Goal: Task Accomplishment & Management: Use online tool/utility

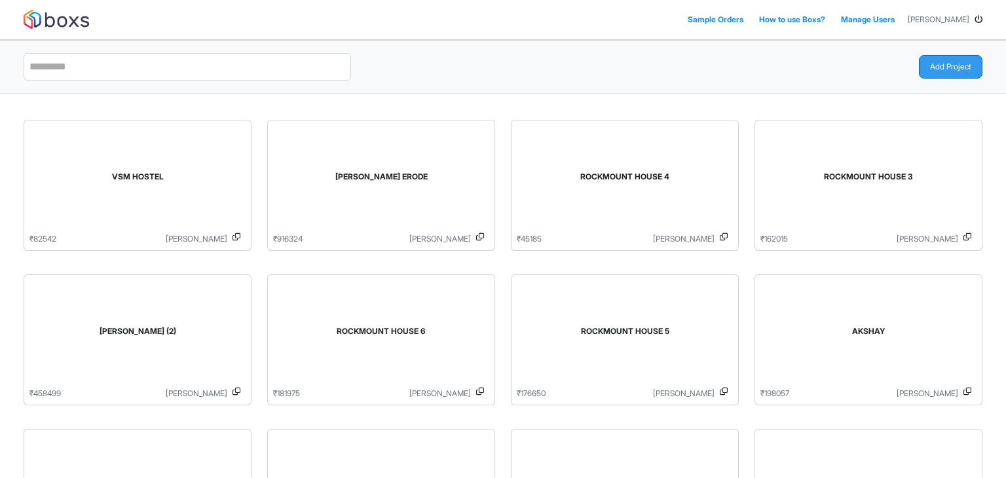
click at [941, 67] on button "Add Project" at bounding box center [951, 67] width 64 height 24
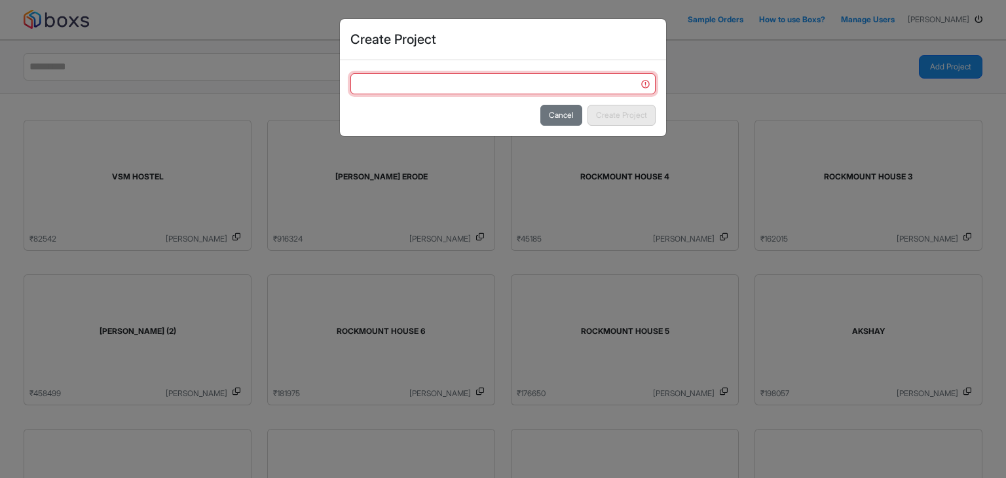
click at [375, 92] on input "text" at bounding box center [502, 83] width 305 height 21
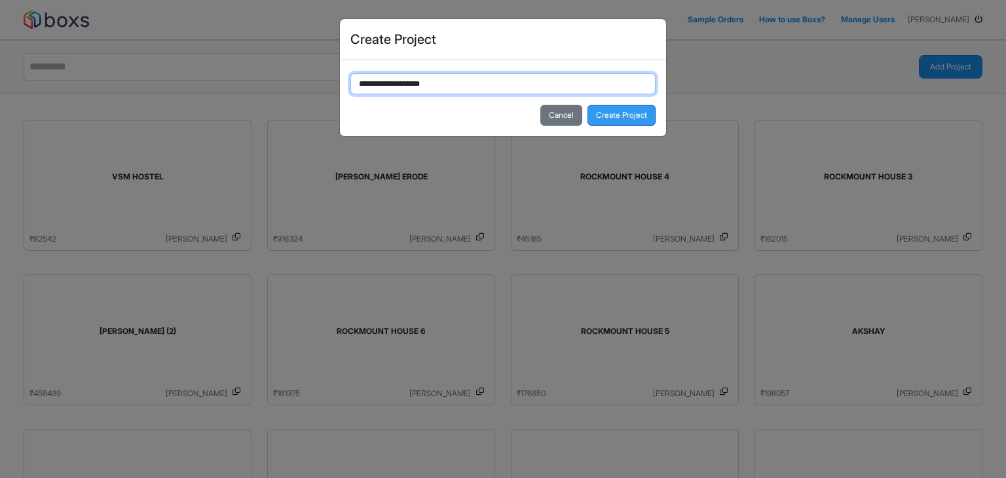
type input "**********"
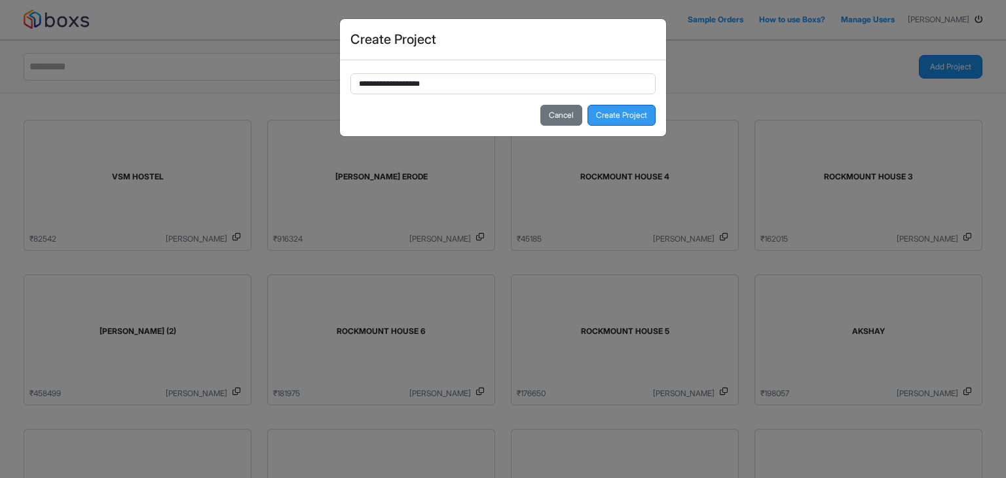
click at [610, 112] on button "Create Project" at bounding box center [621, 115] width 68 height 21
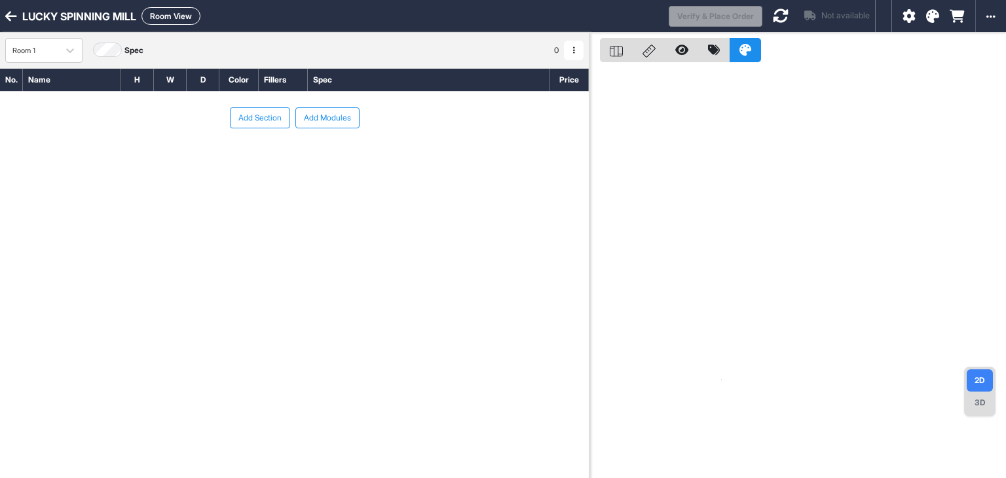
click at [568, 48] on button "button" at bounding box center [574, 51] width 20 height 20
click at [589, 94] on button "Edit Room Name" at bounding box center [615, 92] width 103 height 21
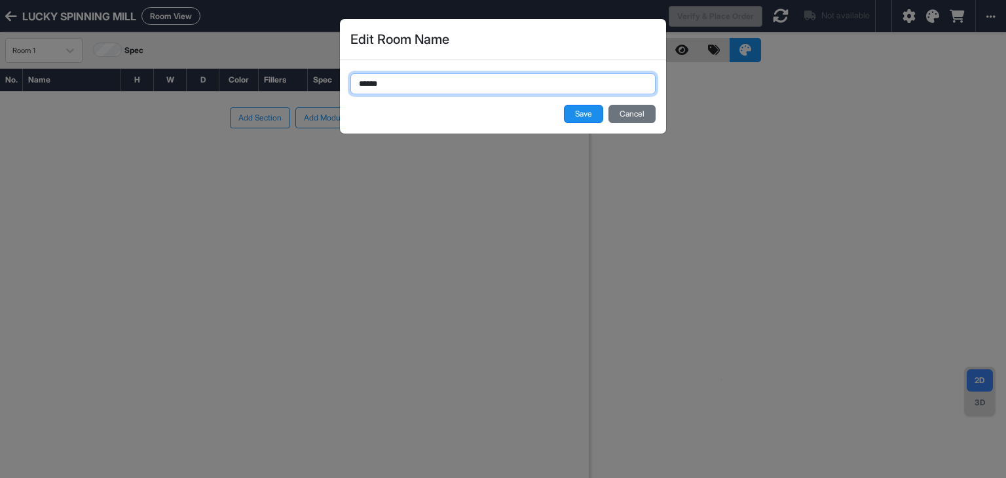
drag, startPoint x: 371, startPoint y: 88, endPoint x: 319, endPoint y: 87, distance: 51.7
click at [319, 87] on div "Edit Room Name ****** Save Cancel" at bounding box center [503, 239] width 1006 height 478
type input "*********"
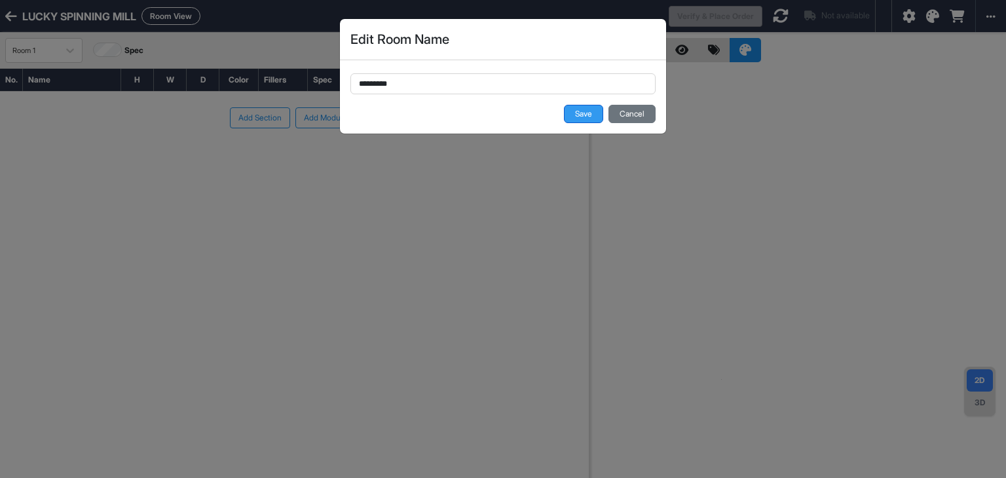
click at [572, 109] on button "Save" at bounding box center [583, 114] width 39 height 18
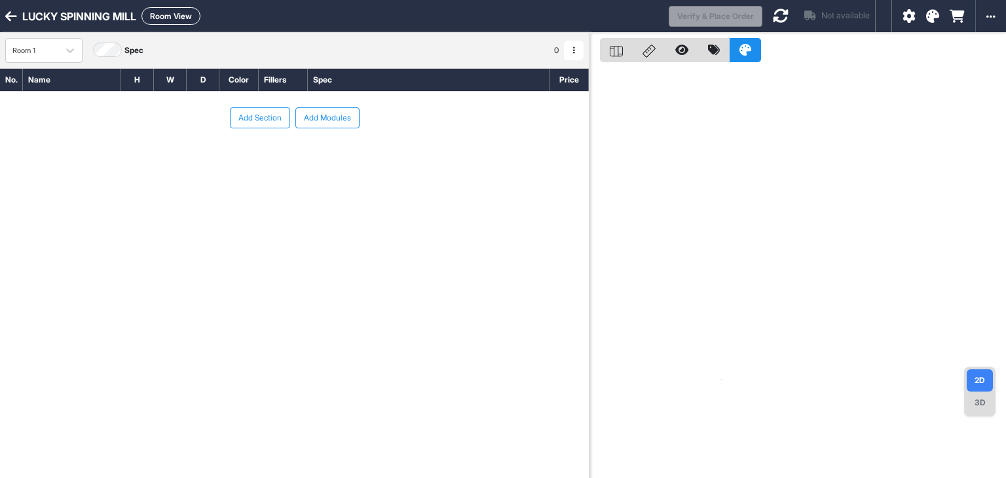
click at [243, 116] on button "Add Section" at bounding box center [260, 117] width 60 height 21
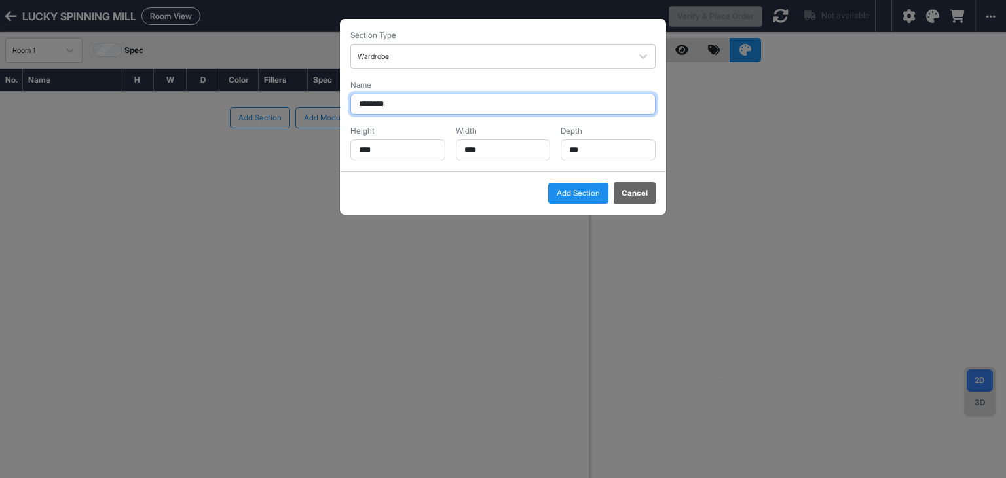
drag, startPoint x: 397, startPoint y: 103, endPoint x: 334, endPoint y: 108, distance: 63.1
click at [337, 107] on div "Section Type Wardrobe Name ******** Height **** Width **** Depth *** Add Sectio…" at bounding box center [503, 239] width 1006 height 478
type input "**********"
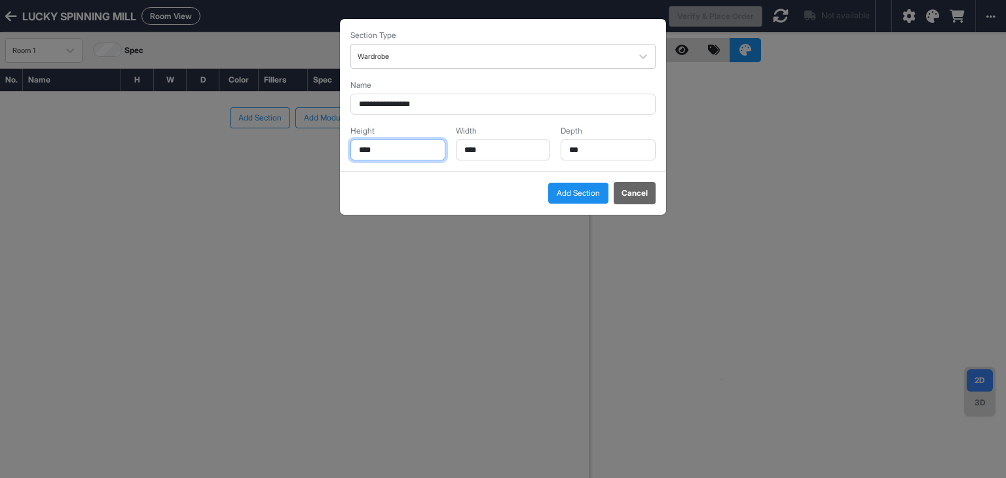
drag, startPoint x: 392, startPoint y: 143, endPoint x: 321, endPoint y: 153, distance: 72.0
click at [321, 153] on div "**********" at bounding box center [503, 239] width 1006 height 478
type input "****"
drag, startPoint x: 450, startPoint y: 152, endPoint x: 398, endPoint y: 160, distance: 52.4
click at [409, 160] on div "**********" at bounding box center [503, 95] width 326 height 152
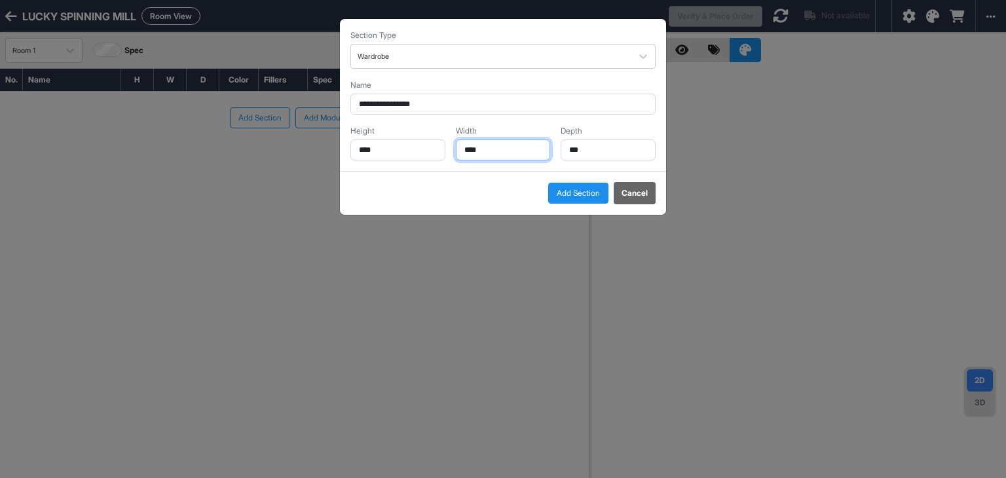
type input "****"
drag, startPoint x: 588, startPoint y: 145, endPoint x: 523, endPoint y: 162, distance: 67.2
click at [531, 160] on div "**********" at bounding box center [503, 95] width 326 height 152
type input "***"
click at [593, 191] on button "Add Section" at bounding box center [578, 193] width 60 height 21
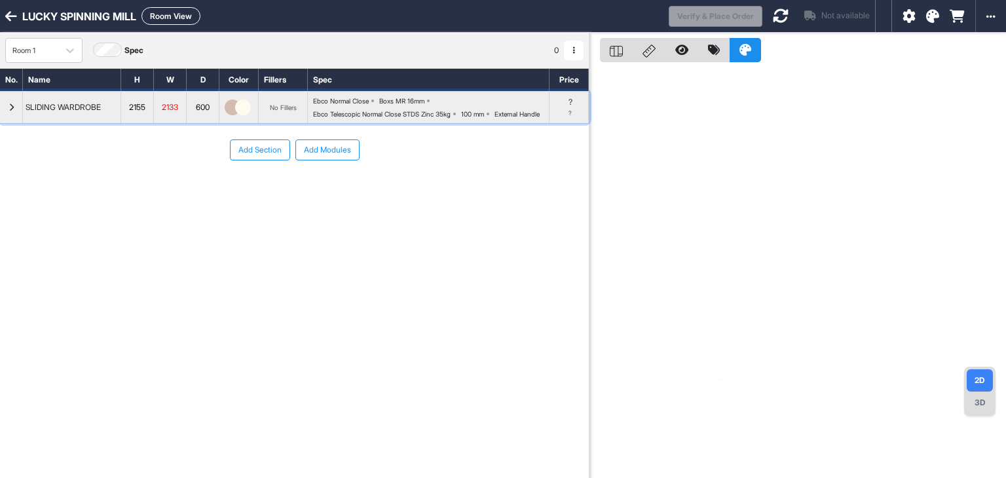
click at [348, 118] on div "Ebco Normal Close Boxs MR 16mm Ebco Telescopic Normal Close STDS Zinc 35kg 100 …" at bounding box center [431, 107] width 236 height 21
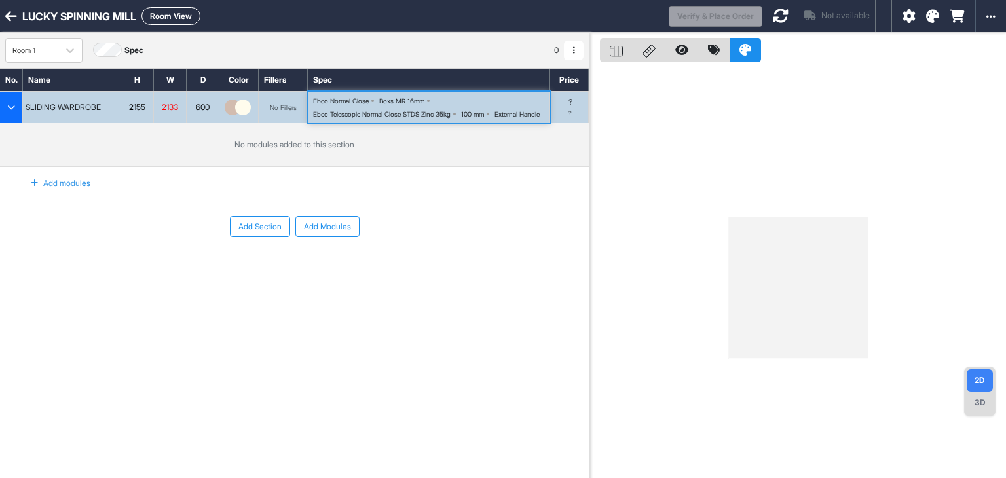
click at [348, 118] on div "Ebco Normal Close Boxs MR 16mm Ebco Telescopic Normal Close STDS Zinc 35kg 100 …" at bounding box center [431, 107] width 236 height 21
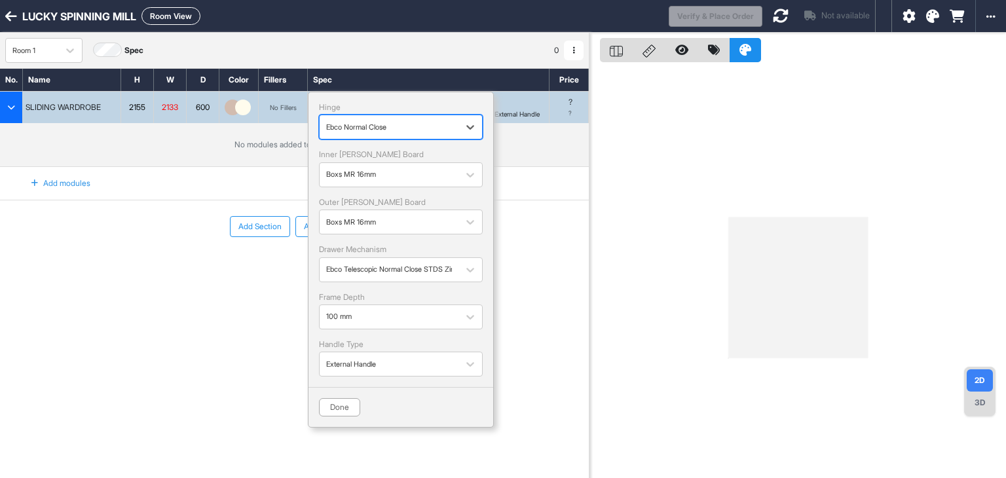
click at [354, 126] on div "button" at bounding box center [389, 127] width 126 height 12
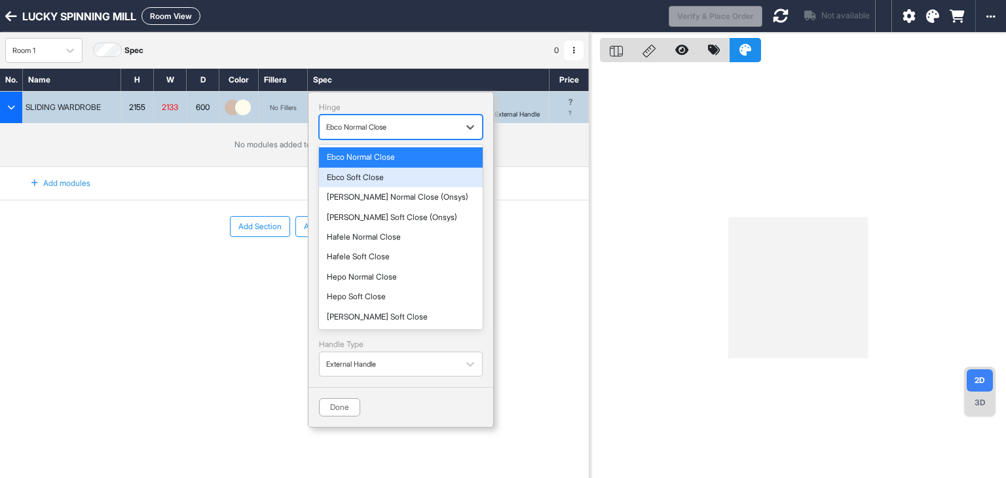
click at [359, 177] on div "Ebco Soft Close" at bounding box center [401, 177] width 148 height 9
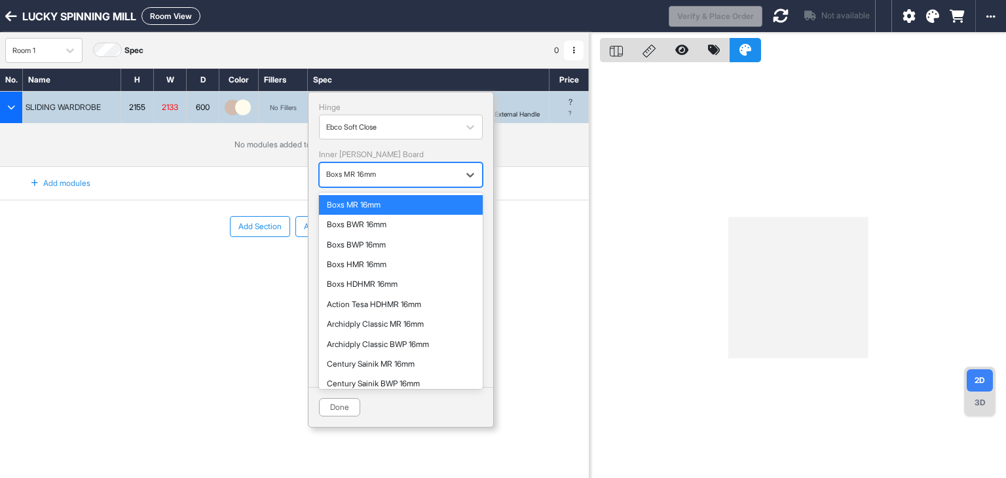
click at [360, 175] on div "button" at bounding box center [389, 175] width 126 height 12
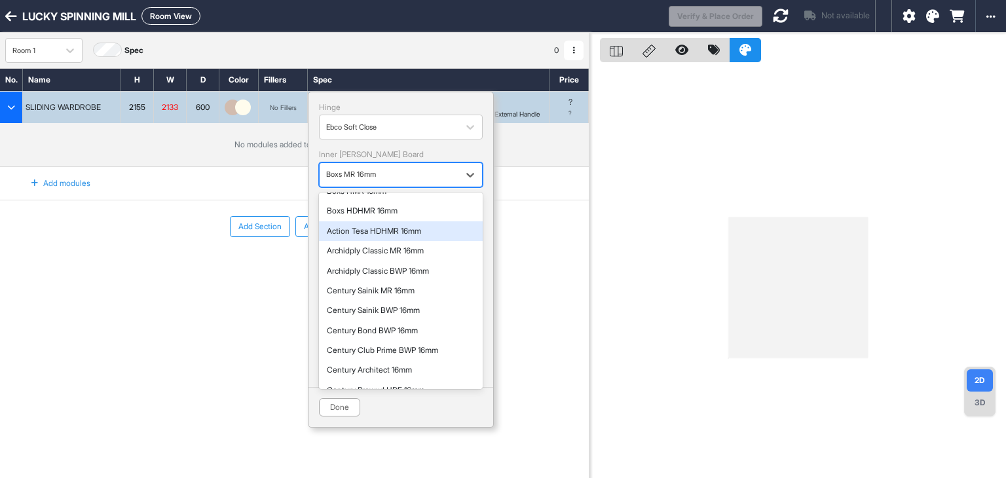
scroll to position [75, 0]
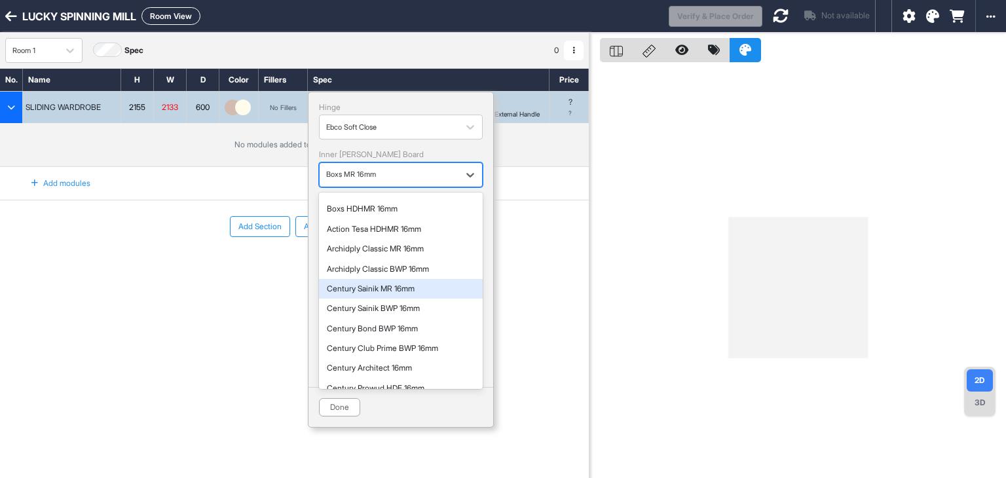
click at [382, 291] on div "Century Sainik MR 16mm" at bounding box center [401, 288] width 148 height 9
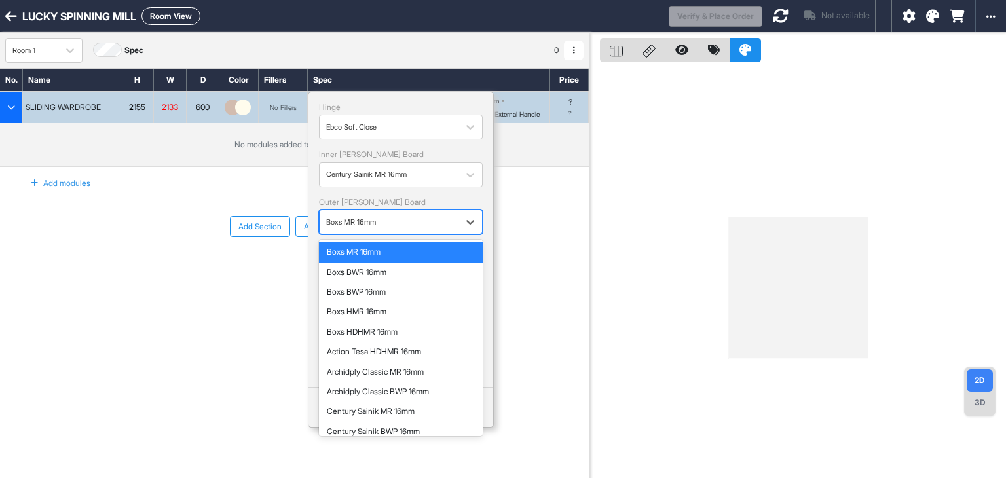
click at [382, 226] on div "button" at bounding box center [389, 222] width 126 height 12
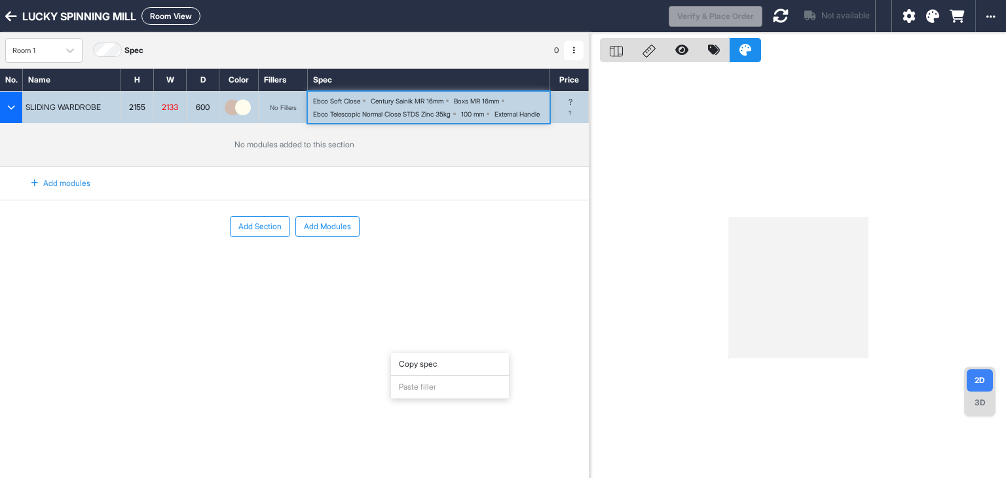
click at [369, 94] on div "Ebco Soft Close Century Sainik MR 16mm Boxs MR 16mm Ebco Telescopic Normal Clos…" at bounding box center [429, 107] width 242 height 31
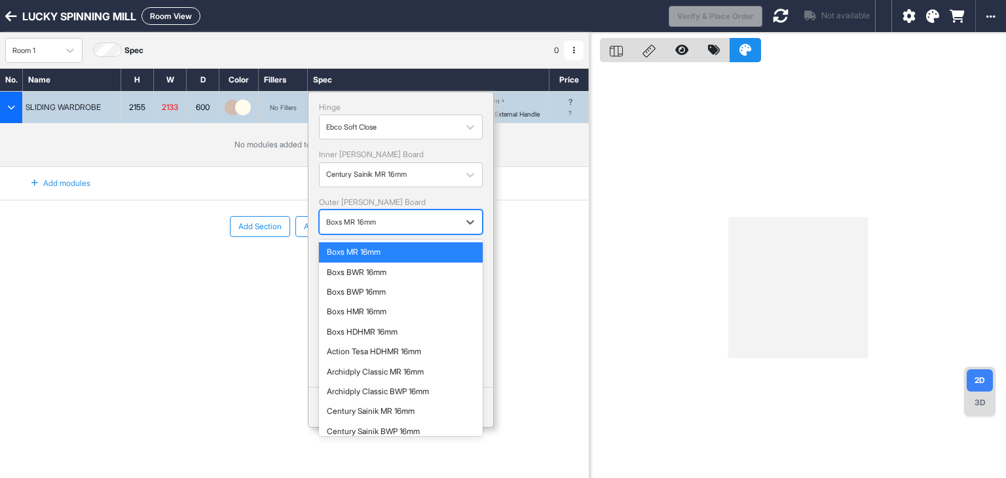
click at [367, 211] on div "Boxs MR 16mm" at bounding box center [401, 222] width 164 height 25
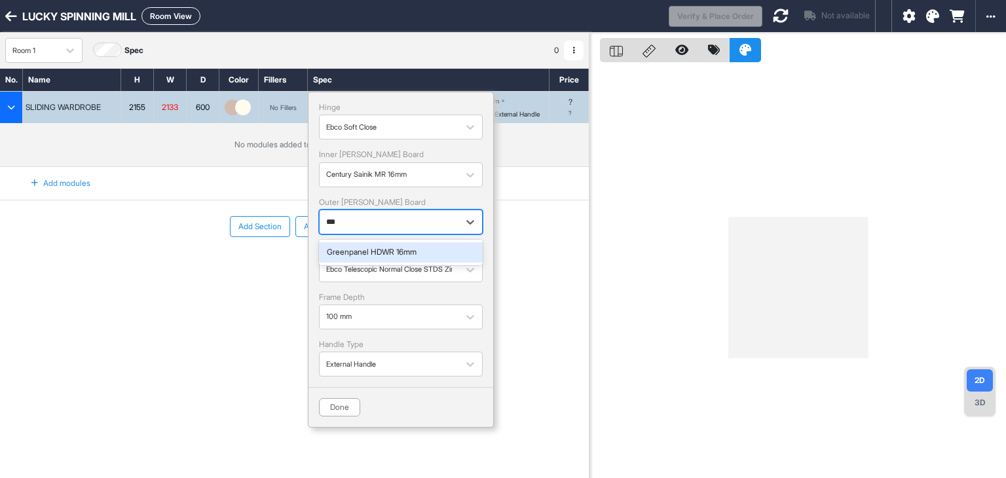
type input "****"
click at [367, 247] on div "Greenpanel HDWR 16mm" at bounding box center [401, 251] width 148 height 9
click at [369, 274] on div "button" at bounding box center [389, 269] width 126 height 12
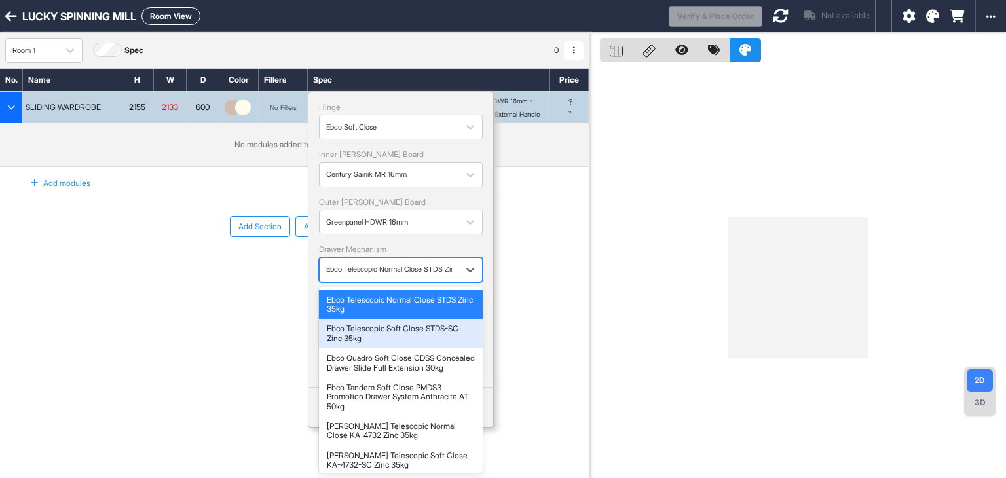
click at [362, 338] on div "Ebco Telescopic Soft Close STDS-SC Zinc 35kg" at bounding box center [401, 333] width 148 height 19
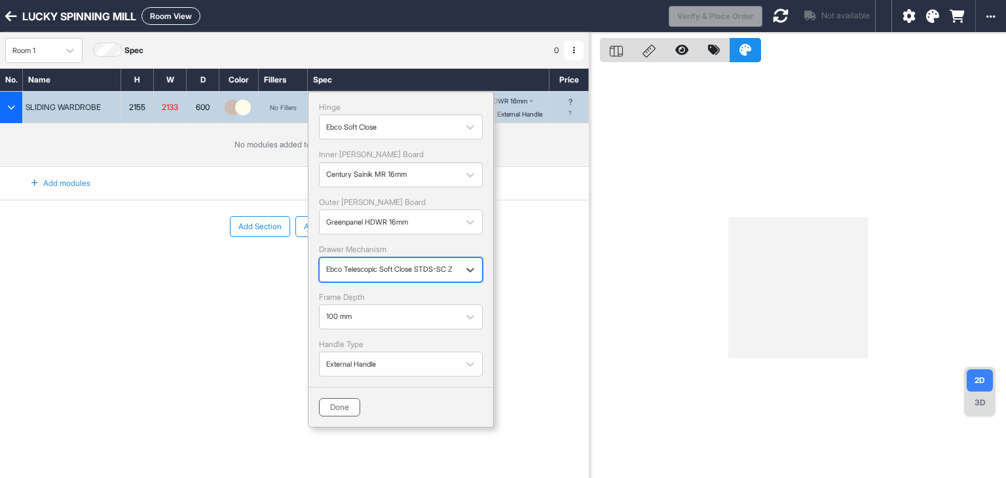
click at [347, 406] on button "Done" at bounding box center [339, 407] width 41 height 18
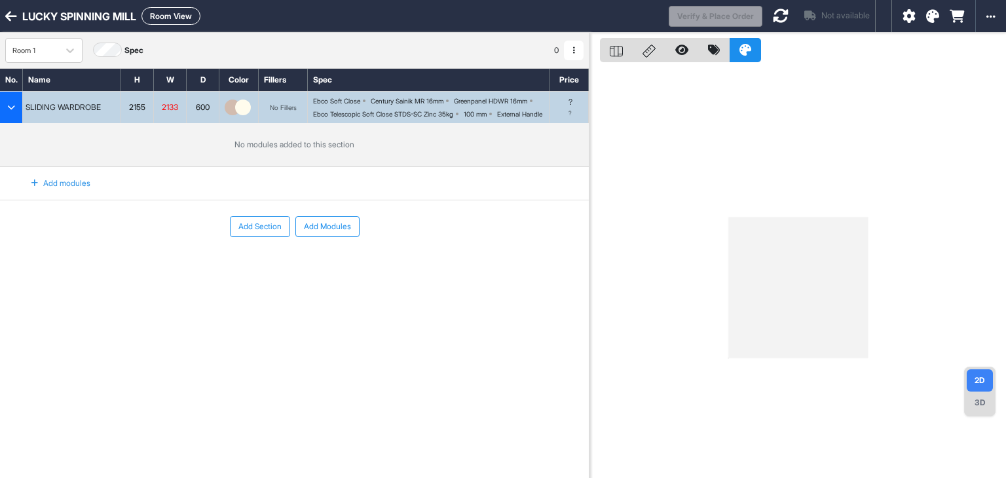
click at [934, 14] on icon at bounding box center [932, 16] width 13 height 13
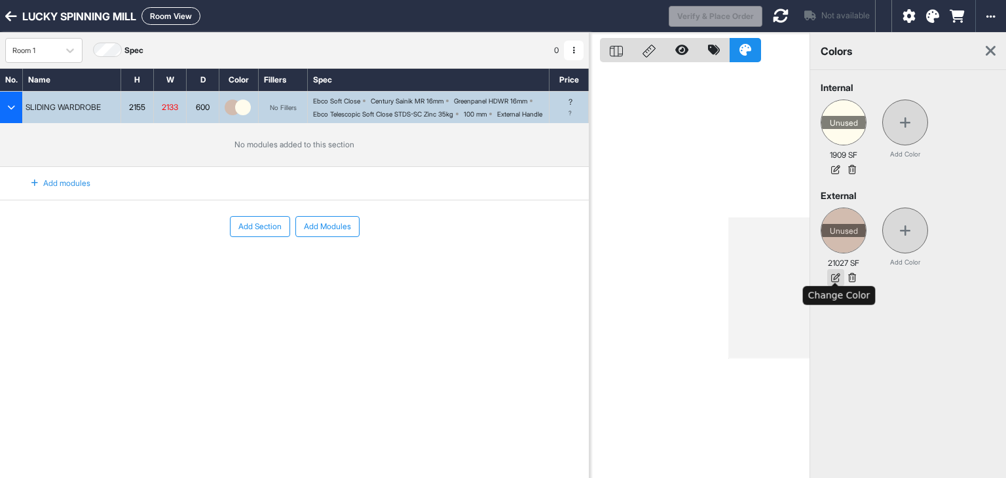
click at [835, 280] on icon at bounding box center [835, 277] width 17 height 17
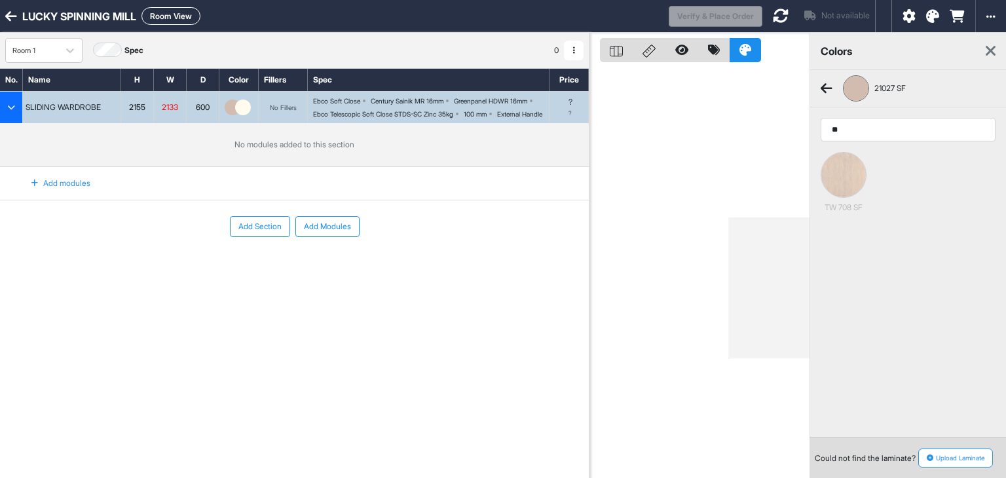
type input "*"
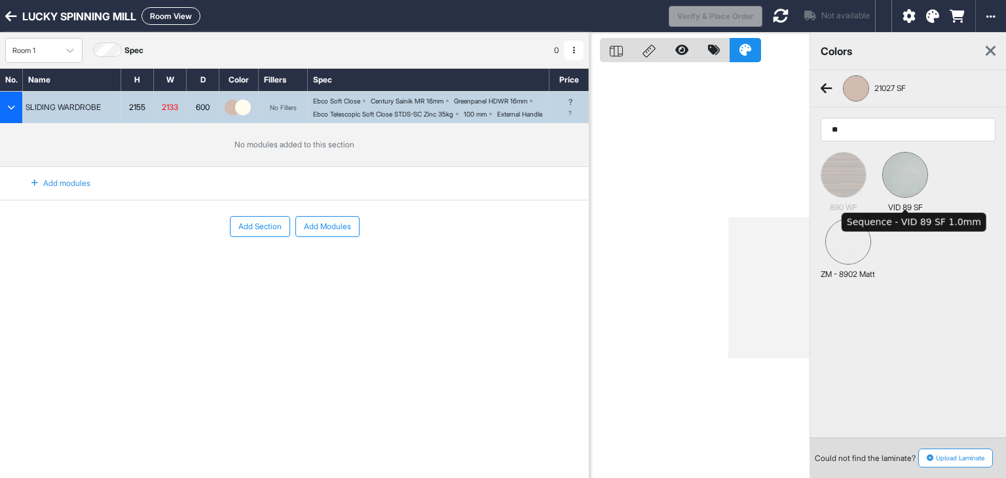
type input "**"
click at [896, 177] on img at bounding box center [905, 175] width 45 height 45
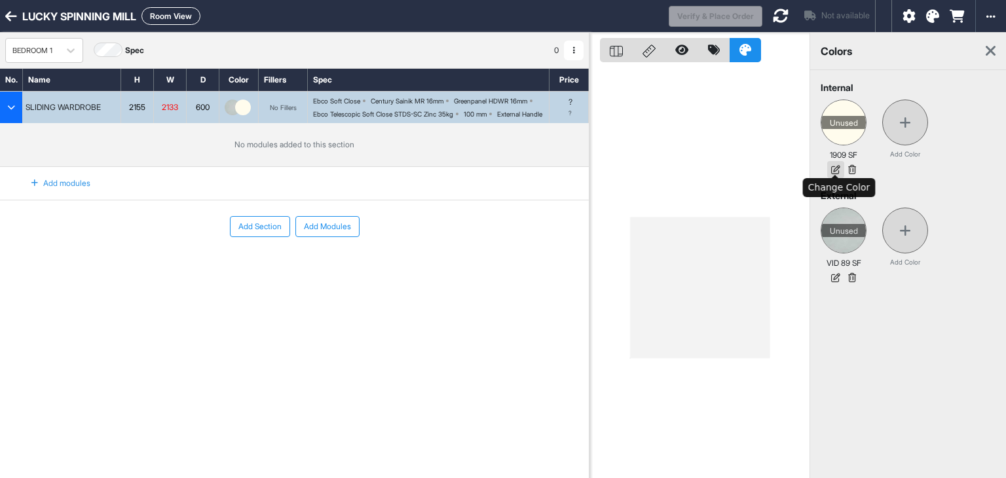
click at [839, 172] on icon at bounding box center [835, 169] width 17 height 17
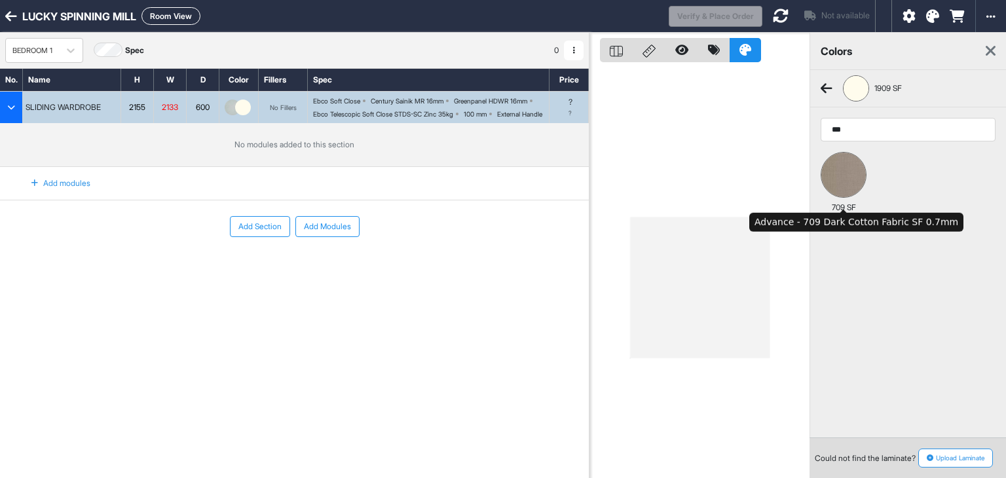
type input "***"
click at [839, 172] on img at bounding box center [843, 175] width 45 height 45
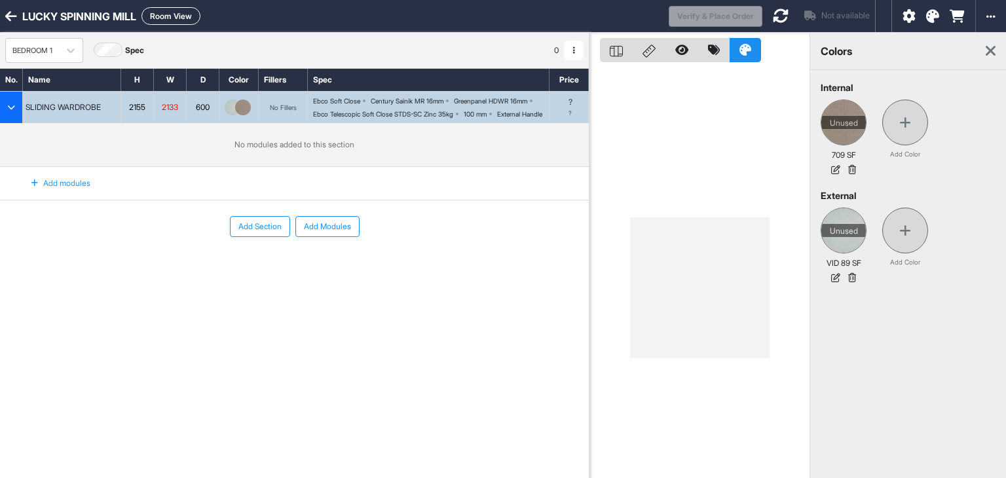
click at [691, 217] on div at bounding box center [699, 272] width 220 height 478
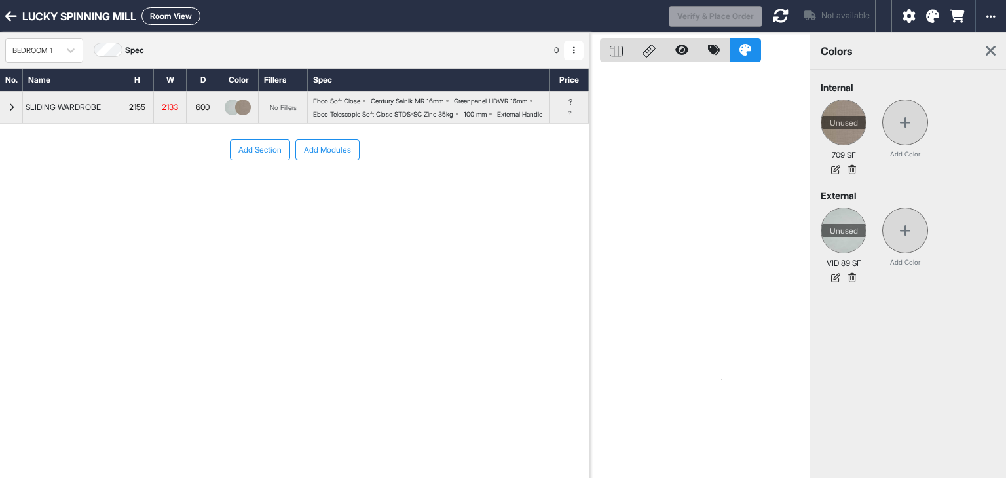
click at [991, 52] on icon at bounding box center [990, 51] width 10 height 16
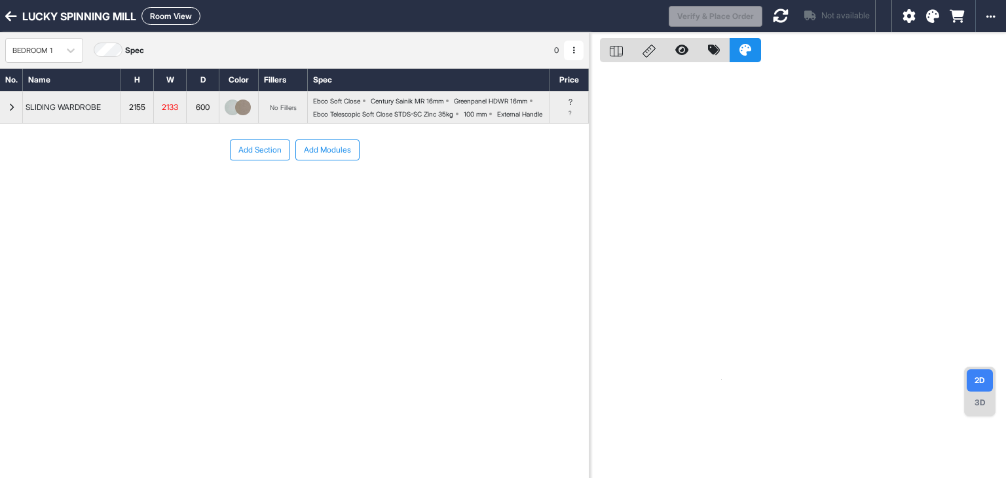
click at [13, 118] on div "button" at bounding box center [11, 107] width 23 height 31
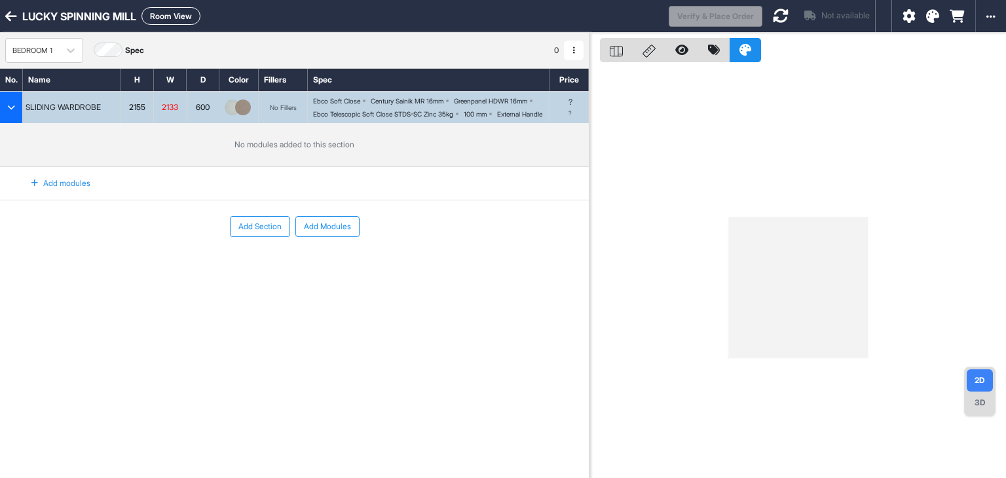
click at [53, 194] on div "Add modules" at bounding box center [53, 183] width 75 height 22
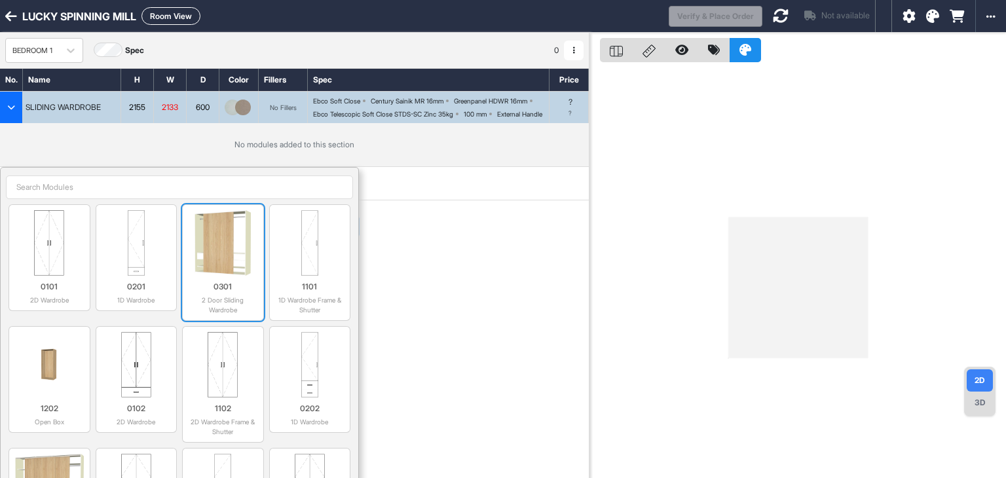
click at [213, 249] on img at bounding box center [223, 242] width 70 height 65
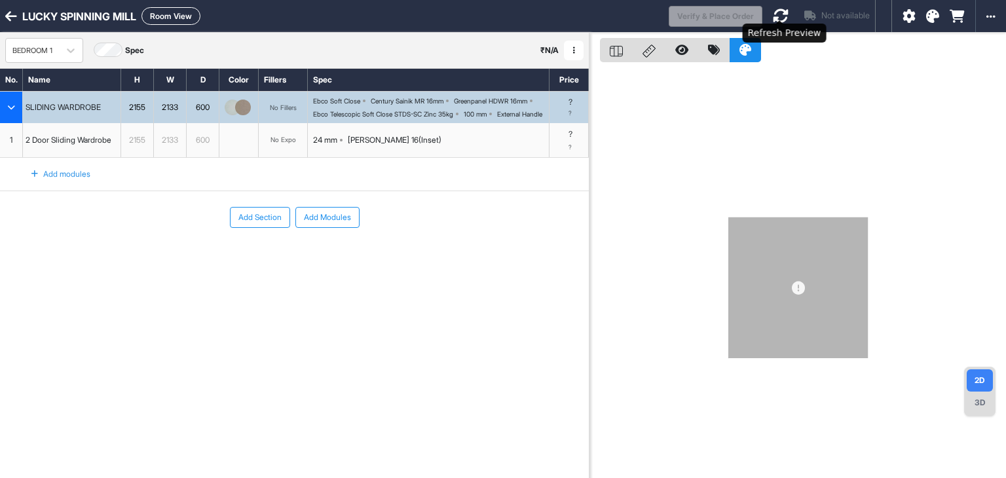
click at [780, 19] on icon at bounding box center [781, 16] width 16 height 16
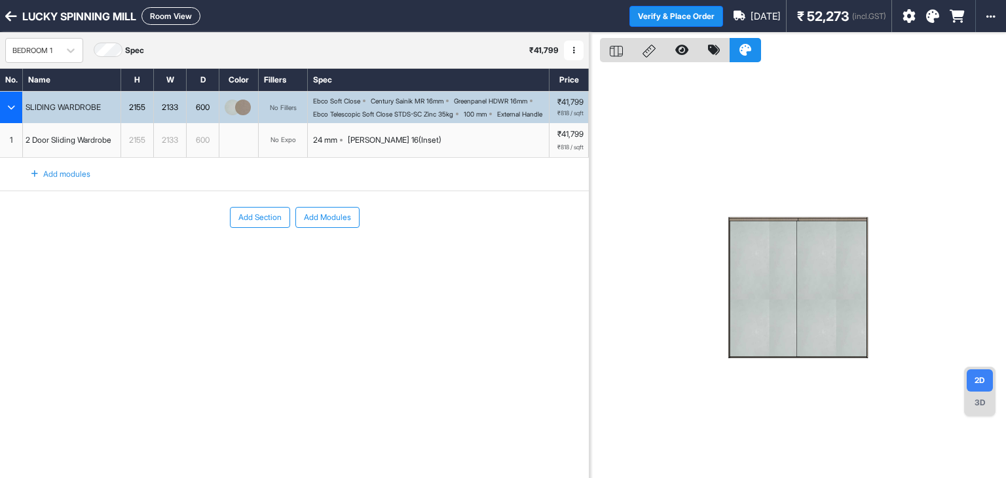
click at [364, 145] on div "24 mm [PERSON_NAME] 16(Inset)" at bounding box center [429, 140] width 242 height 34
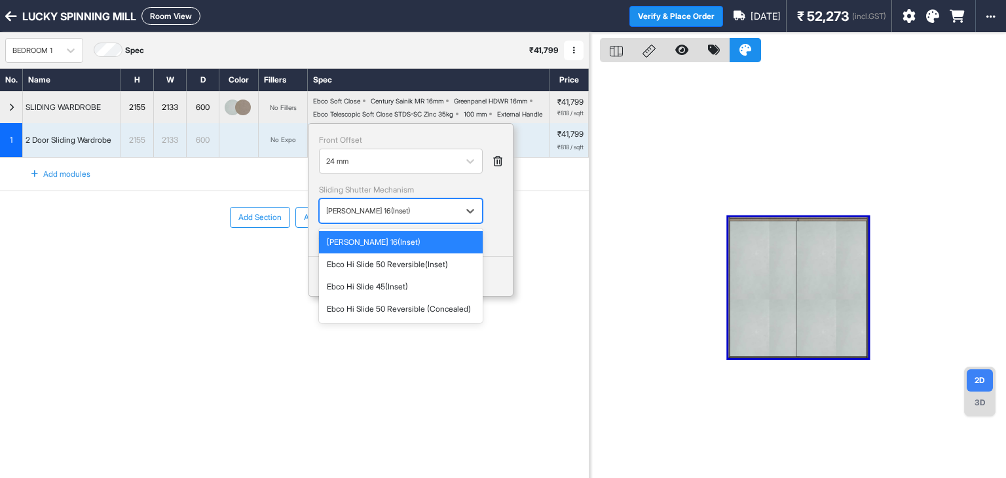
click at [365, 218] on div at bounding box center [389, 211] width 126 height 14
click at [395, 168] on div at bounding box center [389, 161] width 126 height 14
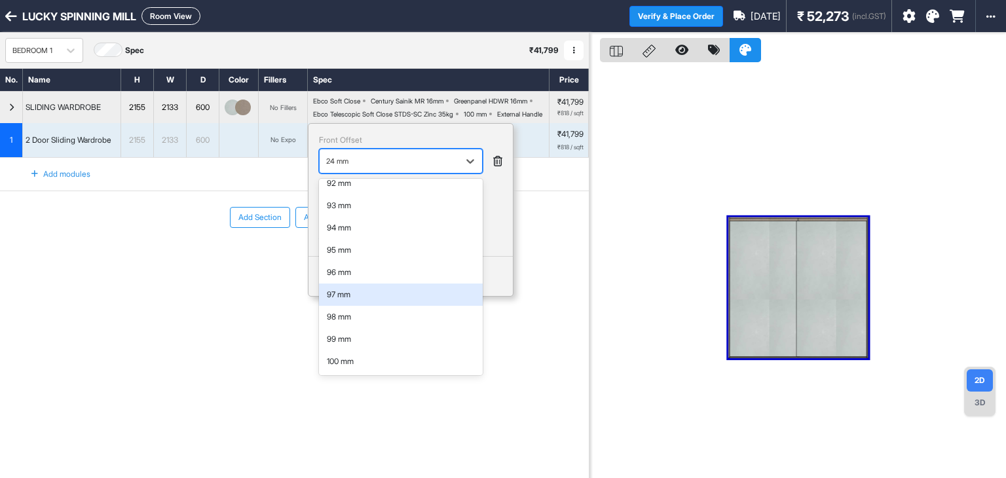
scroll to position [2057, 0]
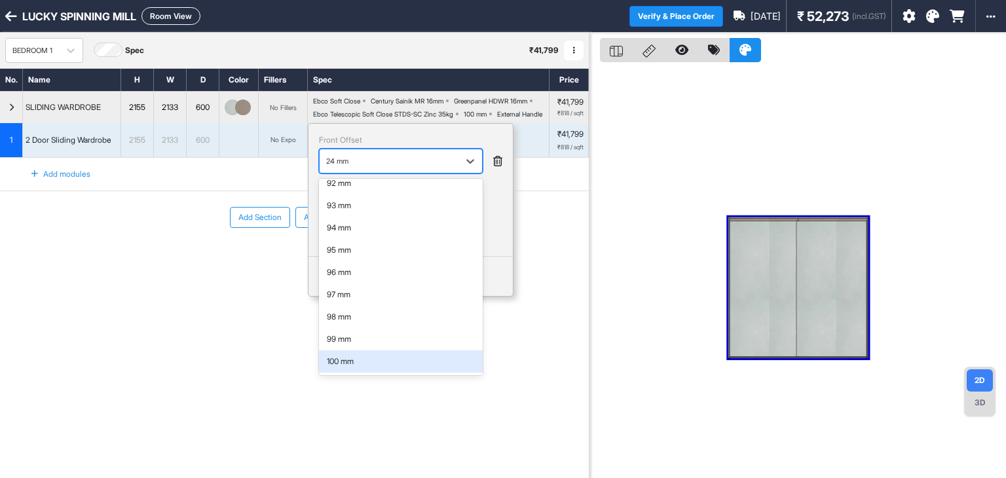
click at [351, 367] on div "100 mm" at bounding box center [401, 362] width 148 height 12
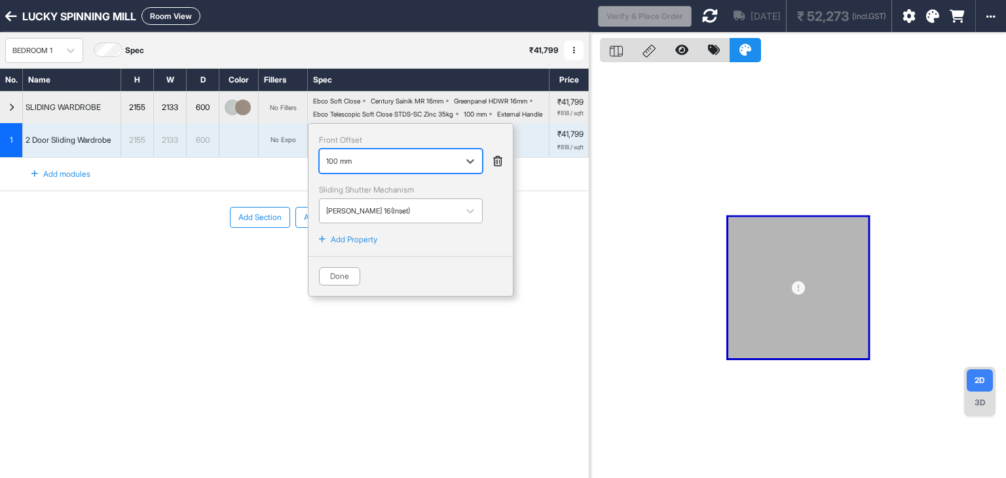
click at [363, 218] on div at bounding box center [389, 211] width 126 height 14
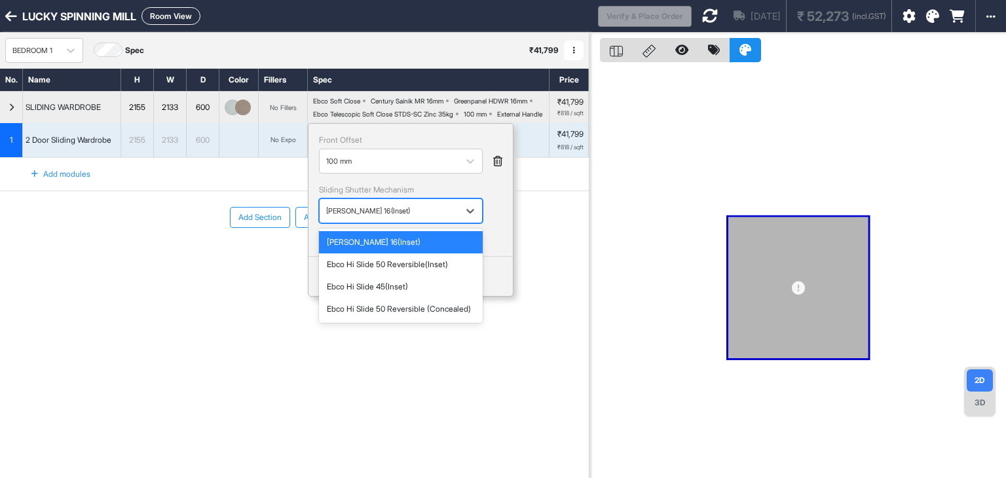
click at [376, 218] on div at bounding box center [389, 211] width 126 height 14
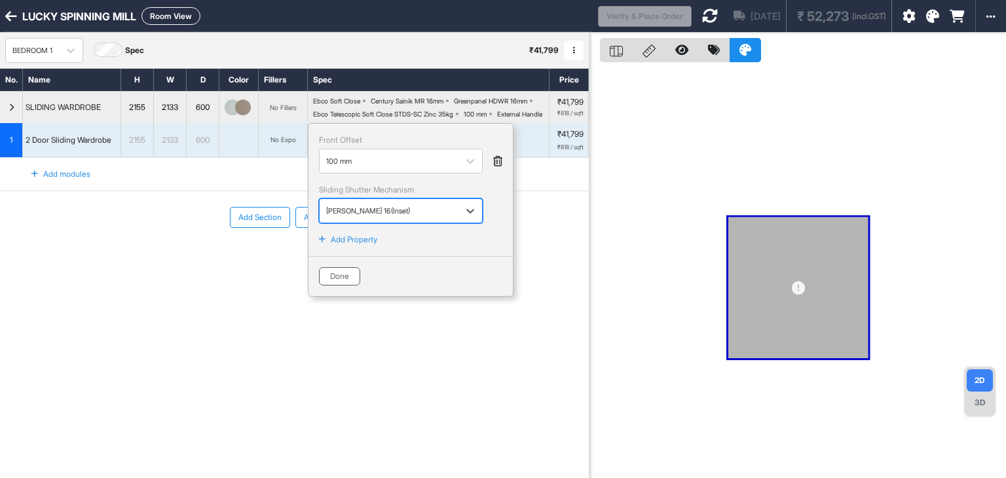
click at [340, 285] on button "Done" at bounding box center [339, 276] width 41 height 18
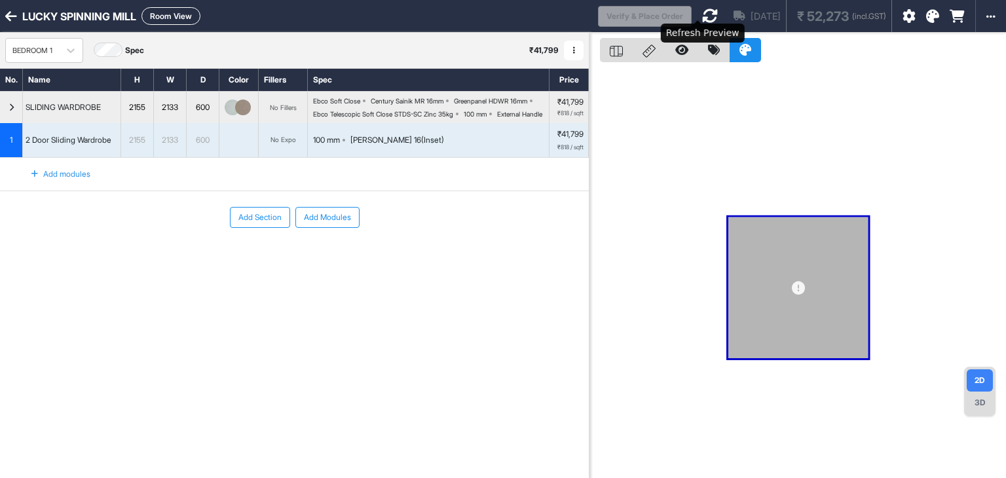
click at [702, 16] on icon at bounding box center [710, 16] width 16 height 16
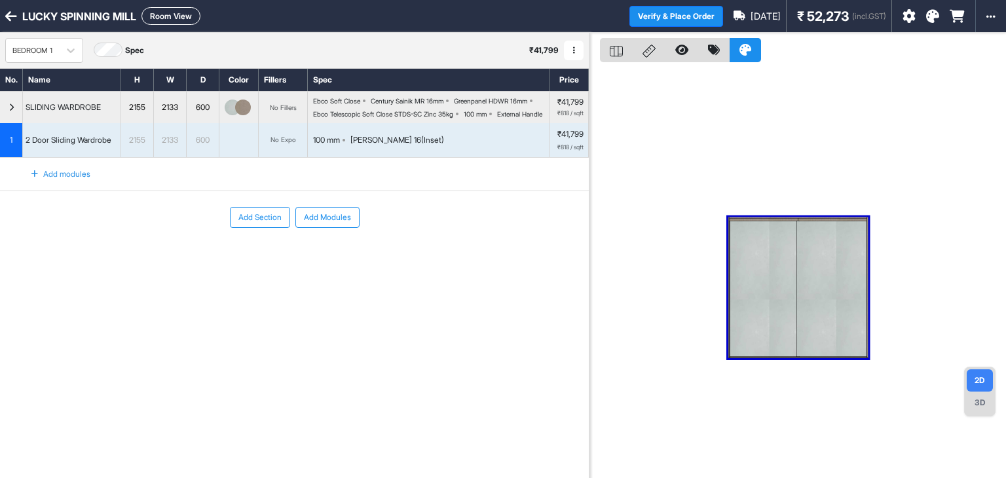
click at [775, 295] on div at bounding box center [764, 289] width 70 height 136
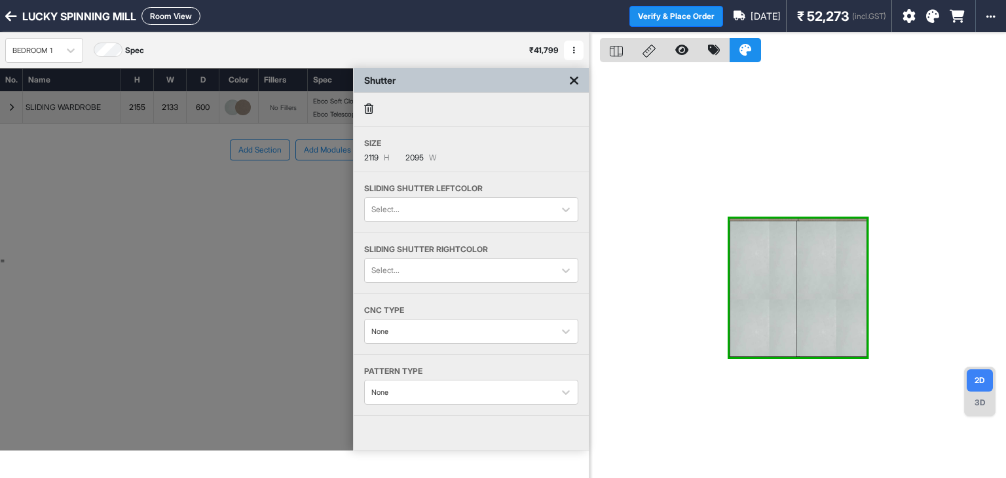
click at [757, 260] on div at bounding box center [764, 289] width 70 height 136
click at [372, 113] on icon at bounding box center [368, 108] width 9 height 10
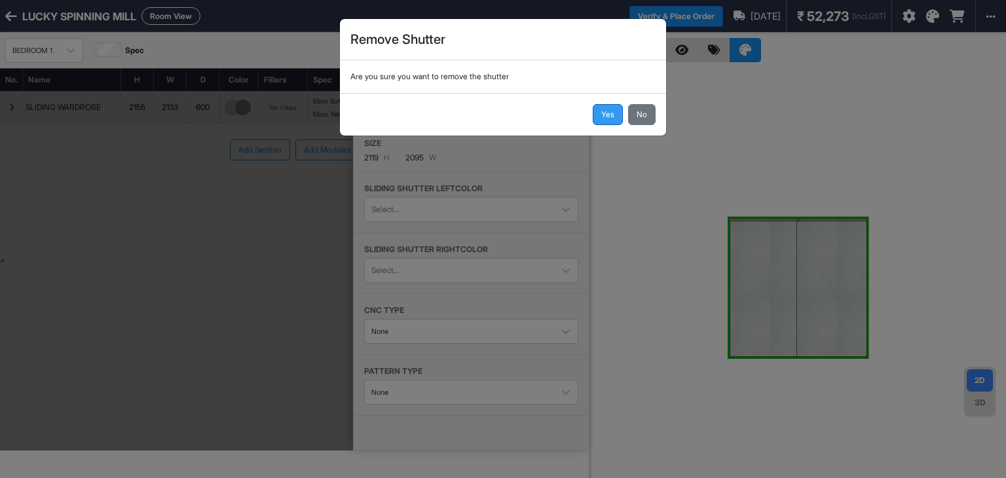
click at [607, 114] on button "Yes" at bounding box center [608, 114] width 30 height 21
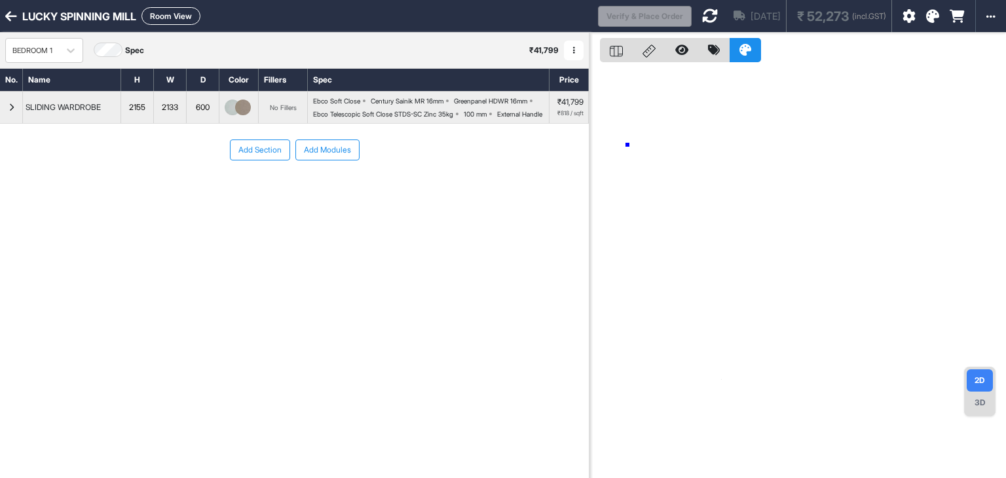
click at [627, 145] on div at bounding box center [797, 272] width 416 height 478
click at [16, 113] on div "button" at bounding box center [11, 107] width 23 height 31
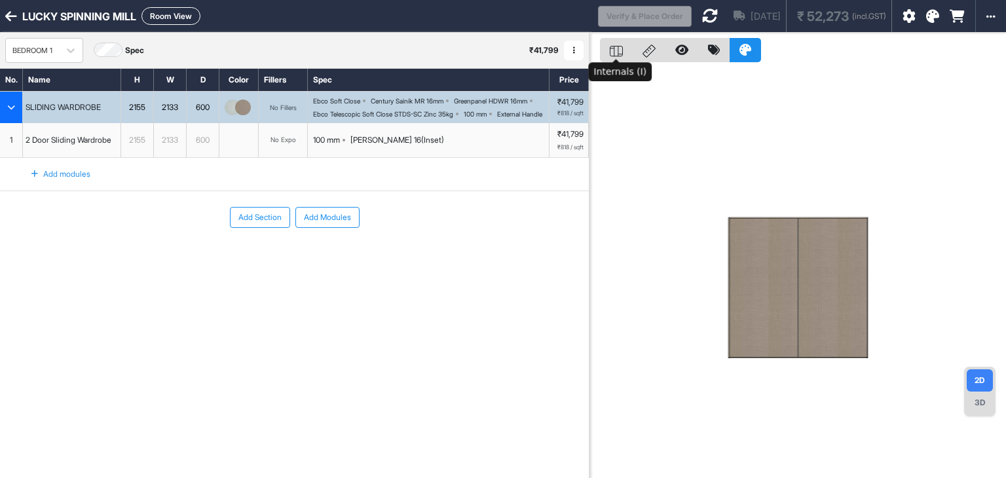
click at [618, 54] on icon at bounding box center [616, 51] width 13 height 11
click at [618, 56] on rect at bounding box center [616, 51] width 12 height 10
click at [780, 297] on div at bounding box center [797, 287] width 137 height 139
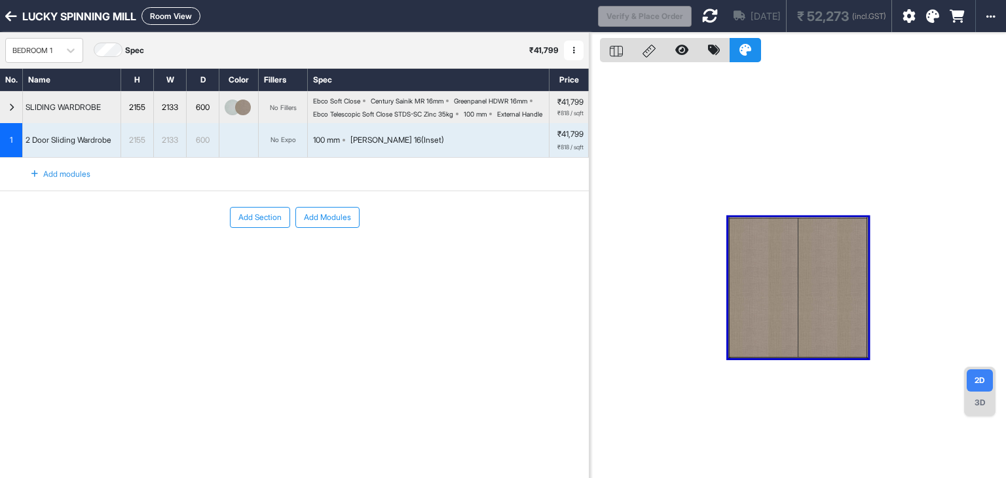
click at [780, 297] on div at bounding box center [797, 287] width 137 height 139
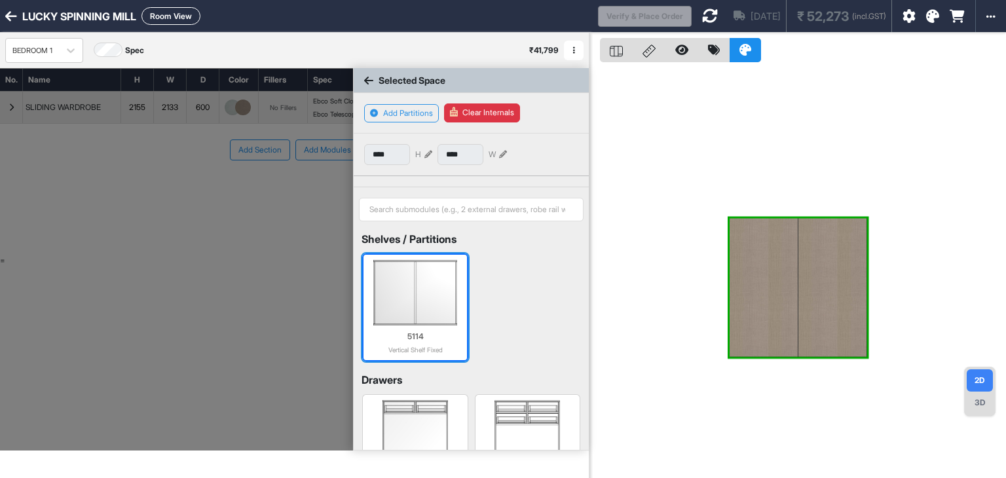
click at [420, 278] on img at bounding box center [415, 292] width 92 height 65
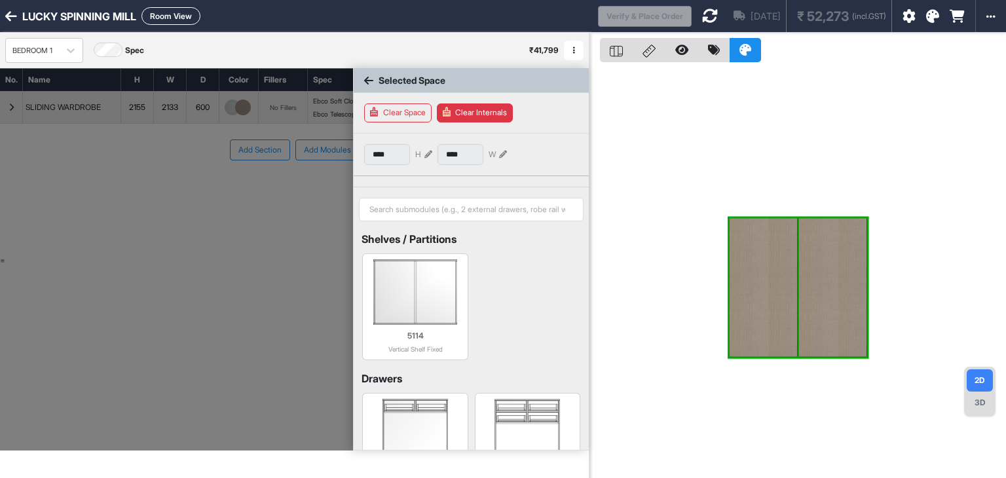
click at [771, 316] on div at bounding box center [763, 287] width 68 height 139
type input "****"
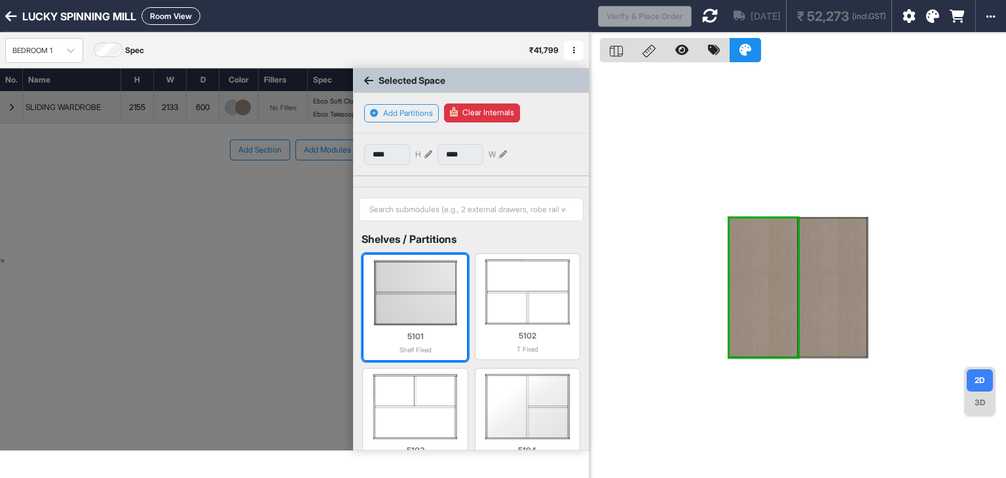
click at [422, 300] on img at bounding box center [415, 292] width 92 height 65
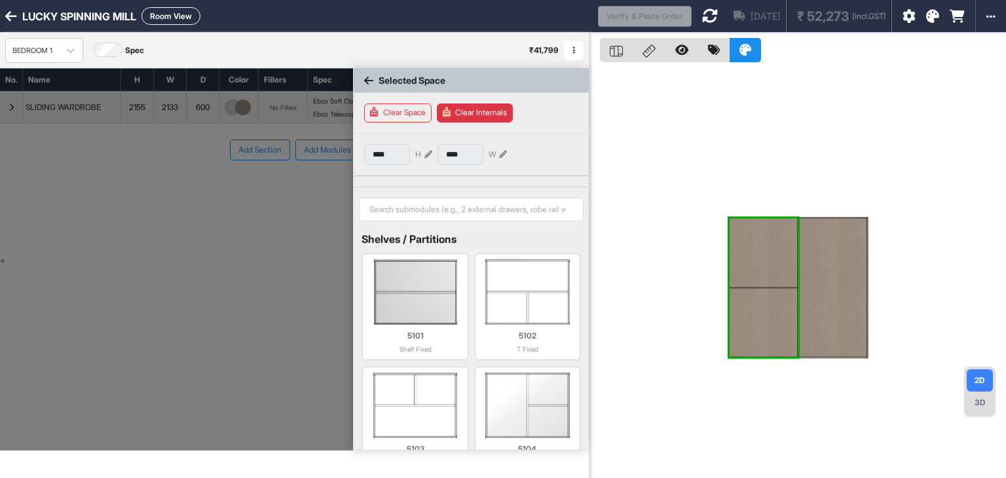
click at [763, 324] on div at bounding box center [763, 322] width 68 height 69
click at [429, 155] on icon at bounding box center [428, 155] width 8 height 8
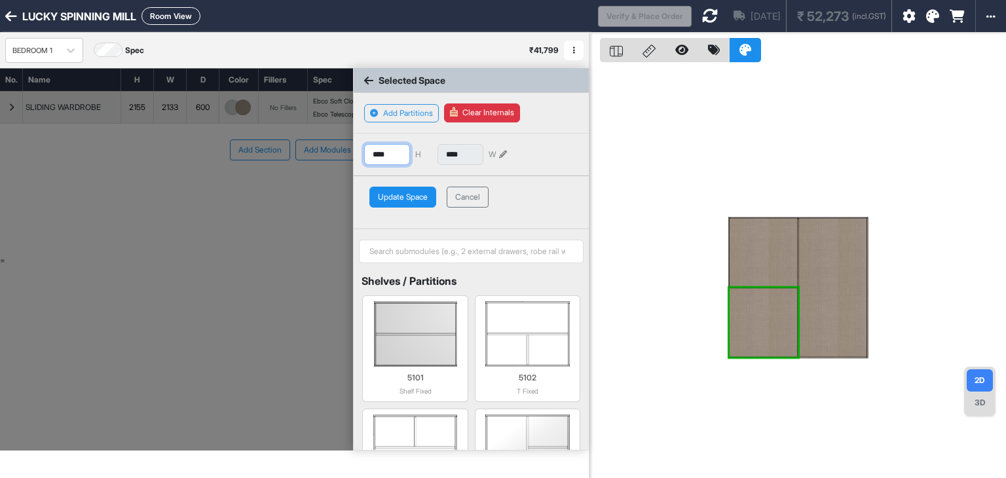
drag, startPoint x: 395, startPoint y: 154, endPoint x: 337, endPoint y: 170, distance: 59.7
click at [368, 158] on input "****" at bounding box center [387, 154] width 46 height 21
type input "***"
click at [416, 194] on button "Update Space" at bounding box center [402, 197] width 67 height 21
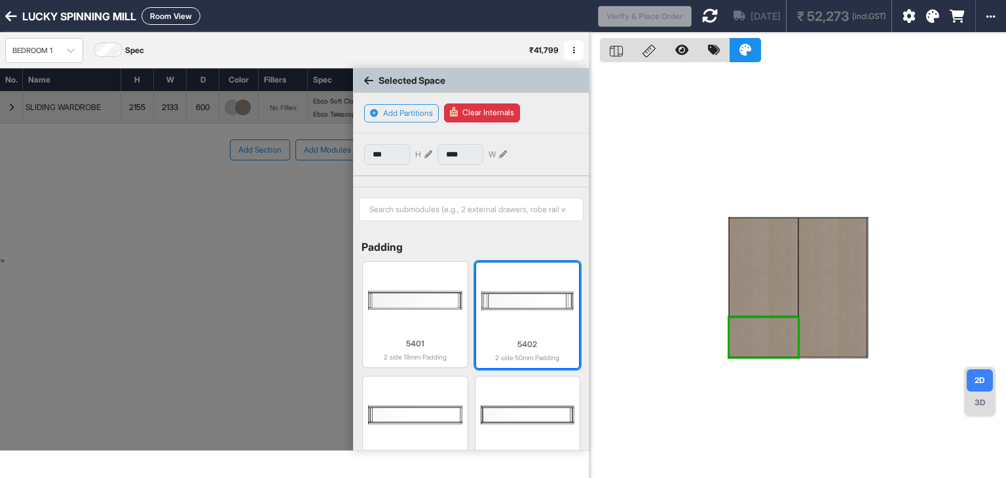
scroll to position [2223, 0]
click at [536, 287] on img at bounding box center [527, 300] width 92 height 65
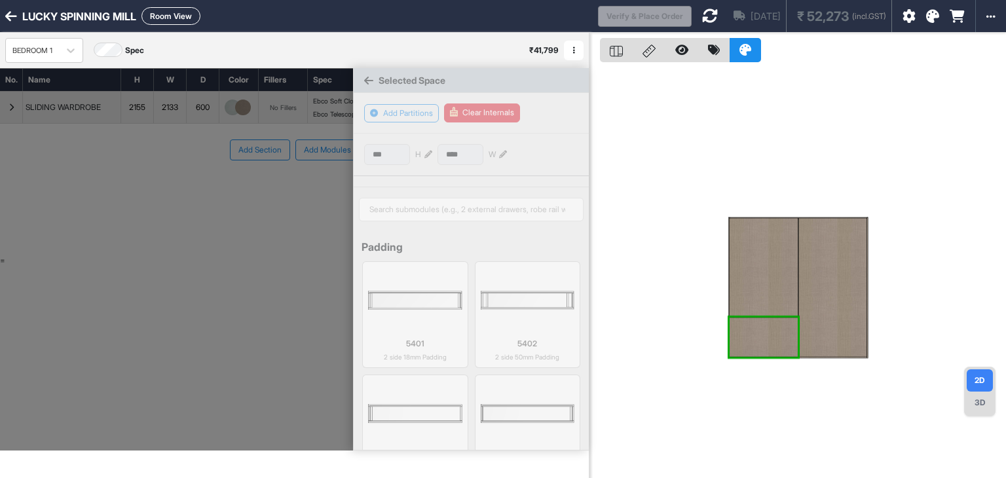
scroll to position [2222, 0]
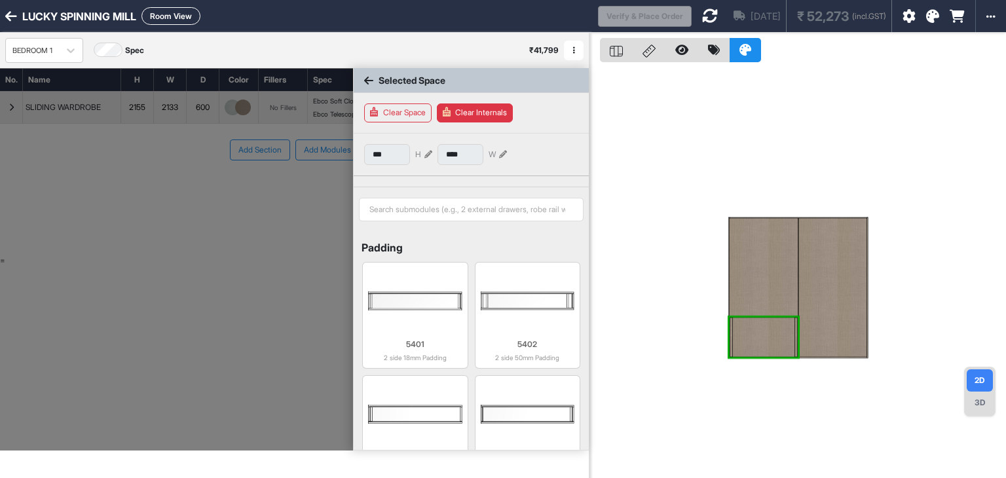
click at [764, 342] on div at bounding box center [764, 337] width 62 height 39
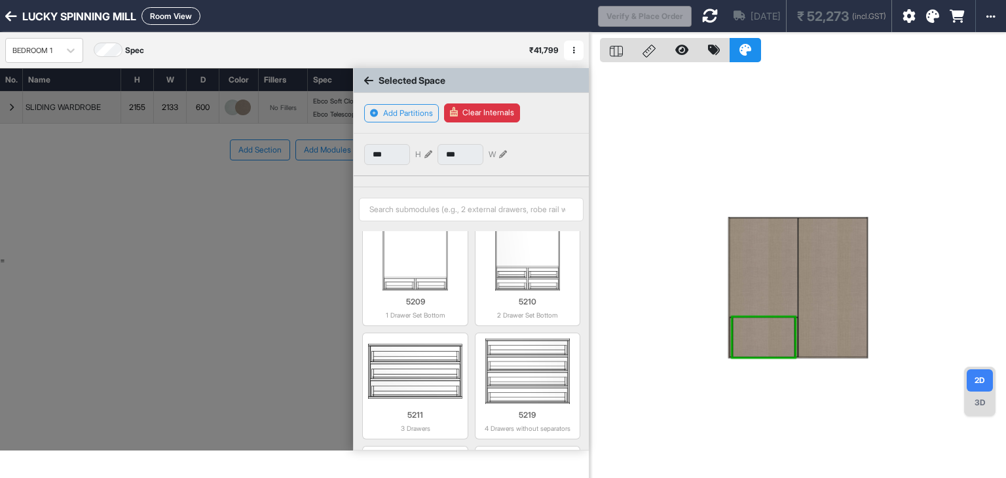
scroll to position [1326, 0]
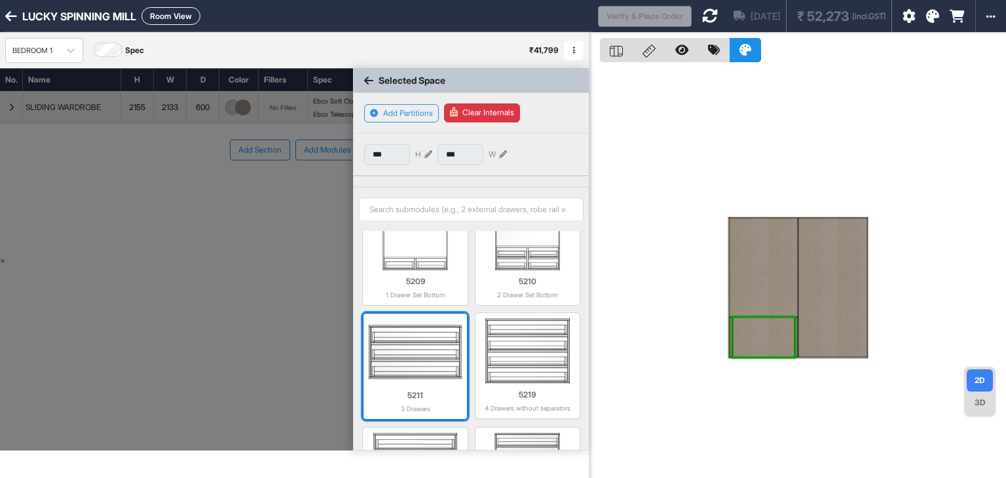
click at [430, 353] on img at bounding box center [415, 351] width 92 height 65
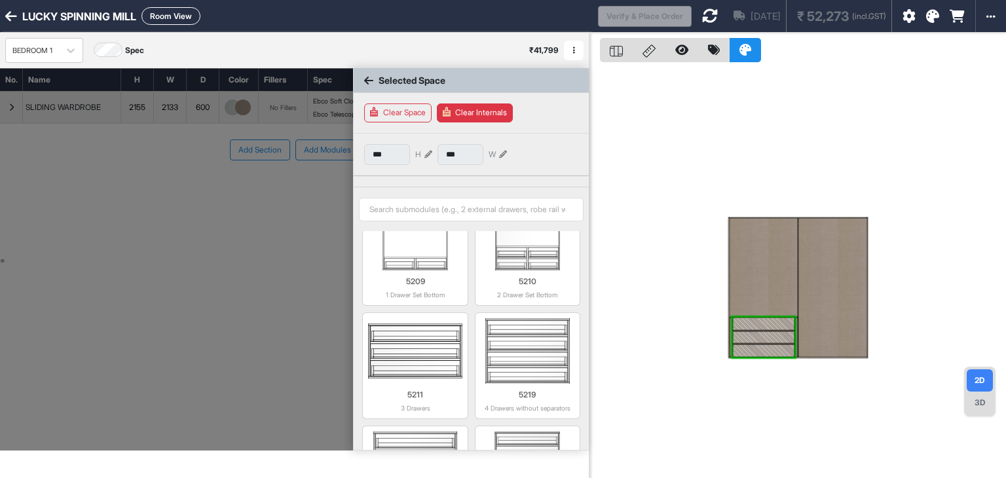
click at [395, 109] on button "Clear Space" at bounding box center [397, 112] width 67 height 19
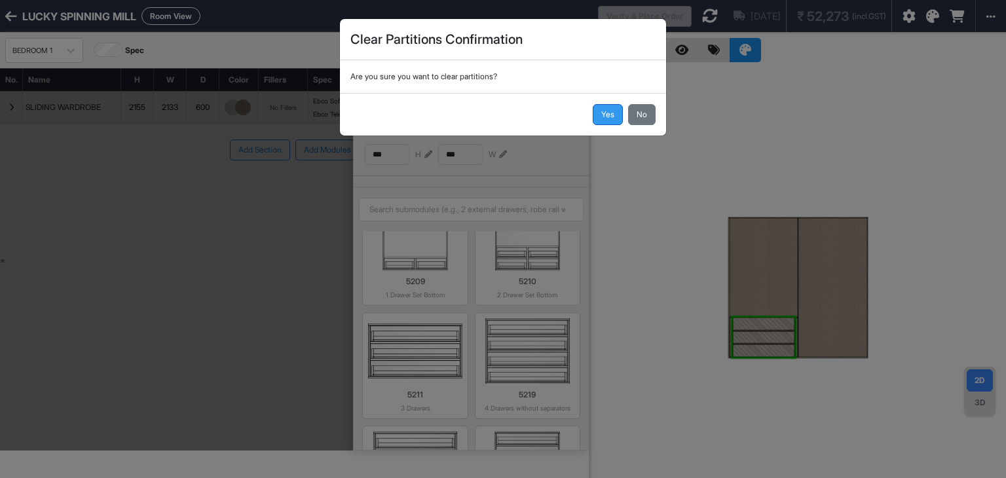
click at [608, 116] on button "Yes" at bounding box center [608, 114] width 30 height 21
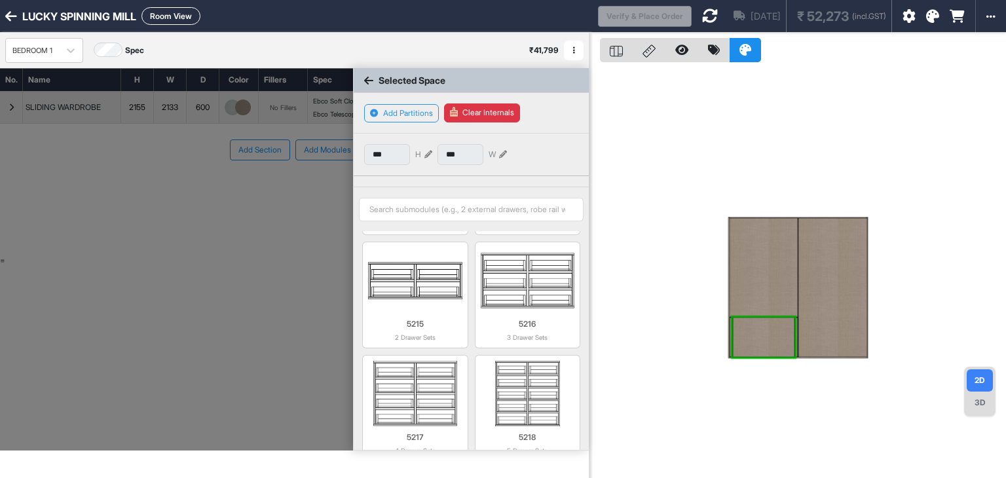
scroll to position [1742, 0]
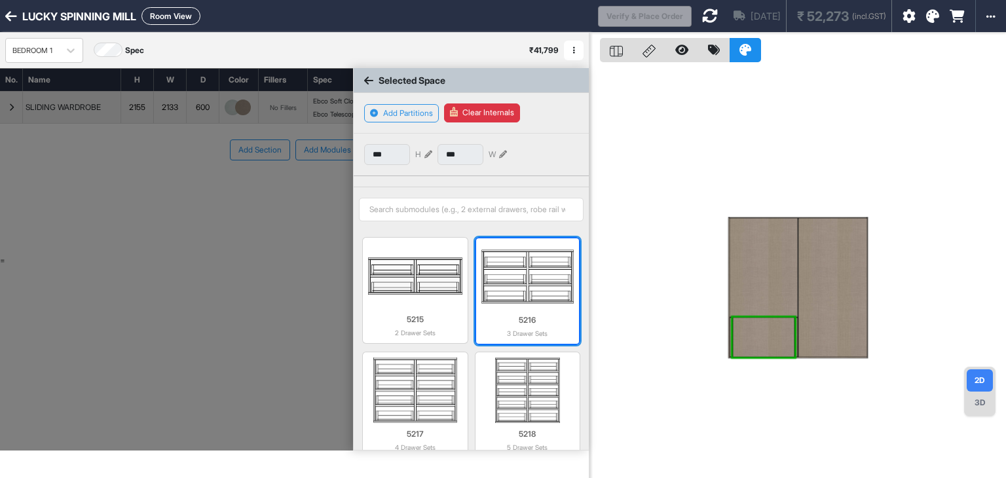
click at [523, 289] on img at bounding box center [527, 276] width 92 height 65
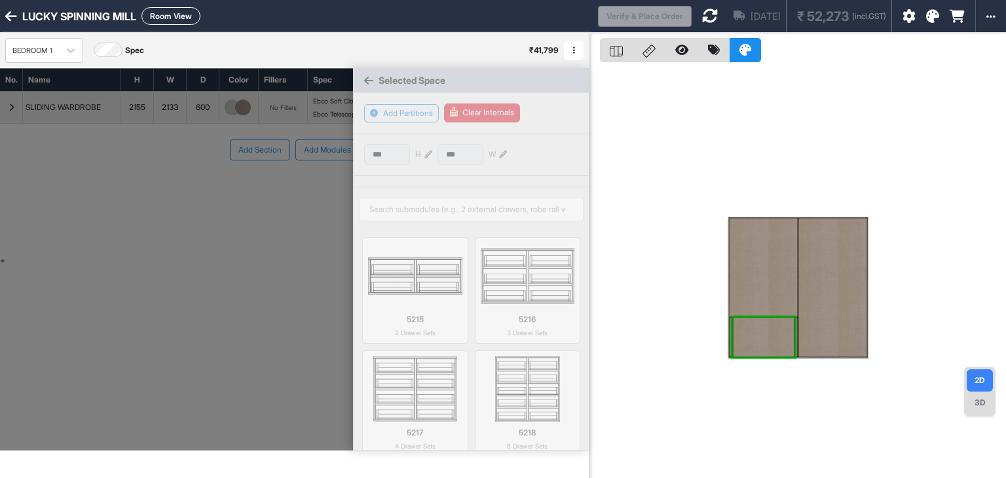
type input "***"
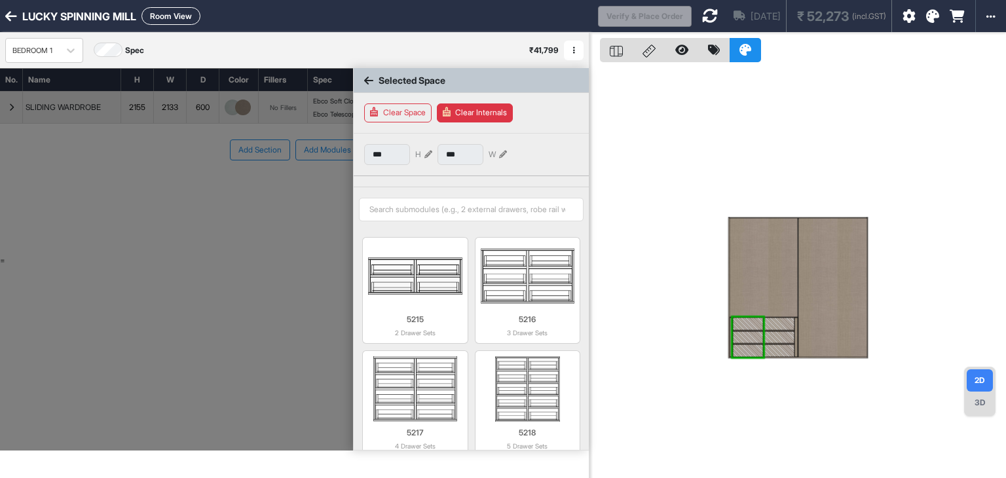
click at [744, 279] on div at bounding box center [763, 267] width 68 height 98
type input "****"
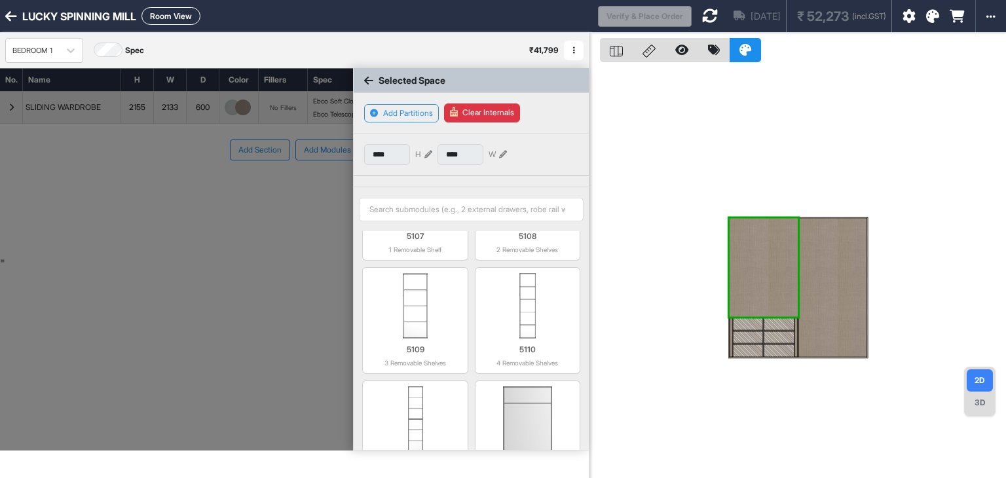
scroll to position [441, 0]
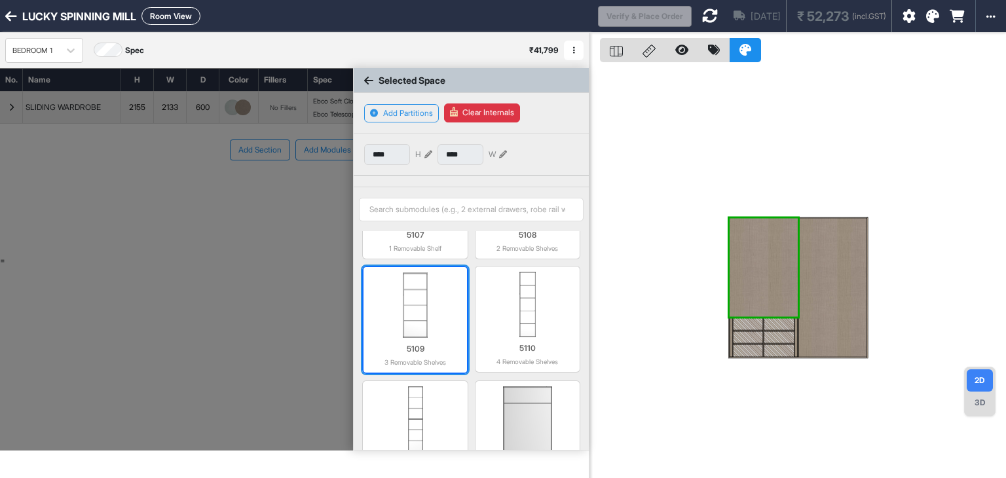
click at [414, 310] on img at bounding box center [415, 304] width 92 height 65
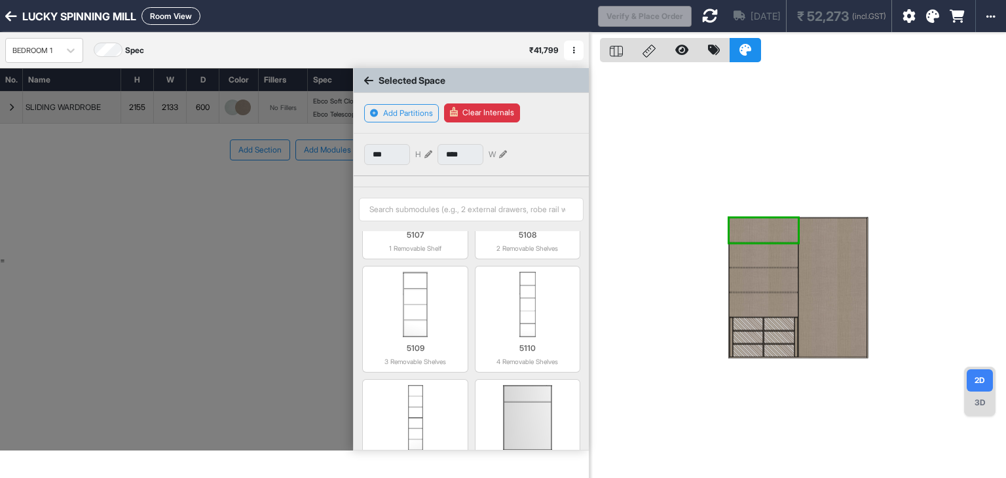
click at [837, 336] on div at bounding box center [833, 287] width 68 height 139
type input "****"
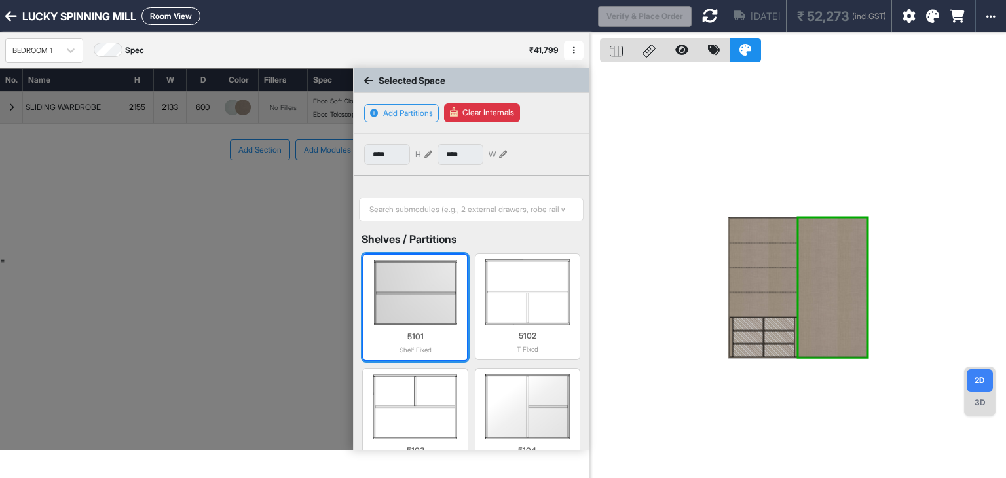
click at [413, 293] on img at bounding box center [415, 292] width 92 height 65
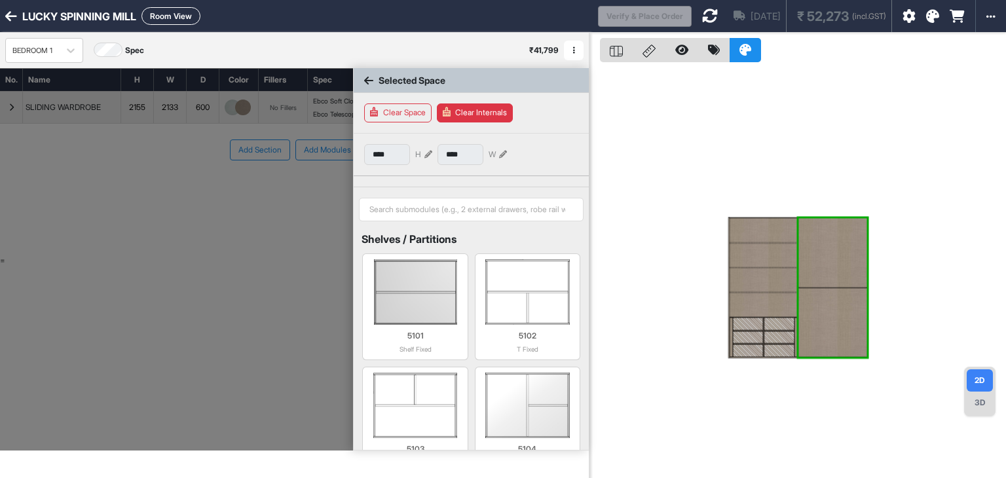
click at [811, 306] on div at bounding box center [833, 322] width 68 height 69
click at [429, 153] on icon at bounding box center [428, 155] width 8 height 8
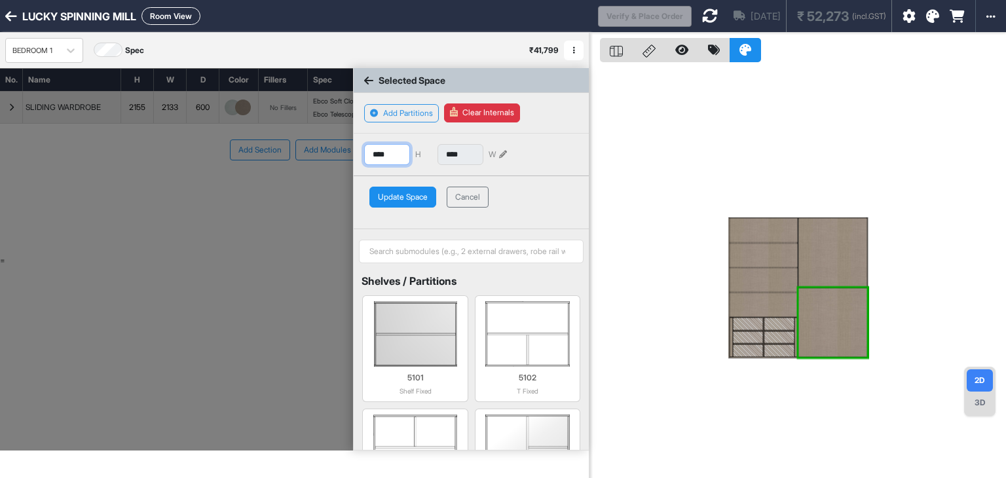
drag, startPoint x: 392, startPoint y: 152, endPoint x: 325, endPoint y: 166, distance: 69.0
click at [337, 163] on div "No. Name H W D Color Fillers Spec Price SLIDING WARDROBE 2155 2133 600 No Fille…" at bounding box center [294, 259] width 589 height 382
type input "***"
click at [395, 196] on button "Update Space" at bounding box center [402, 197] width 67 height 21
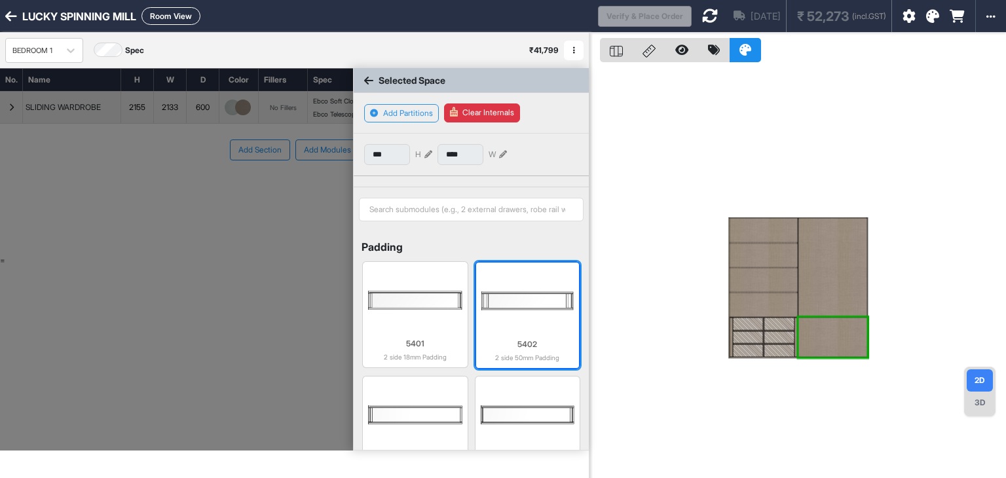
click at [491, 315] on img at bounding box center [527, 300] width 92 height 65
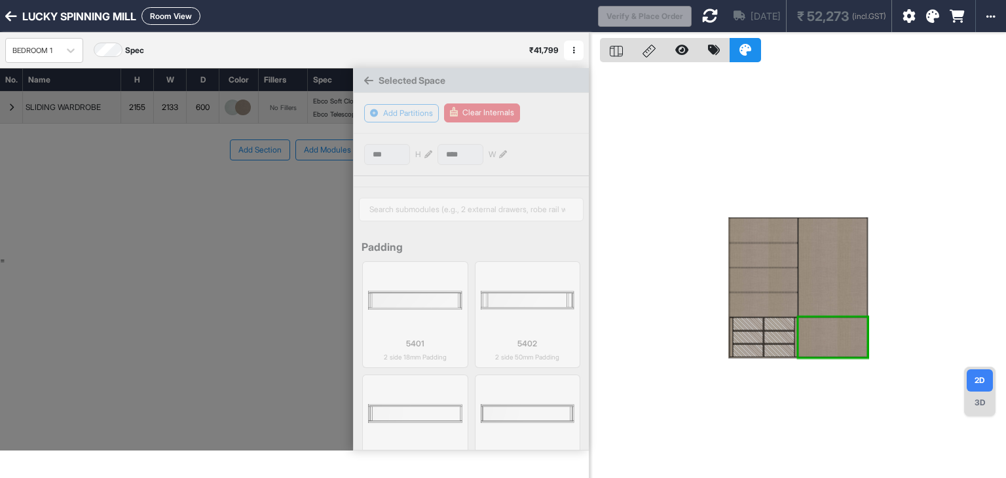
scroll to position [2222, 0]
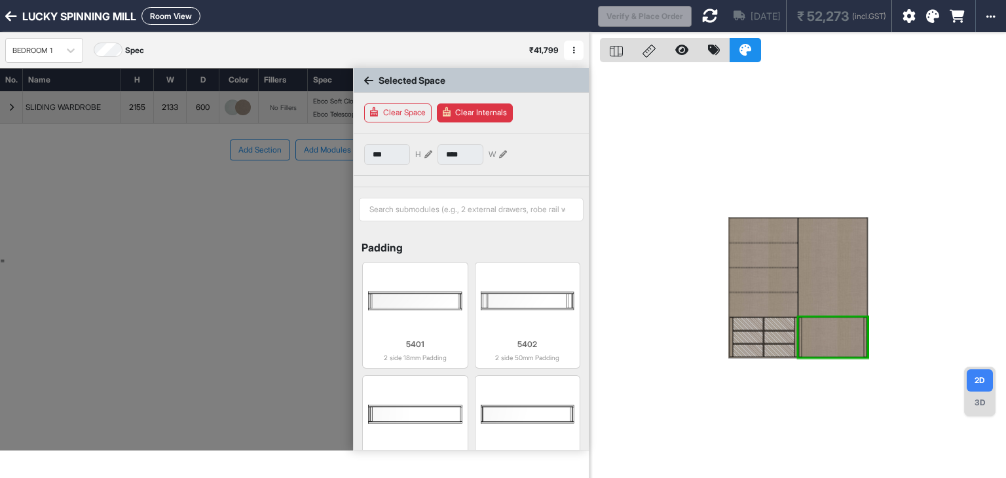
click at [835, 329] on div at bounding box center [833, 337] width 62 height 39
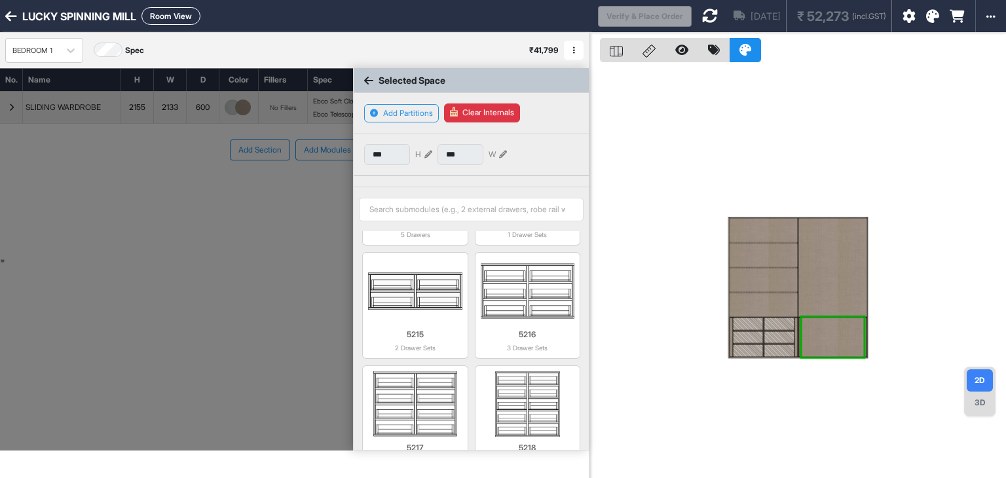
scroll to position [1738, 0]
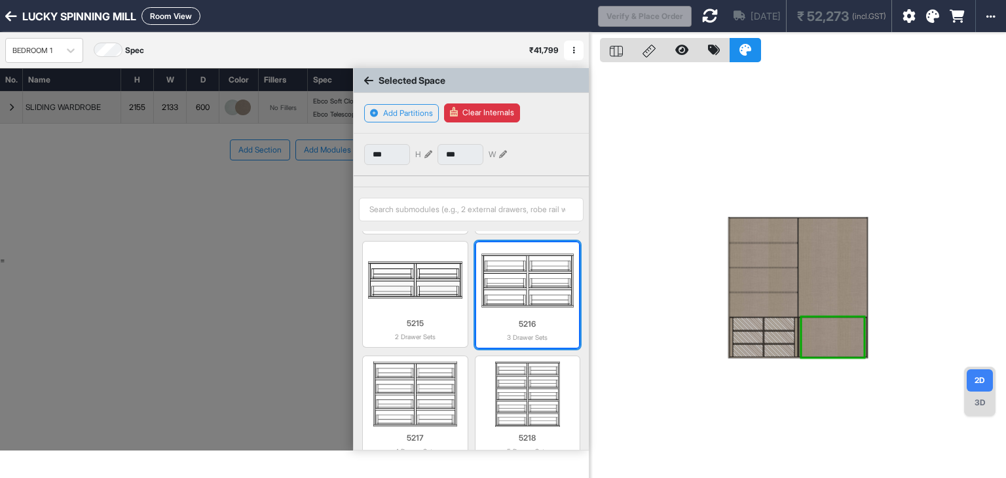
click at [529, 265] on img at bounding box center [527, 279] width 92 height 65
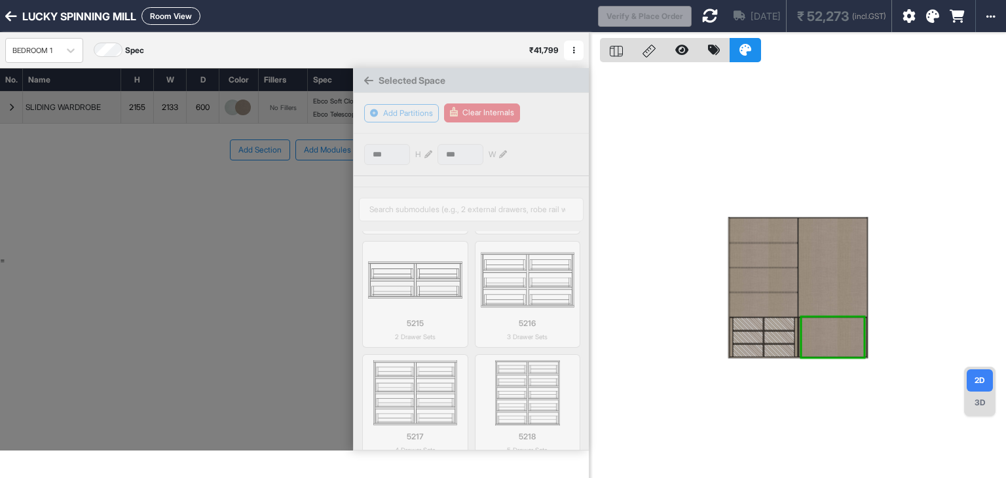
type input "***"
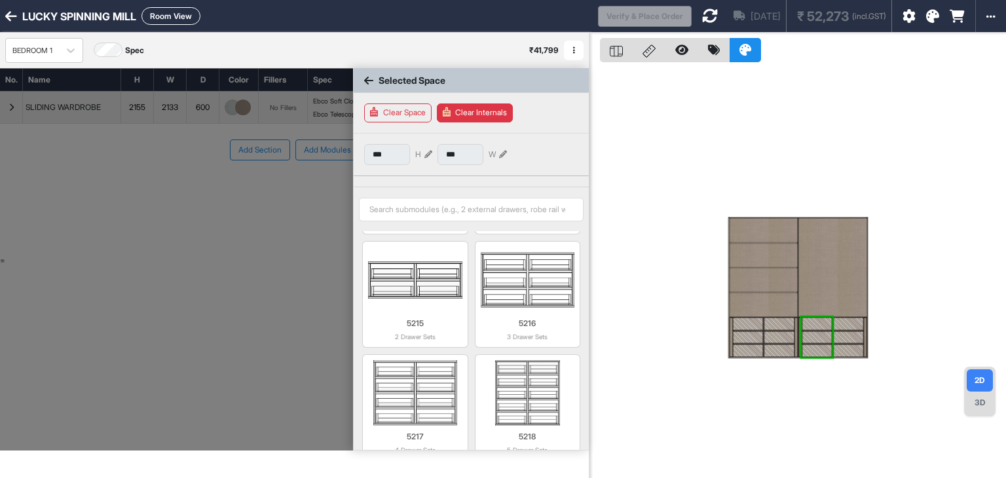
click at [838, 276] on div at bounding box center [833, 267] width 68 height 98
type input "****"
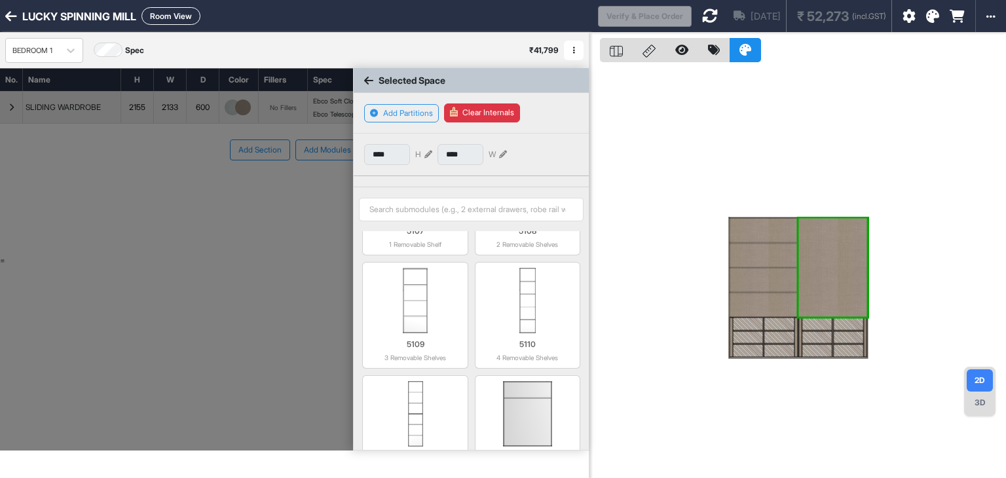
scroll to position [447, 0]
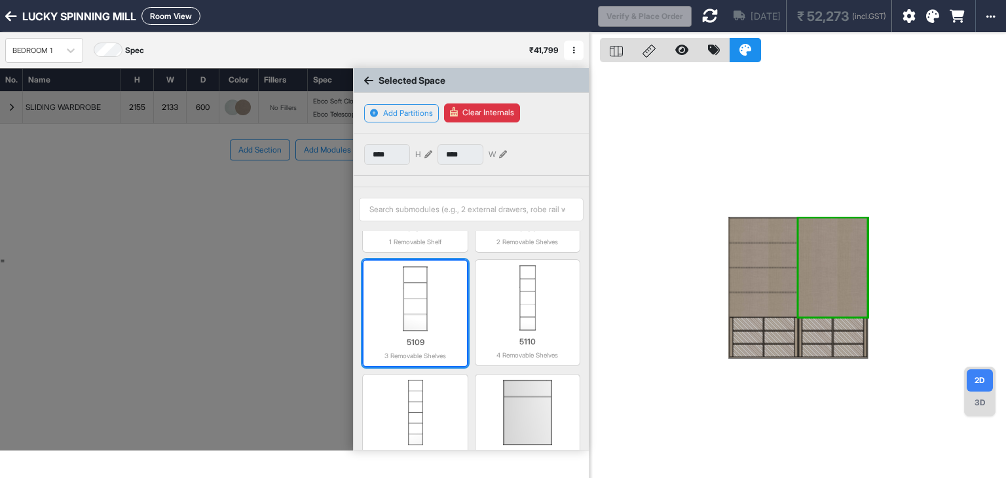
click at [428, 303] on img at bounding box center [415, 298] width 92 height 65
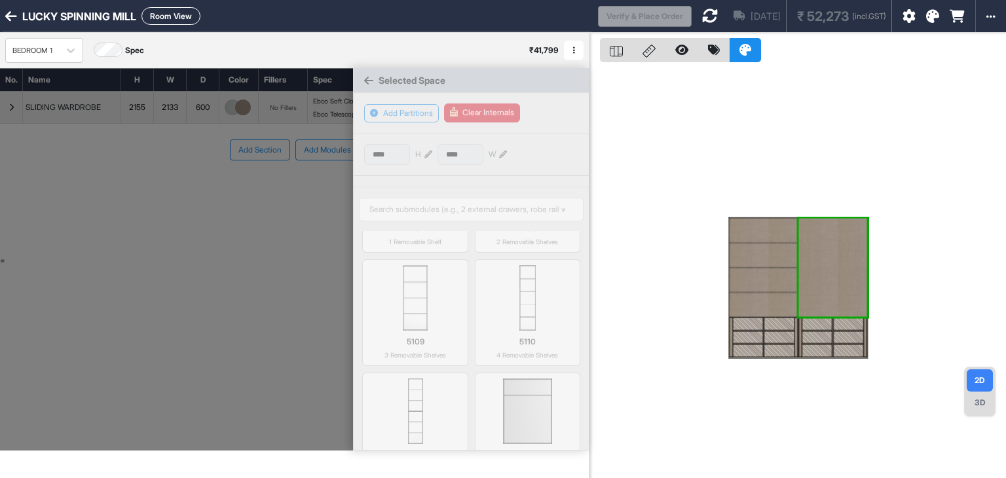
type input "***"
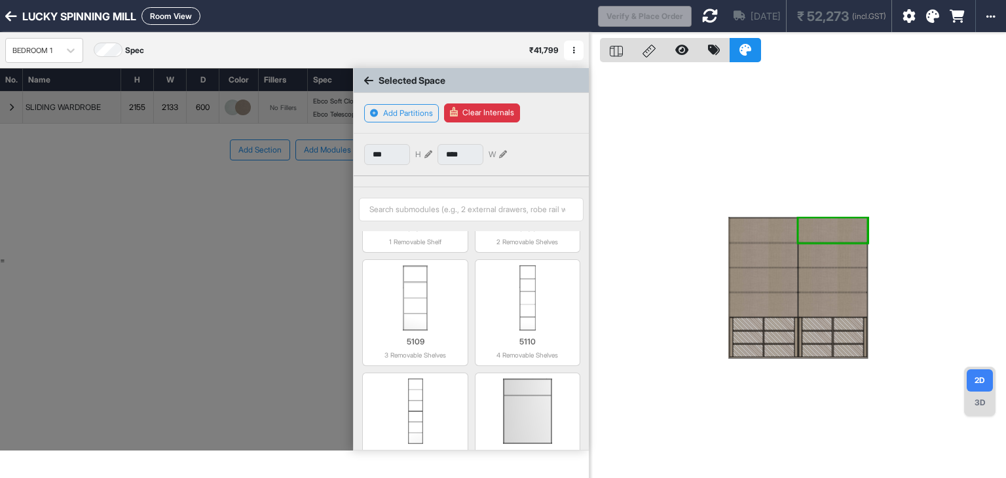
click at [372, 79] on icon at bounding box center [368, 80] width 9 height 10
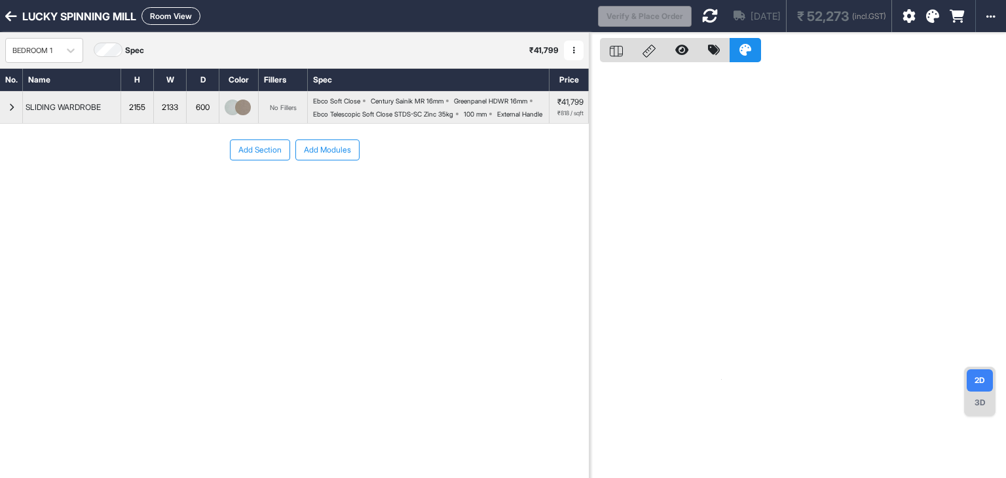
click at [3, 115] on div "button" at bounding box center [11, 107] width 23 height 31
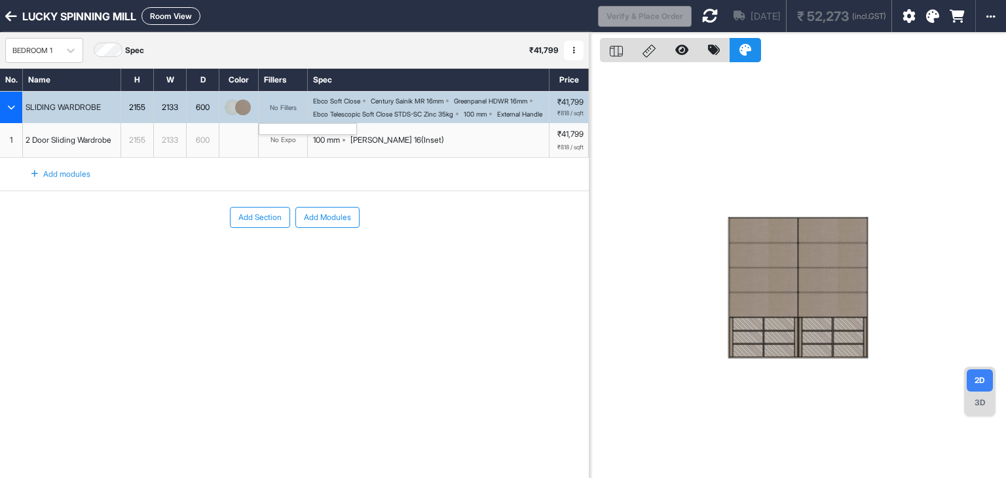
click at [282, 111] on div "No Fillers" at bounding box center [283, 107] width 27 height 8
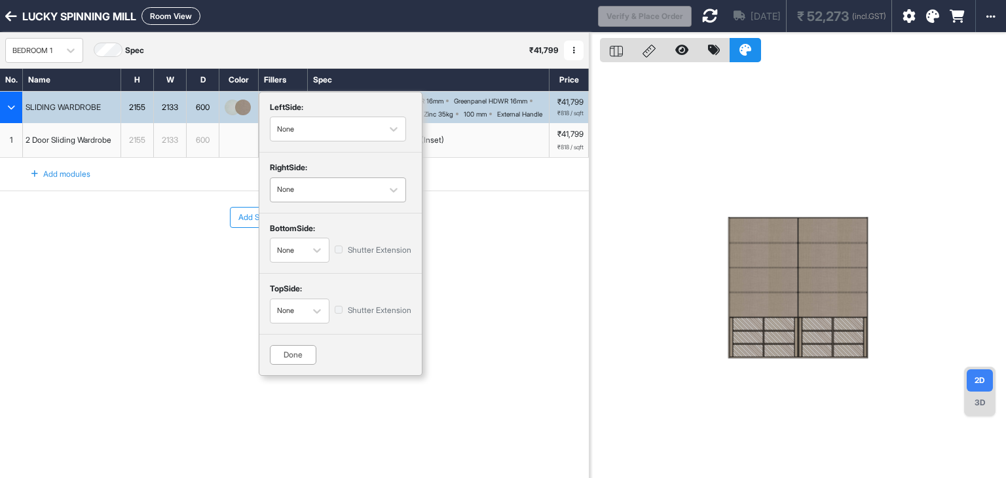
click at [309, 182] on div "None" at bounding box center [326, 189] width 98 height 16
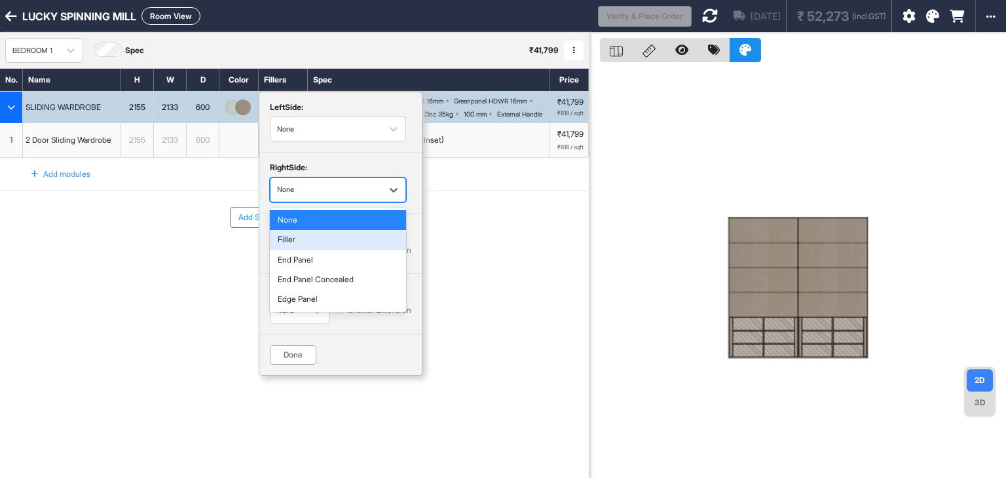
click at [299, 234] on div "Filler" at bounding box center [338, 240] width 136 height 20
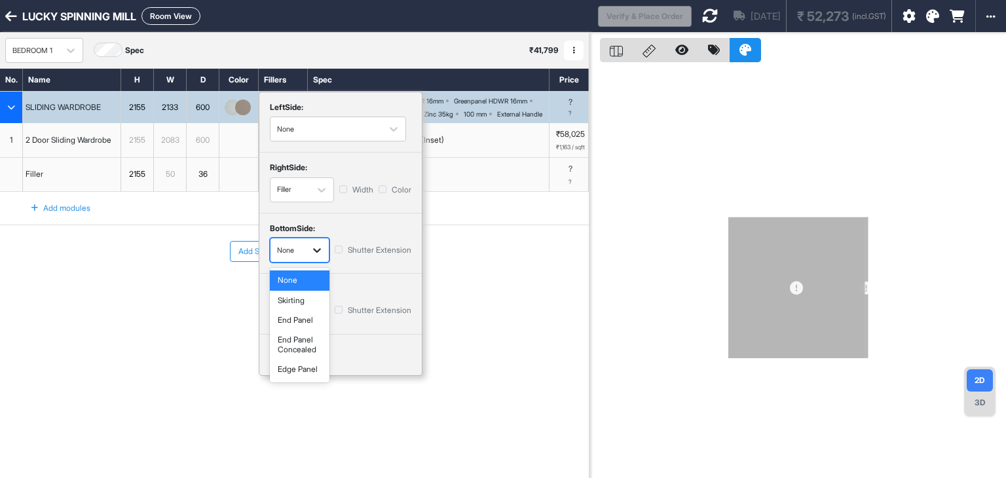
click at [305, 246] on div "button" at bounding box center [317, 250] width 24 height 24
click at [300, 299] on div "Skirting" at bounding box center [300, 301] width 60 height 20
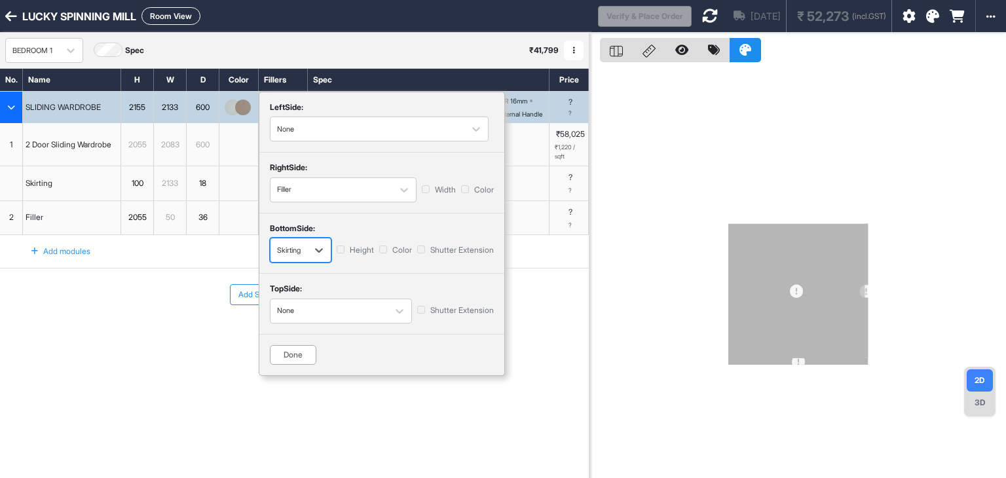
click at [297, 354] on div "Done" at bounding box center [293, 355] width 46 height 20
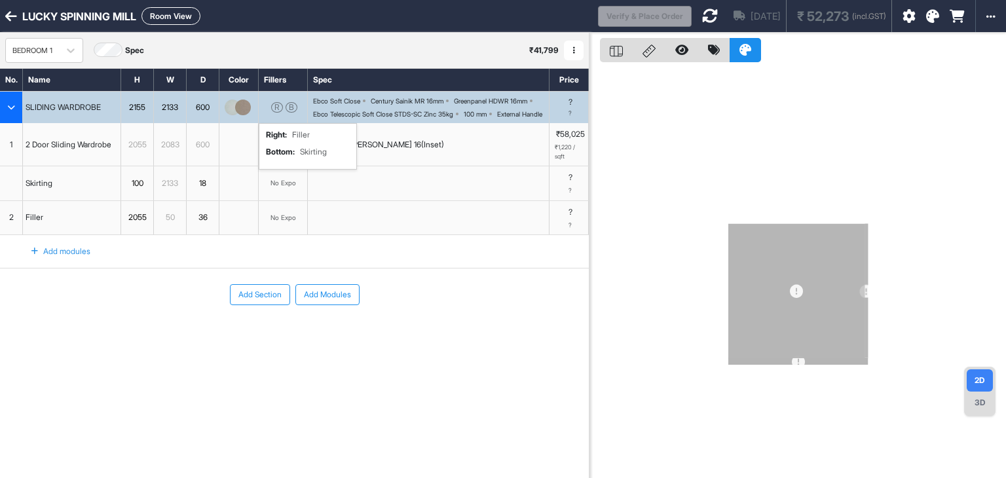
click at [702, 18] on icon at bounding box center [710, 16] width 16 height 16
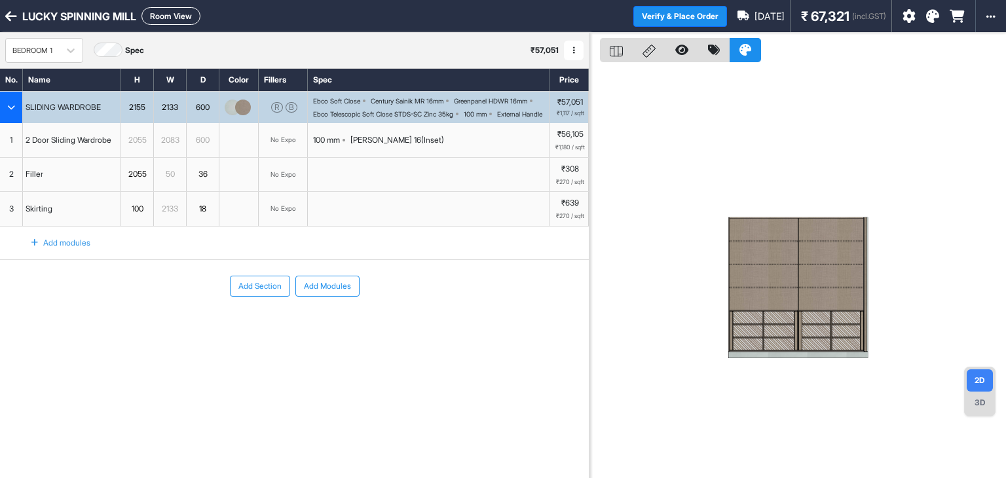
click at [274, 145] on div "No Expo" at bounding box center [283, 140] width 26 height 10
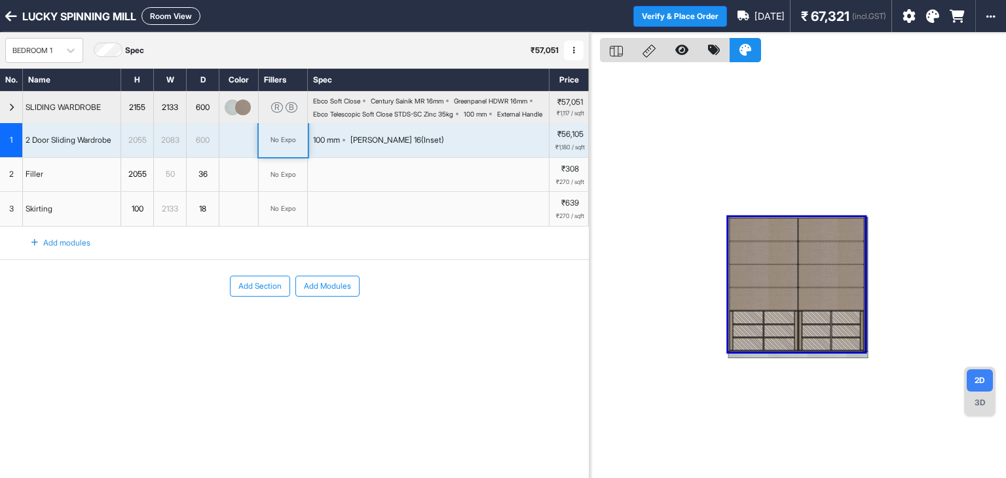
click at [274, 145] on div "No Expo" at bounding box center [283, 140] width 26 height 10
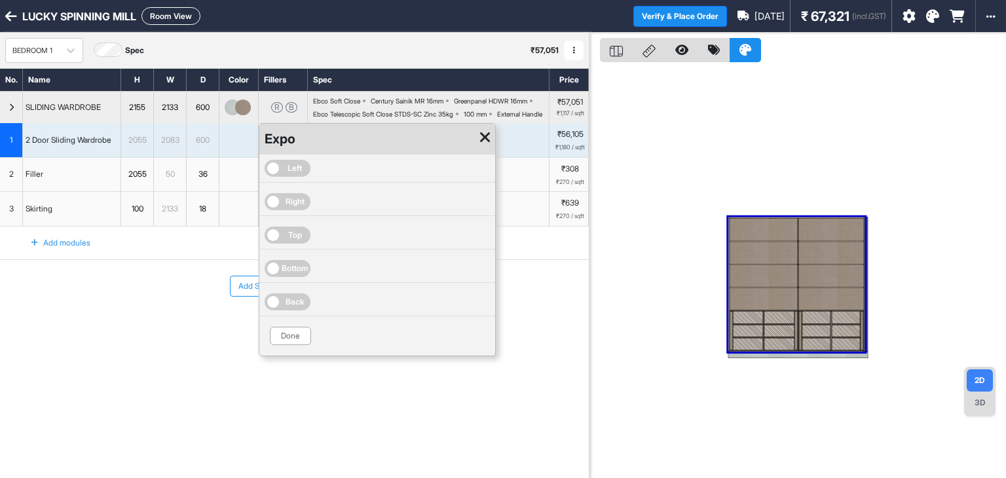
click at [283, 177] on span "Left" at bounding box center [287, 168] width 46 height 17
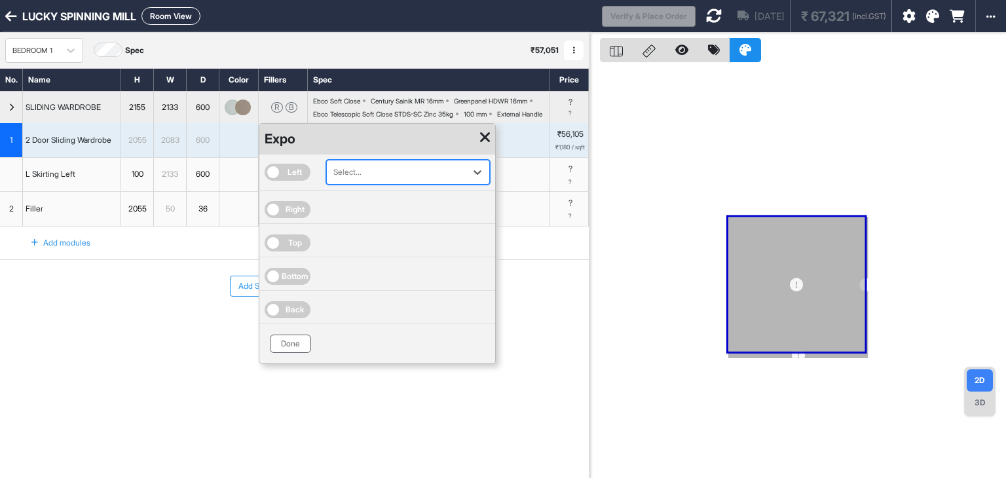
click at [284, 346] on button "Done" at bounding box center [290, 344] width 41 height 18
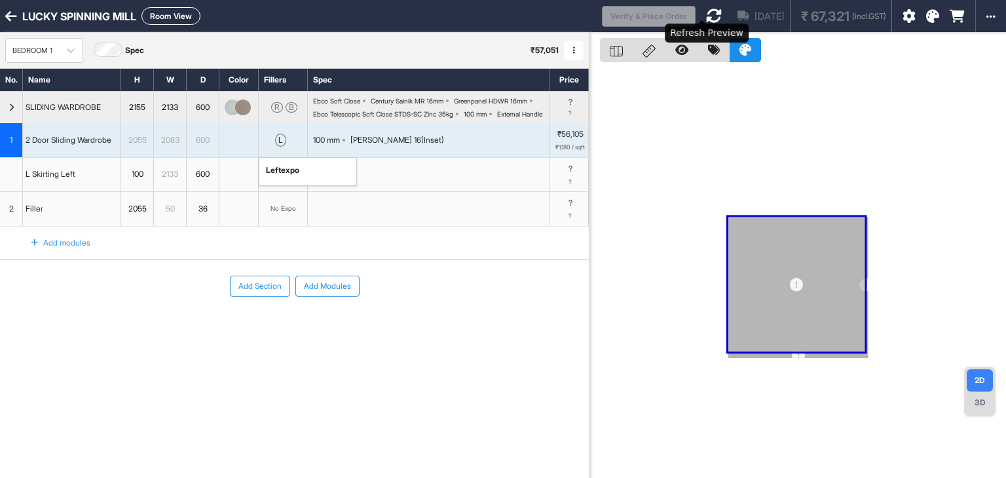
click at [706, 16] on icon at bounding box center [714, 16] width 16 height 16
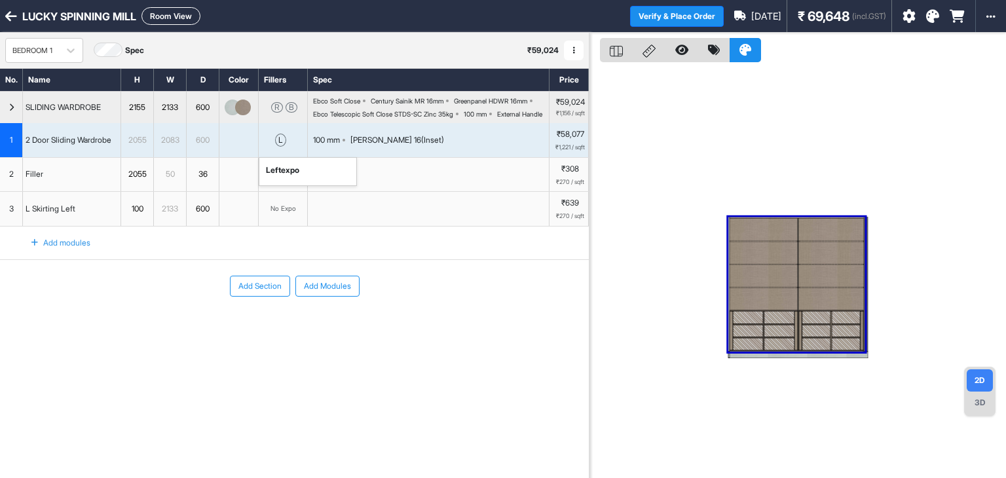
click at [166, 24] on button "Room View" at bounding box center [170, 16] width 59 height 18
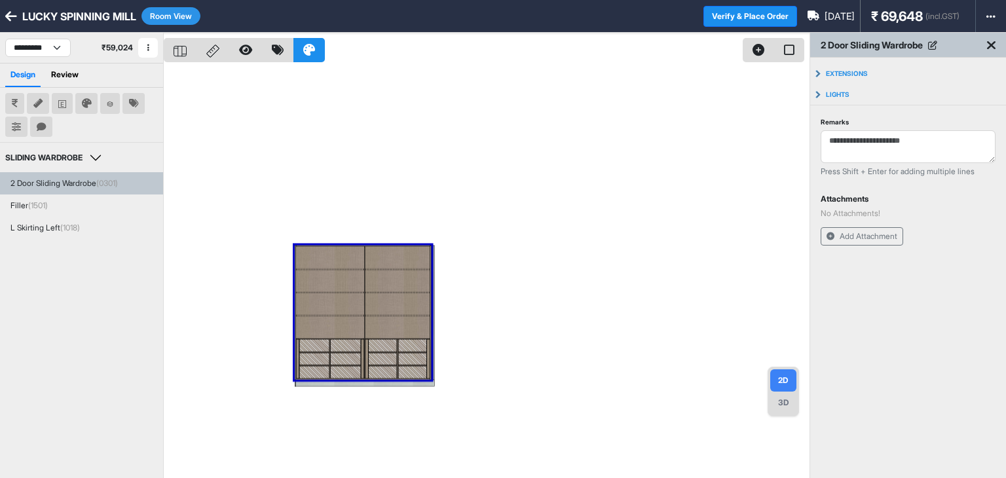
click at [488, 124] on div at bounding box center [487, 272] width 646 height 478
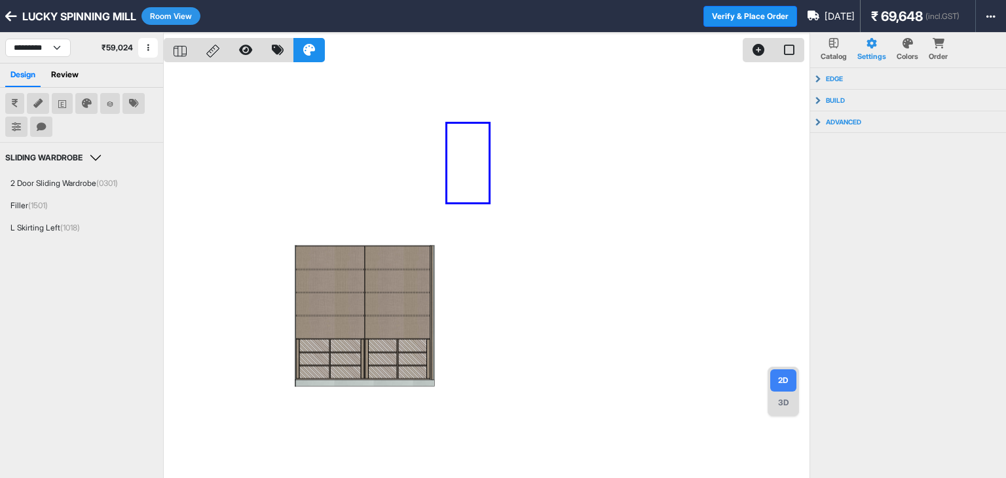
click at [447, 202] on div at bounding box center [487, 272] width 646 height 478
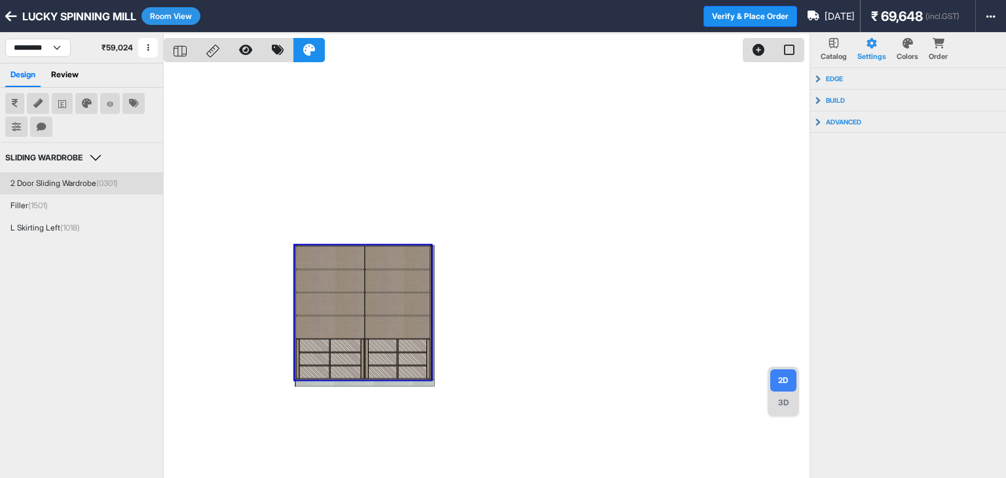
click at [88, 181] on div "2 Door Sliding Wardrobe (0301)" at bounding box center [63, 183] width 107 height 12
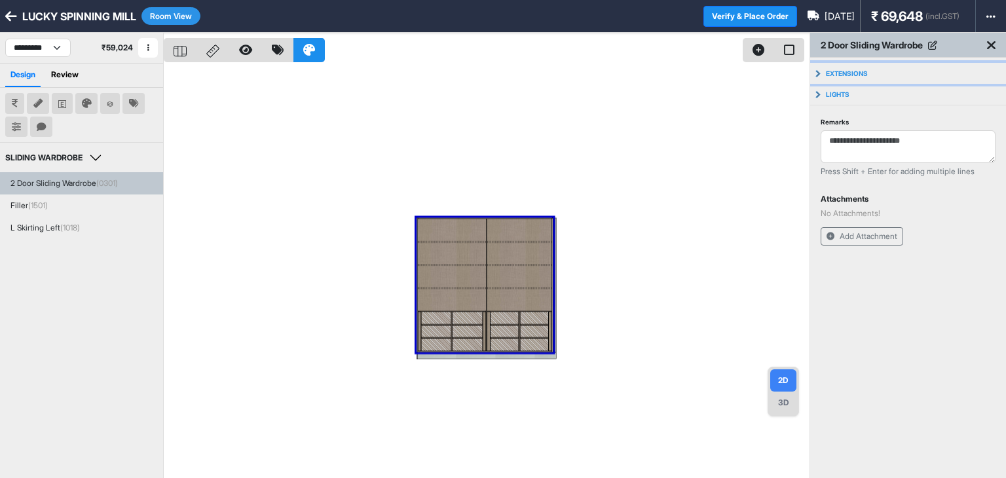
click at [861, 77] on button "Extensions" at bounding box center [908, 73] width 196 height 21
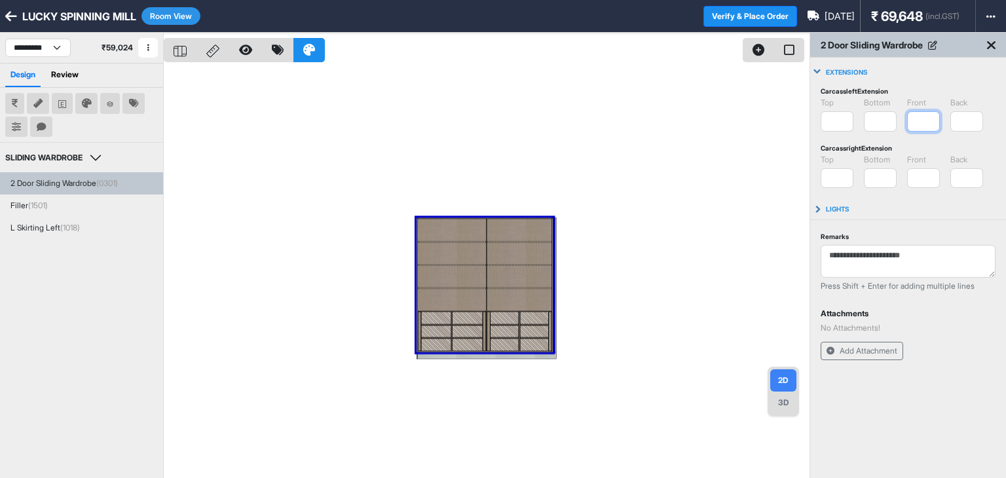
drag, startPoint x: 927, startPoint y: 119, endPoint x: 903, endPoint y: 126, distance: 25.5
click at [903, 126] on form "top * Invalid Input bottom * Invalid Input front * Invalid Input back * Invalid…" at bounding box center [907, 114] width 175 height 35
type input "*"
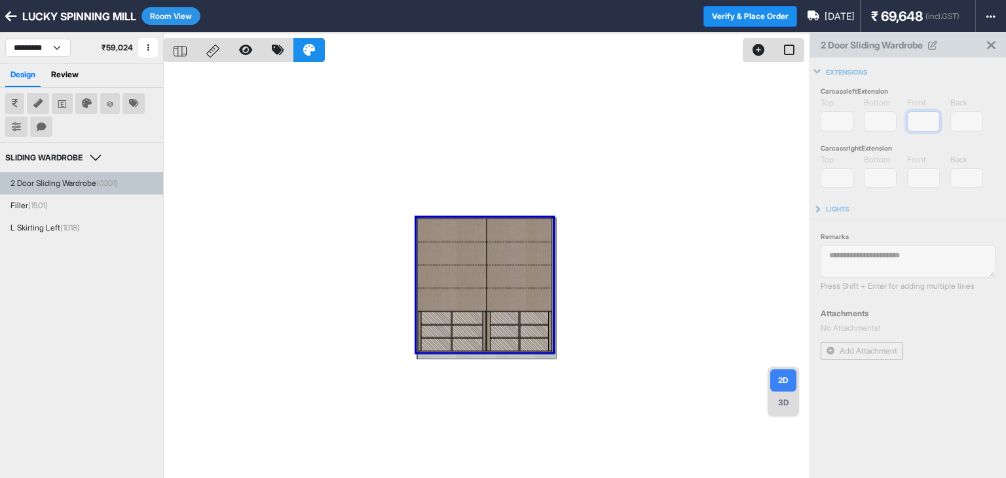
drag, startPoint x: 929, startPoint y: 124, endPoint x: 914, endPoint y: 124, distance: 15.1
click at [927, 123] on input "*" at bounding box center [923, 121] width 33 height 20
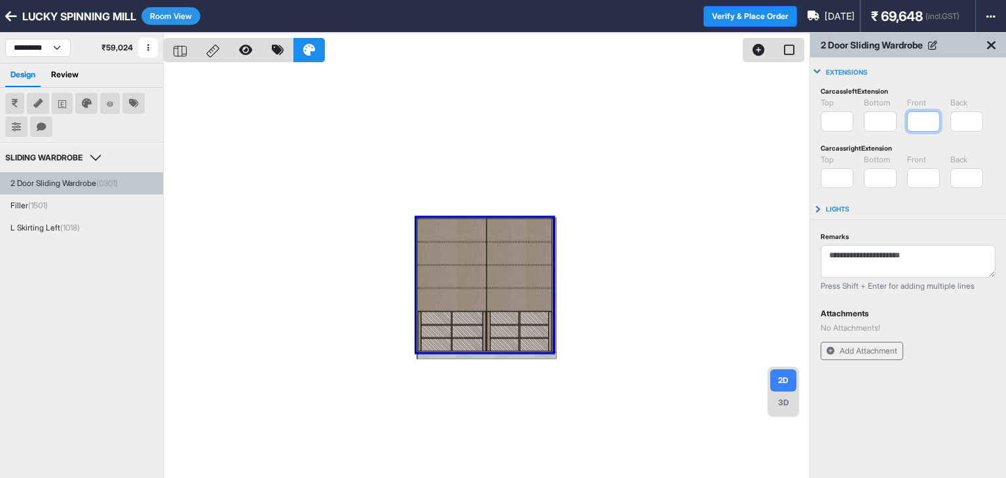
click at [883, 123] on form "top * Invalid Input bottom * Invalid Input front * Invalid Input back * Invalid…" at bounding box center [907, 114] width 175 height 35
type input "*"
click at [879, 120] on input "*" at bounding box center [880, 121] width 33 height 20
drag, startPoint x: 919, startPoint y: 173, endPoint x: 893, endPoint y: 179, distance: 26.7
click at [898, 177] on form "top * Invalid Input bottom * Invalid Input front * Invalid Input back * Invalid…" at bounding box center [907, 171] width 175 height 35
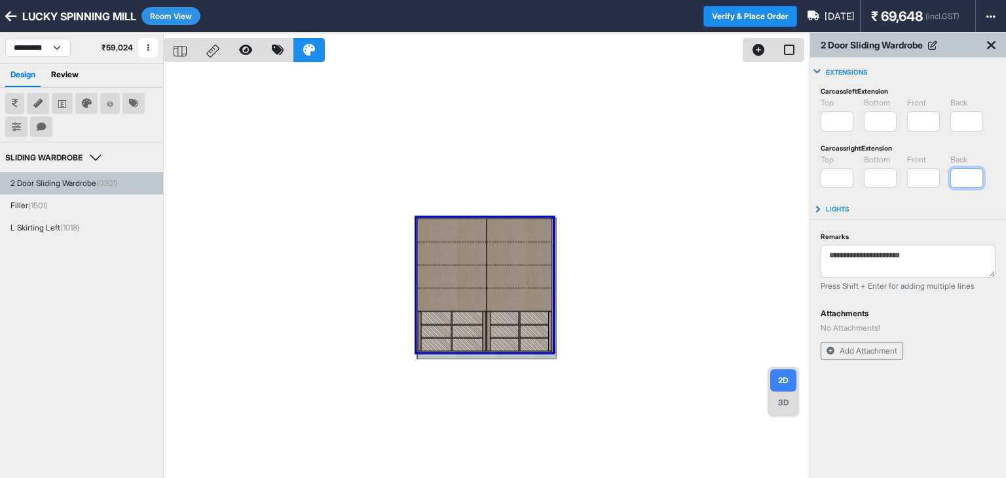
type input "*"
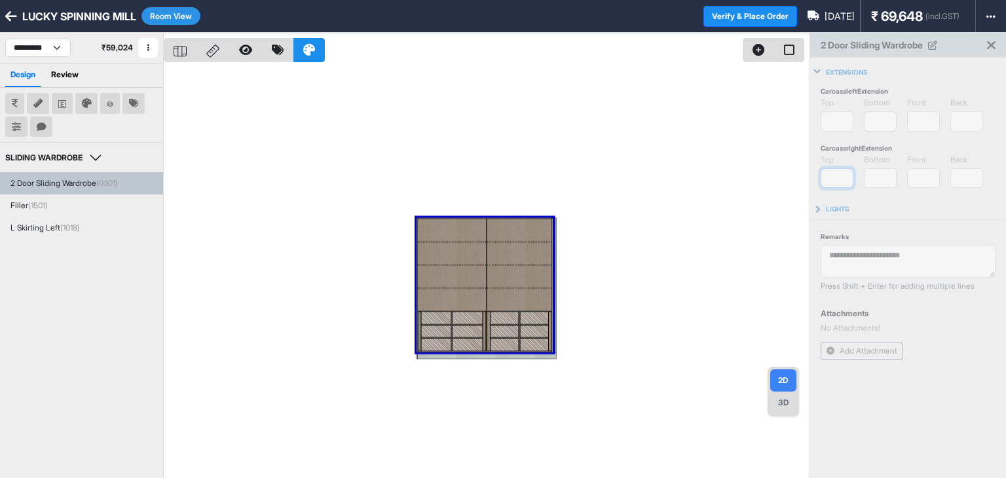
drag, startPoint x: 836, startPoint y: 172, endPoint x: 805, endPoint y: 184, distance: 33.8
click at [814, 180] on div "Carcass left Extension top * Invalid Input bottom * Invalid Input front * Inval…" at bounding box center [908, 139] width 196 height 117
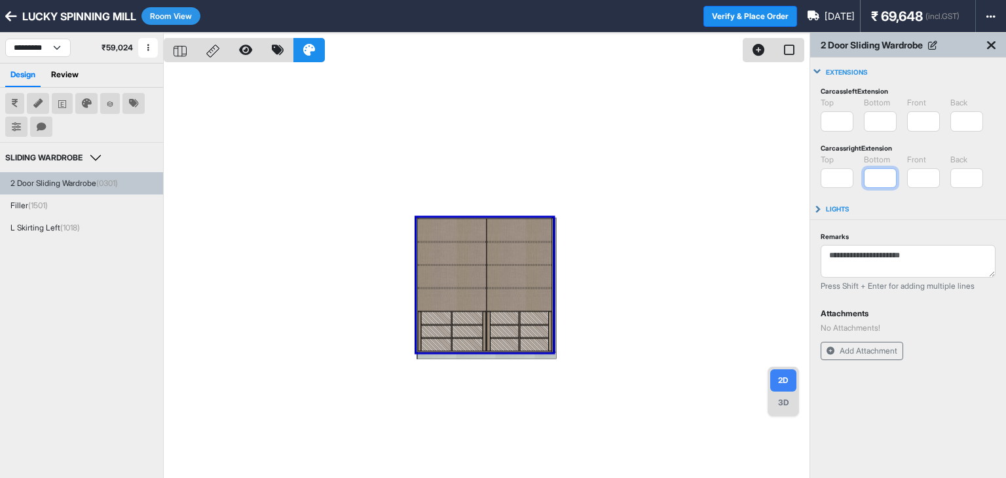
type input "*"
click at [672, 185] on div at bounding box center [487, 272] width 646 height 478
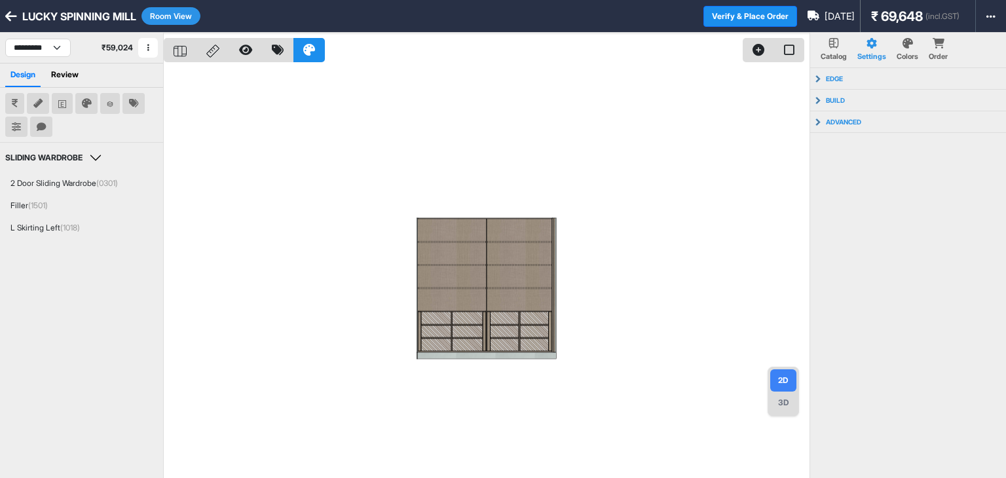
click at [784, 403] on div "3D" at bounding box center [783, 403] width 26 height 22
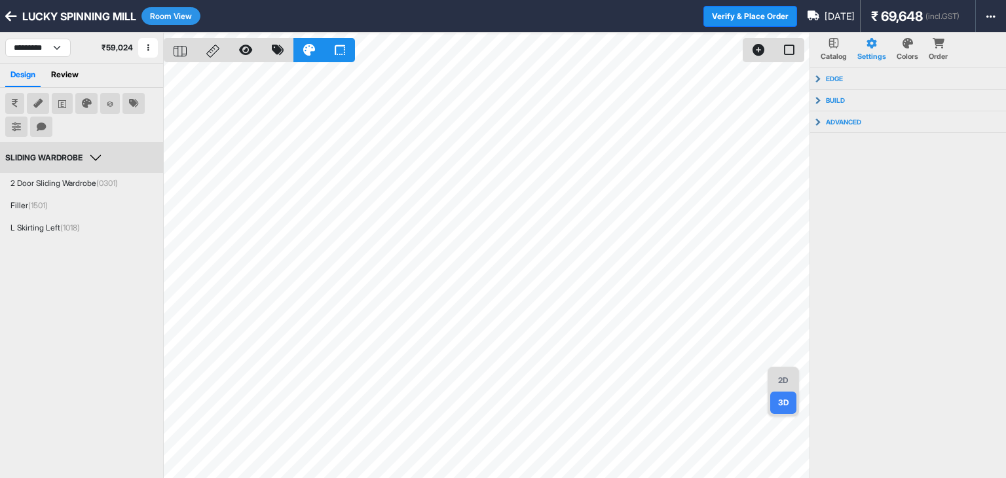
click at [91, 157] on button "SLIDING WARDROBE" at bounding box center [55, 157] width 100 height 13
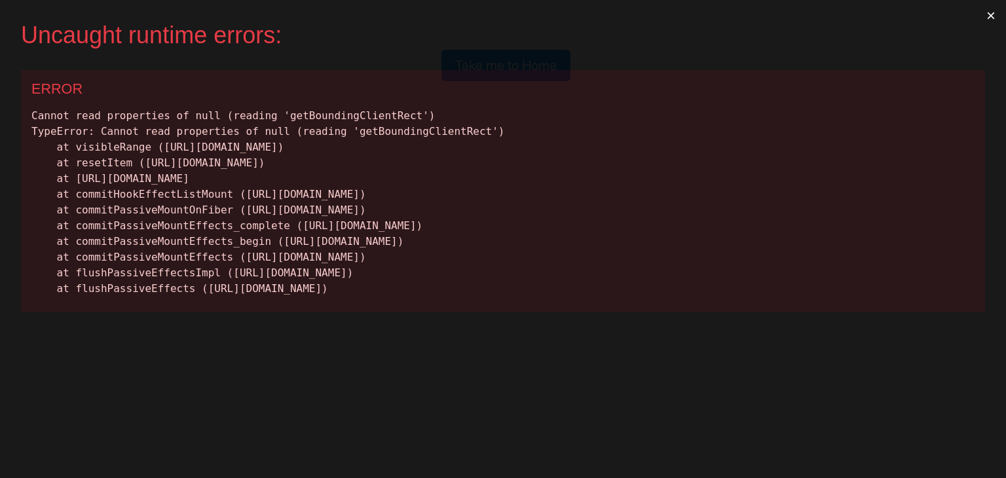
click at [990, 14] on button "×" at bounding box center [991, 15] width 30 height 31
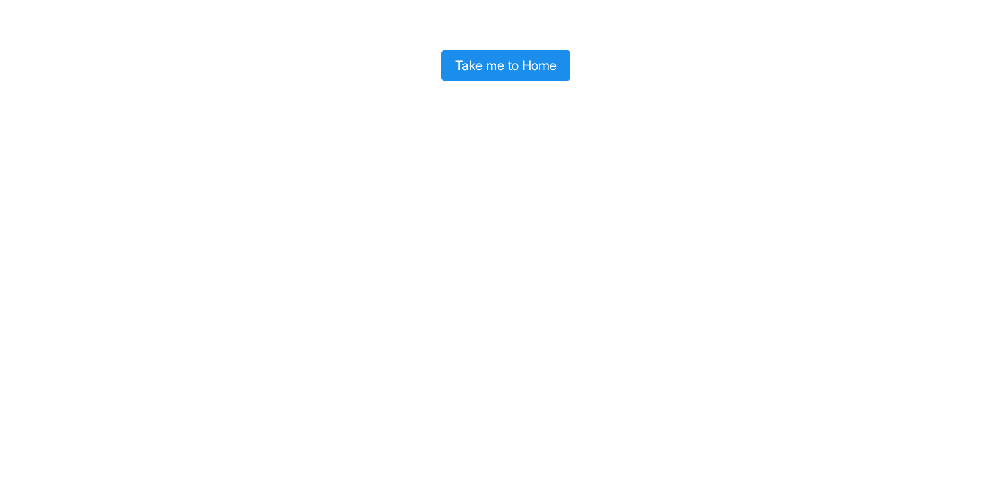
click at [466, 67] on button "Take me to Home" at bounding box center [505, 65] width 129 height 31
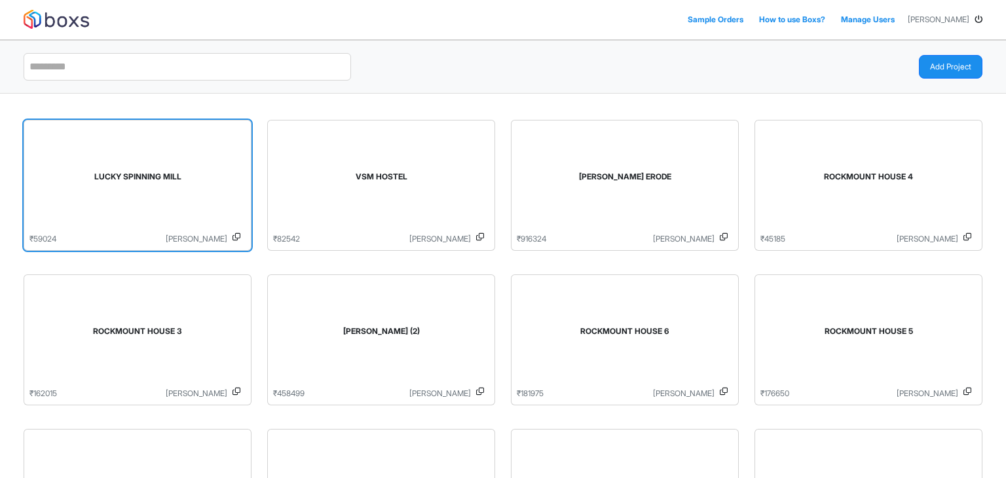
click at [113, 159] on div "LUCKY SPINNING MILL" at bounding box center [137, 179] width 216 height 107
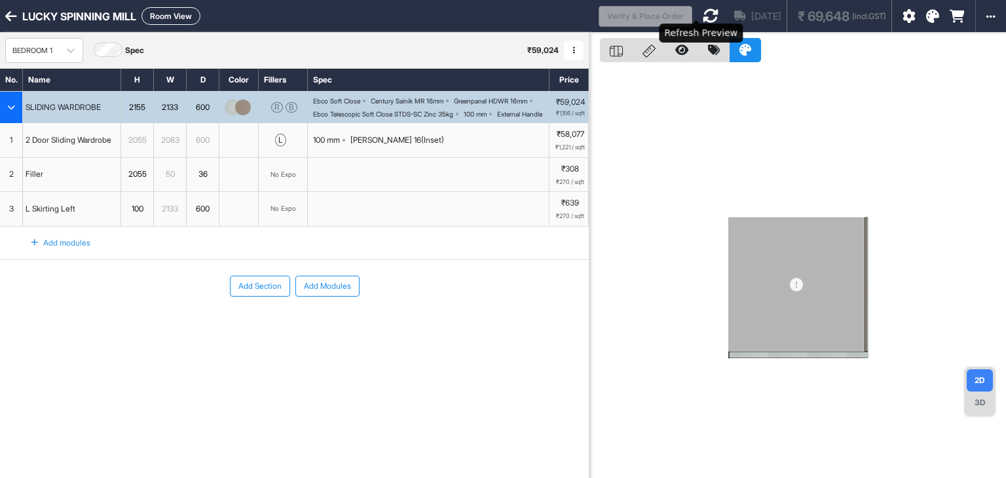
click at [702, 13] on icon at bounding box center [710, 16] width 16 height 16
click at [14, 121] on div "button" at bounding box center [11, 107] width 23 height 31
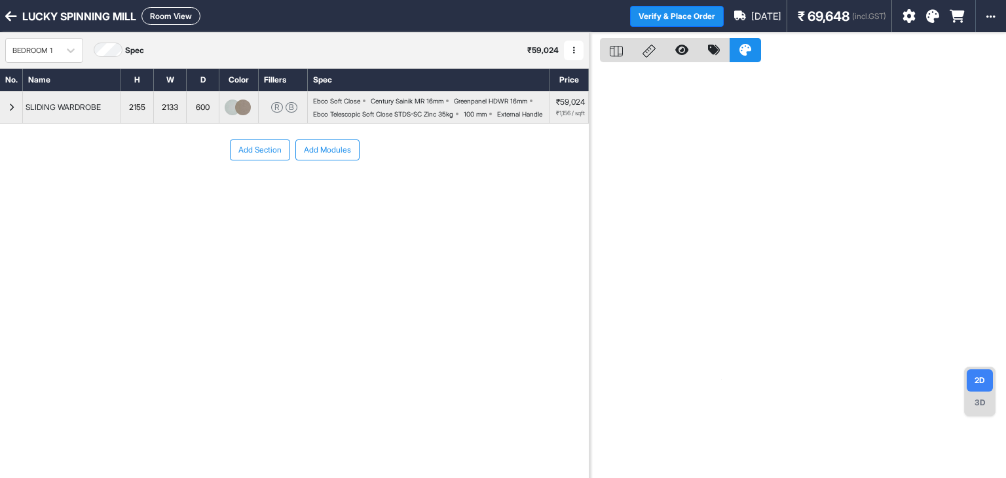
click at [240, 159] on button "Add Section" at bounding box center [260, 149] width 60 height 21
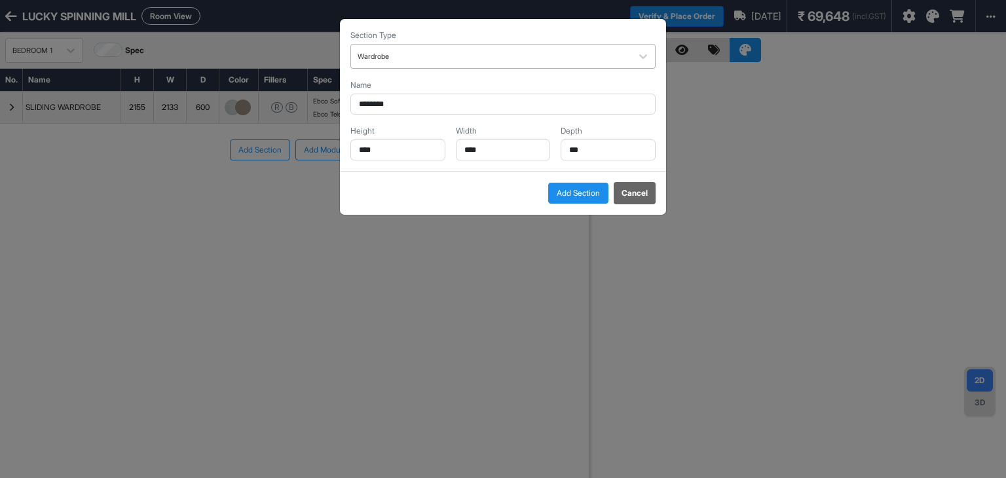
drag, startPoint x: 386, startPoint y: 56, endPoint x: 385, endPoint y: 67, distance: 11.2
click at [386, 58] on div at bounding box center [490, 56] width 267 height 14
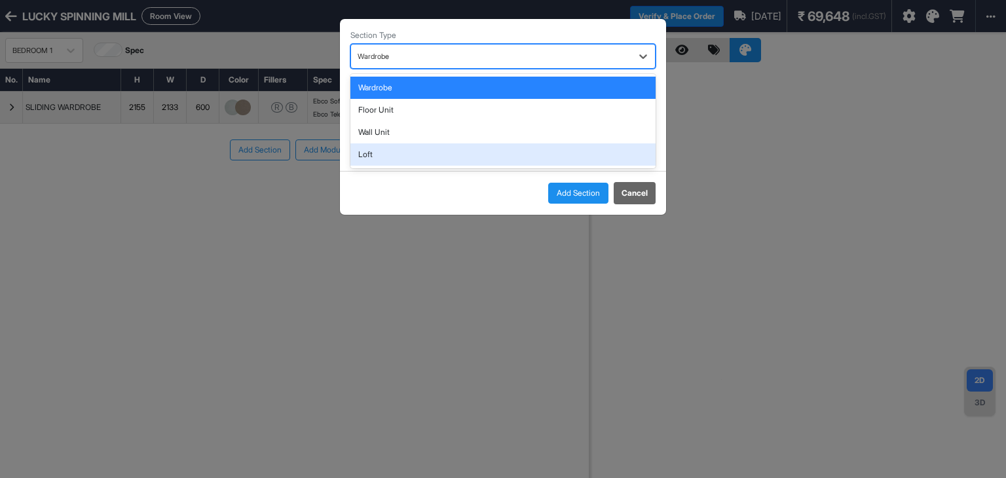
click at [381, 151] on div "Loft" at bounding box center [502, 154] width 305 height 22
type input "****"
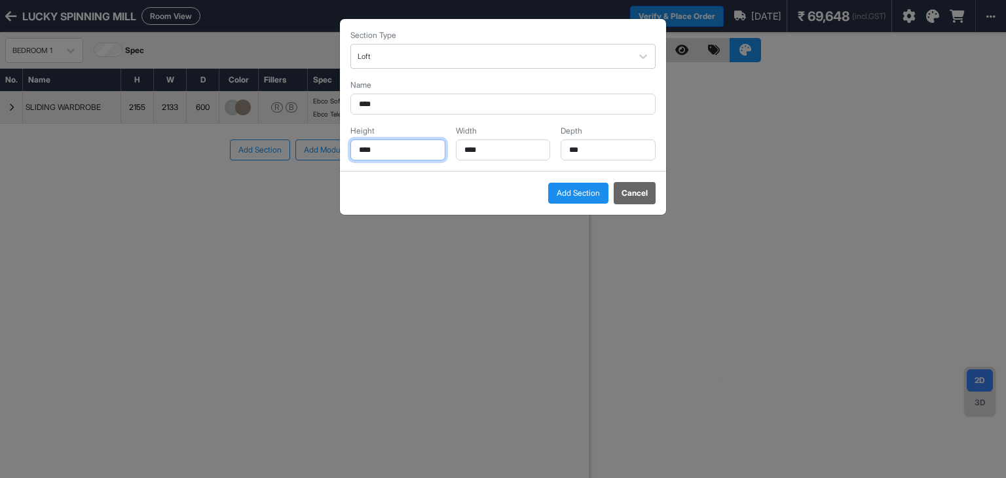
drag, startPoint x: 380, startPoint y: 149, endPoint x: 280, endPoint y: 170, distance: 102.3
click at [310, 166] on div "Section Type Loft Name **** Height **** Width **** Depth *** Add Section Cancel" at bounding box center [503, 239] width 1006 height 478
type input "***"
drag, startPoint x: 490, startPoint y: 150, endPoint x: 394, endPoint y: 160, distance: 96.7
click at [446, 153] on div "Height *** Width **** Depth ***" at bounding box center [502, 142] width 305 height 35
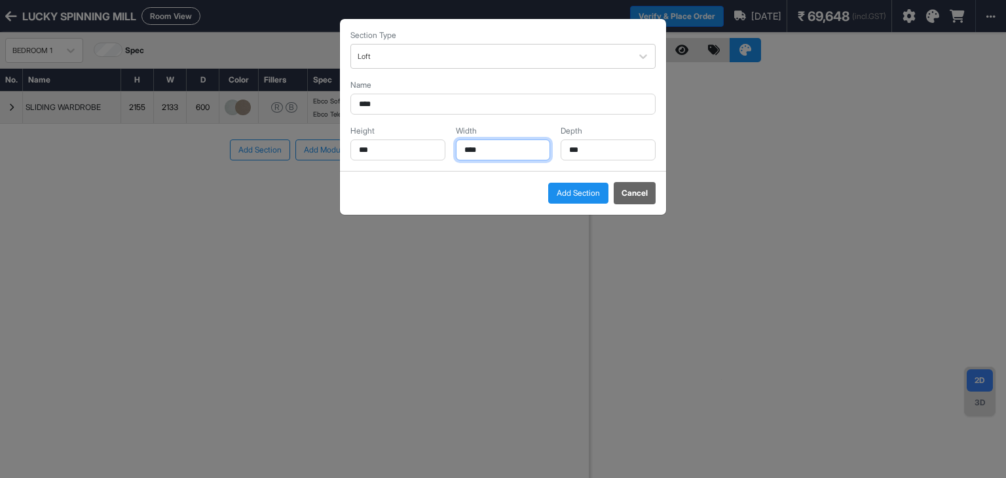
type input "****"
drag, startPoint x: 600, startPoint y: 146, endPoint x: 513, endPoint y: 153, distance: 88.0
click at [521, 149] on div "Height *** Width **** Depth ***" at bounding box center [502, 142] width 305 height 35
type input "***"
click at [564, 195] on button "Add Section" at bounding box center [578, 193] width 60 height 21
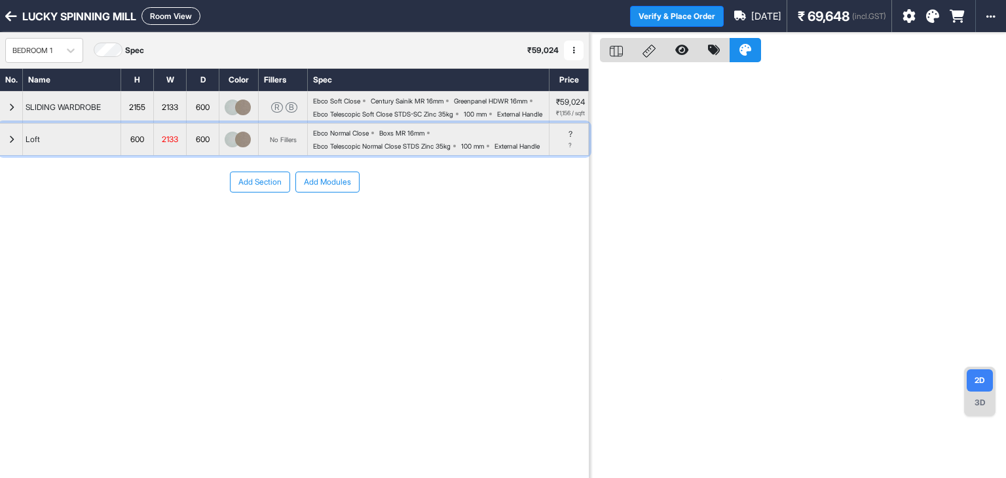
click at [1, 155] on div "button" at bounding box center [11, 139] width 23 height 31
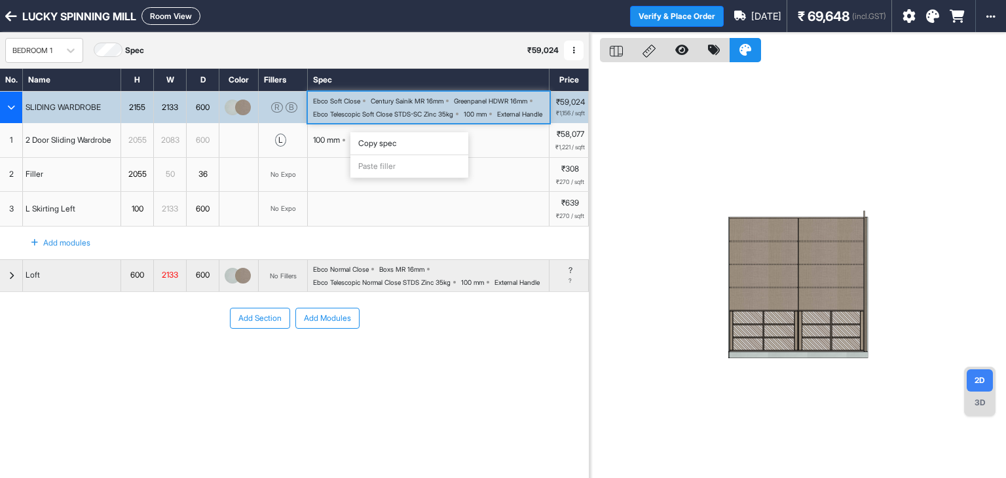
click at [372, 145] on div "Copy spec" at bounding box center [409, 143] width 118 height 23
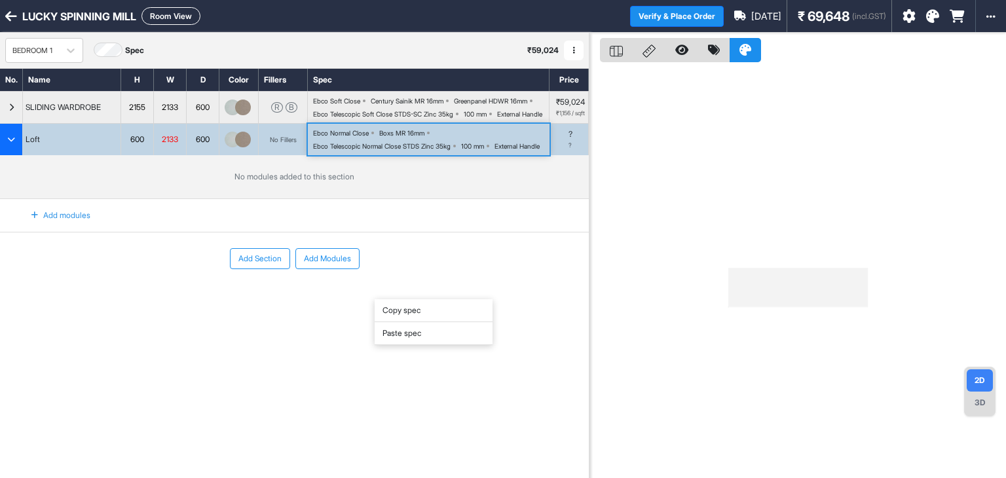
click at [421, 333] on div "Paste spec" at bounding box center [433, 333] width 118 height 23
click at [48, 227] on div "Add modules" at bounding box center [53, 215] width 75 height 22
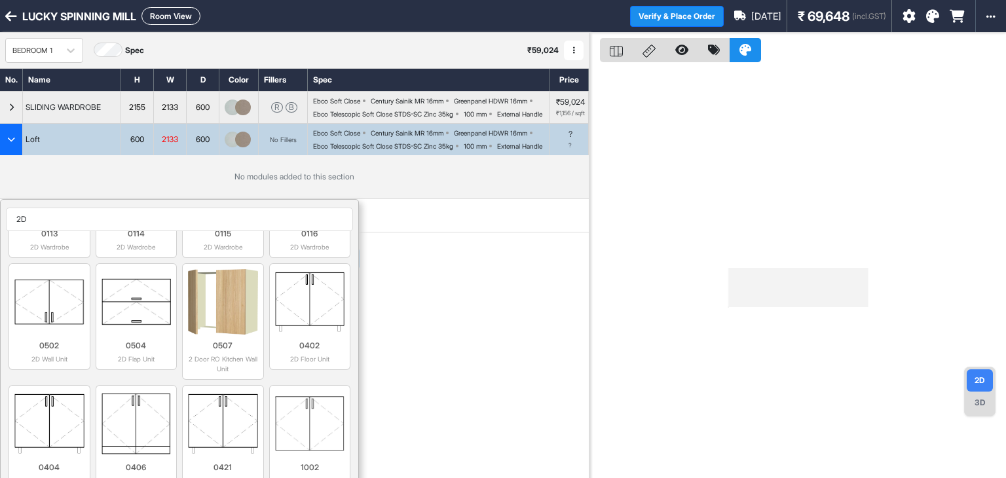
scroll to position [553, 0]
type input "2D"
click at [288, 318] on img at bounding box center [310, 301] width 70 height 65
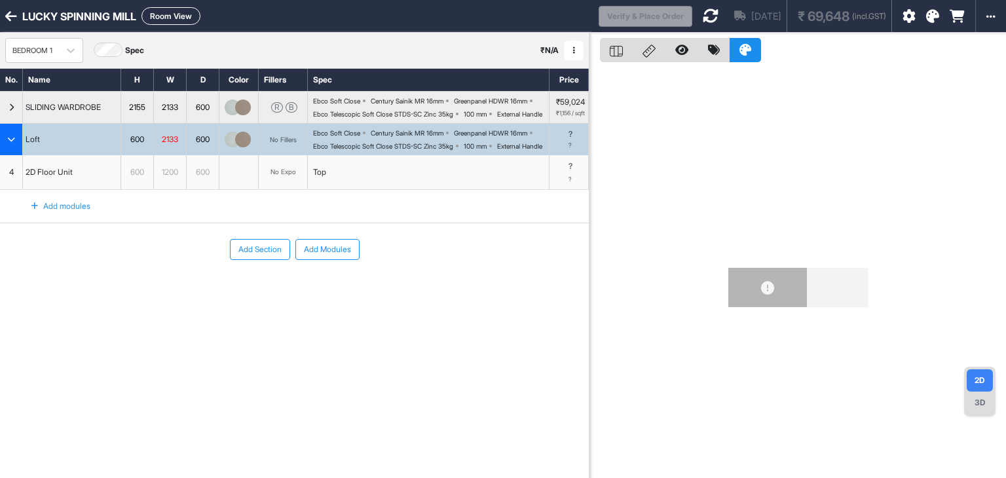
click at [181, 181] on div "1200" at bounding box center [170, 172] width 32 height 17
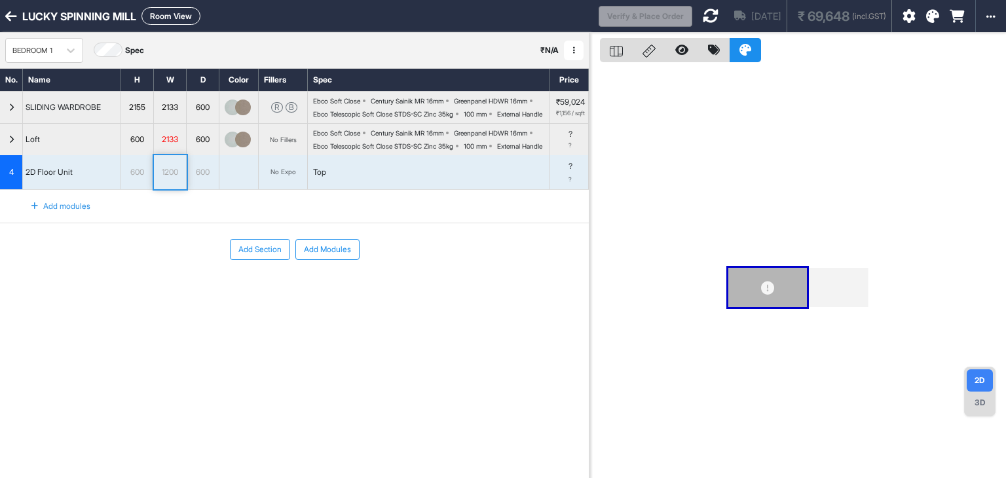
click at [181, 181] on div "1200" at bounding box center [170, 172] width 32 height 17
drag, startPoint x: 181, startPoint y: 203, endPoint x: 134, endPoint y: 214, distance: 49.1
click at [147, 190] on div "4 2D Floor Unit 600 **** 600 No Expo Top ? ?" at bounding box center [294, 172] width 589 height 35
type input "****"
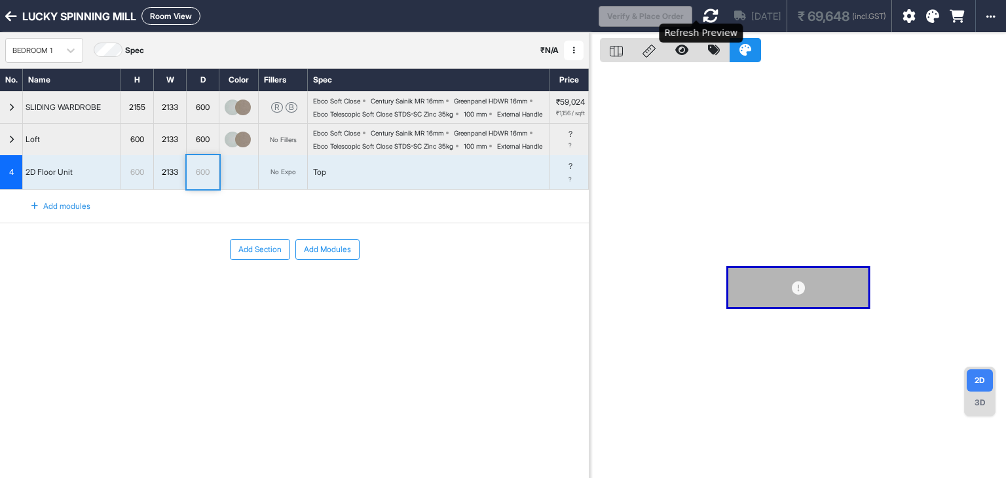
click at [702, 14] on icon at bounding box center [710, 16] width 16 height 16
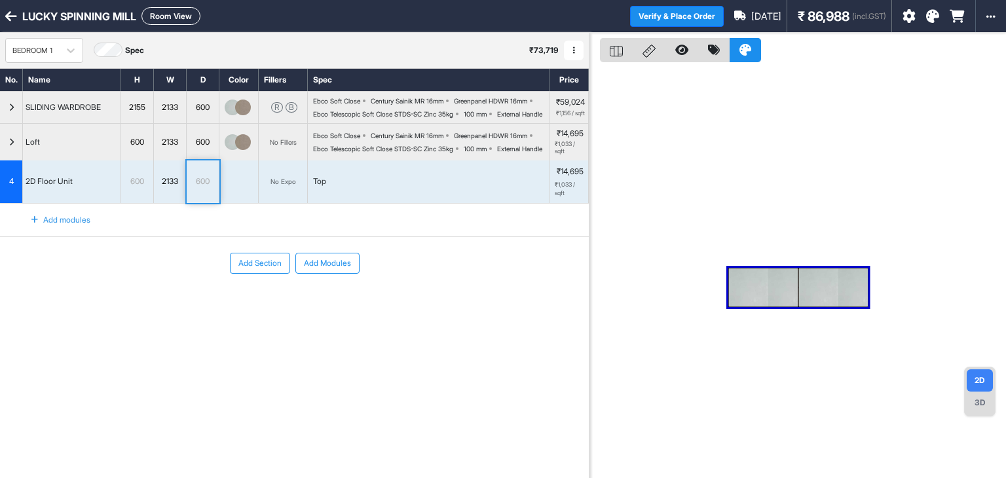
click at [767, 293] on div at bounding box center [763, 287] width 69 height 39
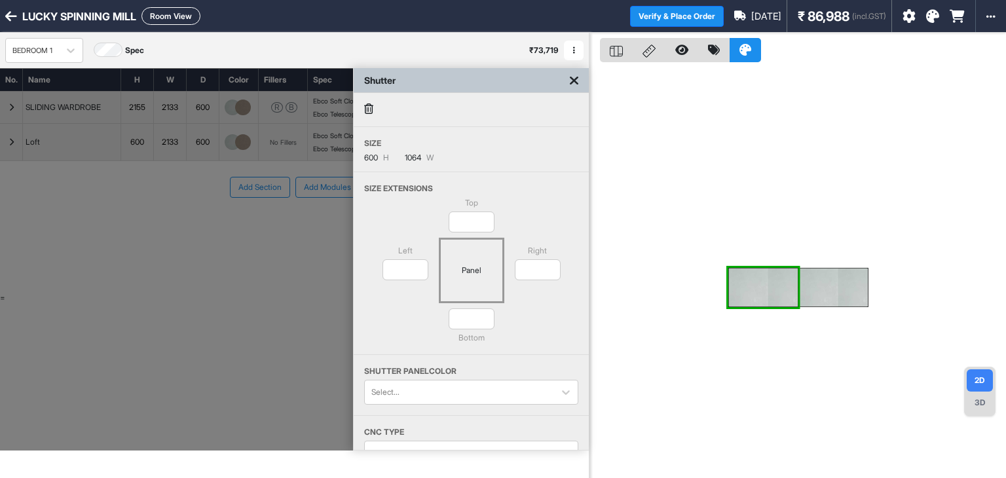
click at [370, 111] on icon at bounding box center [368, 108] width 9 height 10
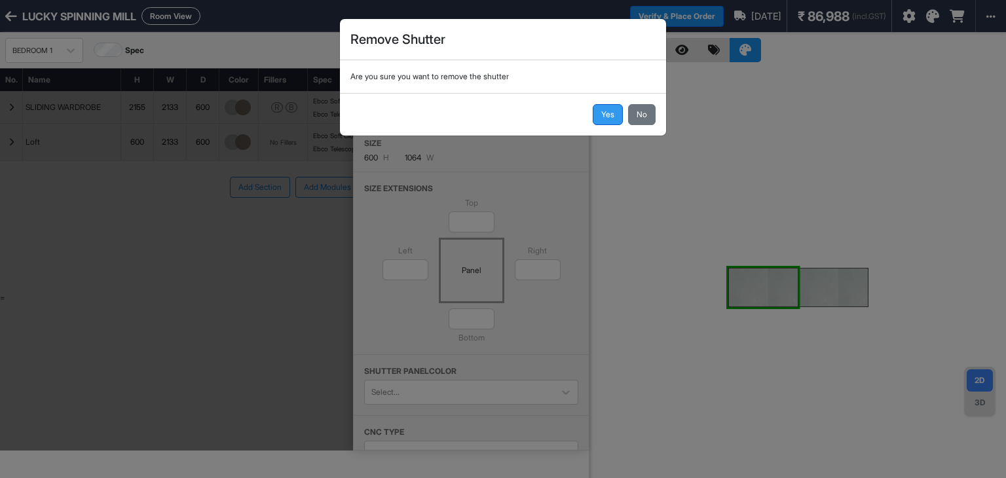
click at [606, 109] on button "Yes" at bounding box center [608, 114] width 30 height 21
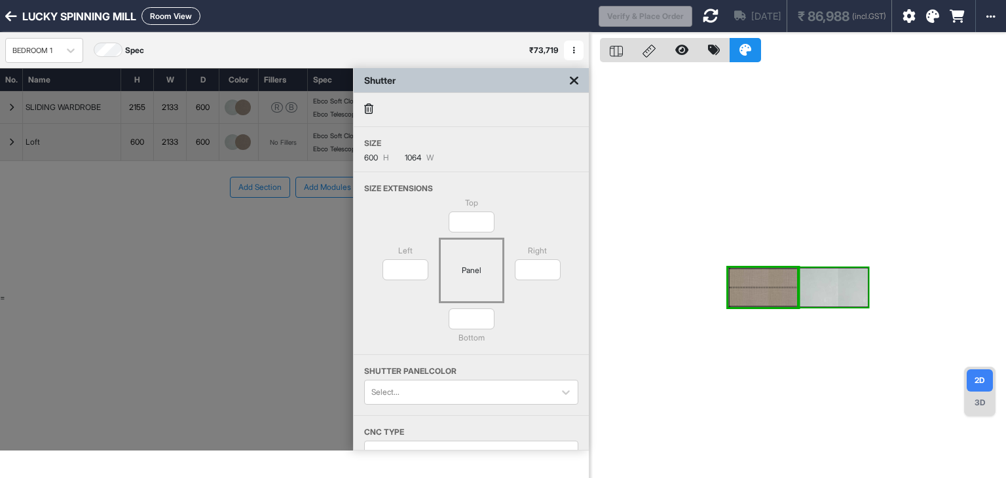
click at [824, 285] on div at bounding box center [833, 287] width 70 height 39
click at [369, 108] on icon at bounding box center [368, 108] width 9 height 10
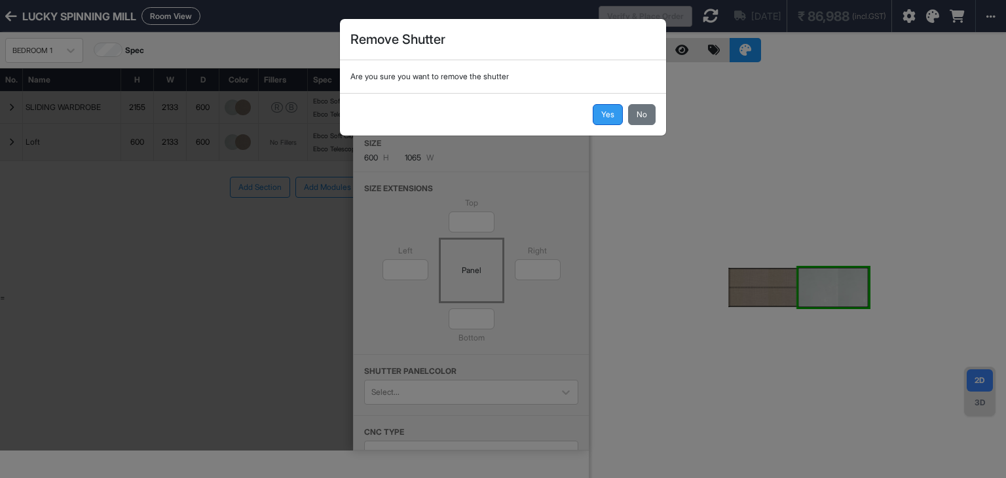
click at [599, 106] on button "Yes" at bounding box center [608, 114] width 30 height 21
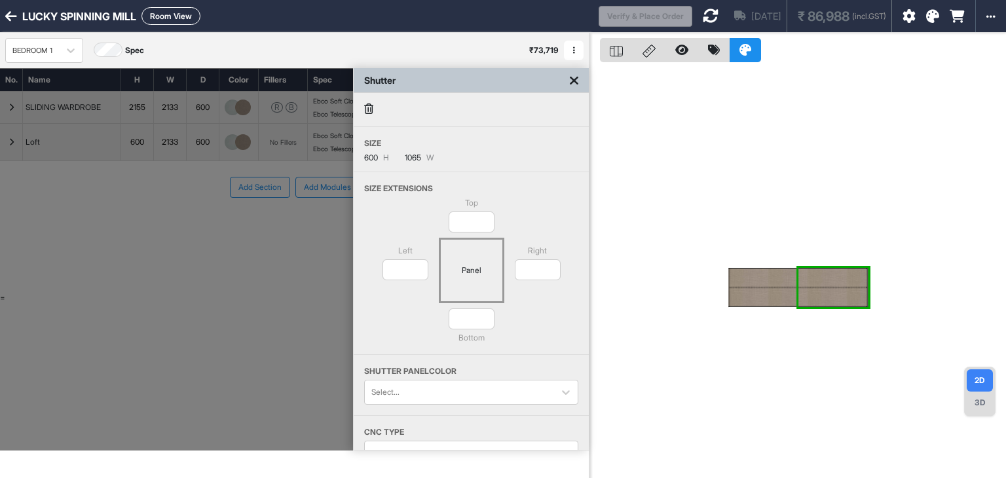
click at [757, 286] on div at bounding box center [797, 287] width 139 height 39
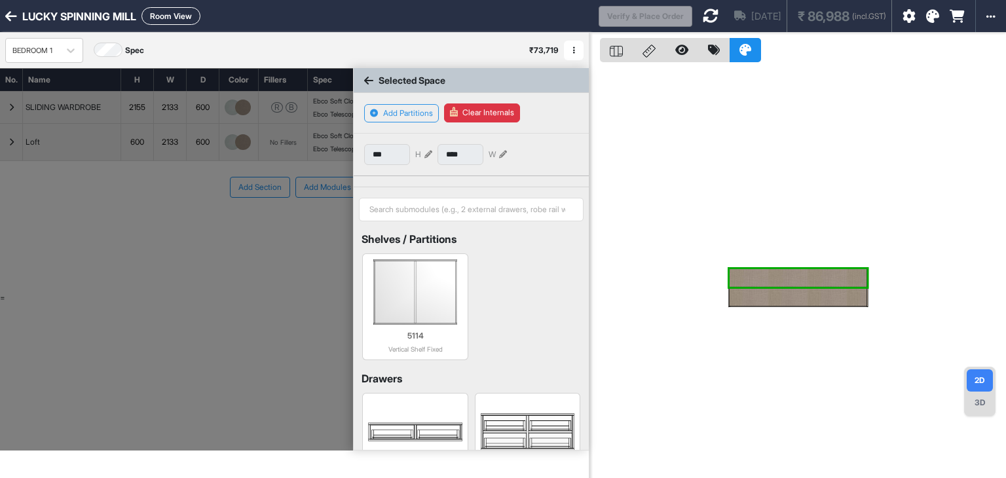
click at [750, 289] on div at bounding box center [797, 297] width 137 height 18
click at [752, 287] on div at bounding box center [797, 287] width 137 height 1
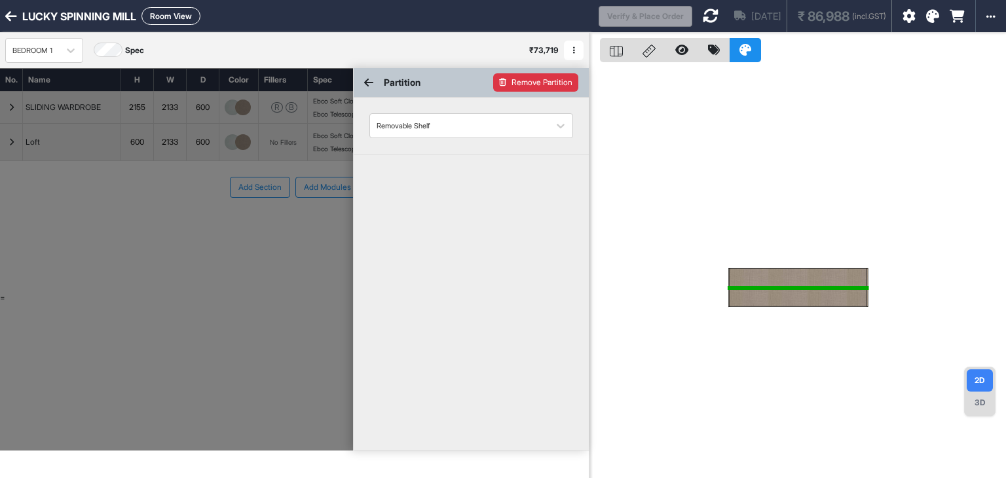
click at [532, 89] on button "Remove Partition" at bounding box center [535, 82] width 85 height 18
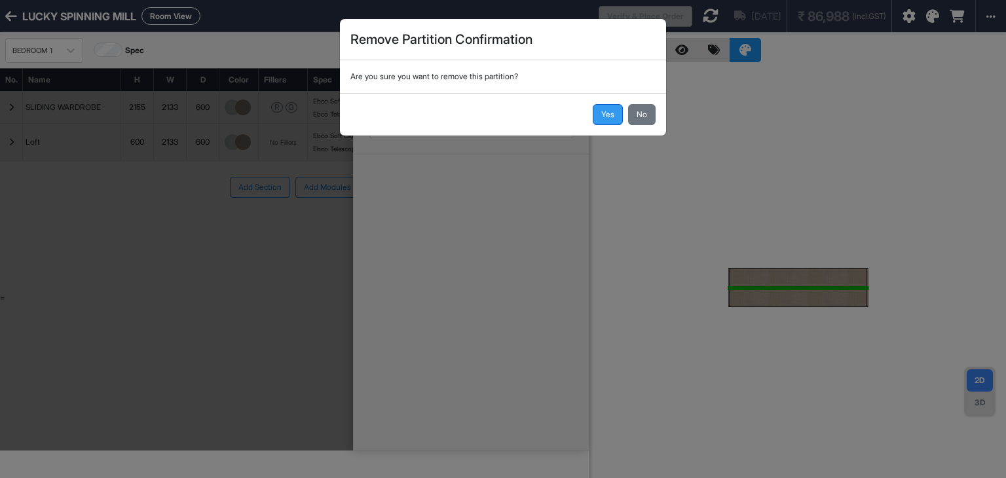
click at [610, 115] on button "Yes" at bounding box center [608, 114] width 30 height 21
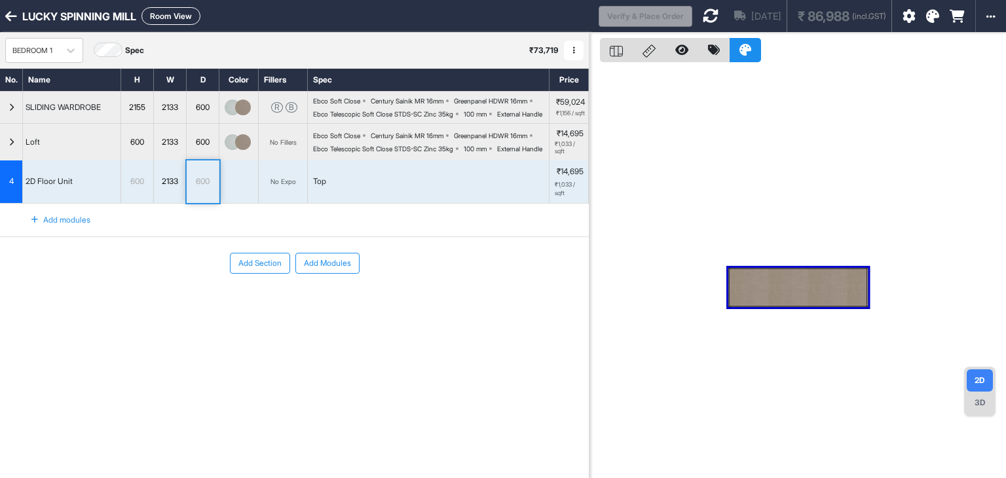
click at [285, 187] on div "No Expo" at bounding box center [283, 182] width 26 height 10
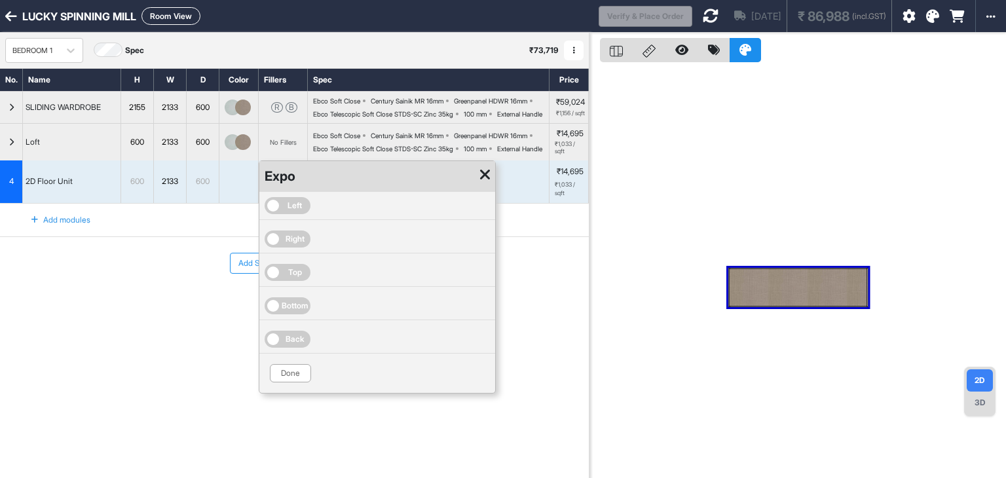
click at [287, 211] on span "Left" at bounding box center [294, 206] width 14 height 12
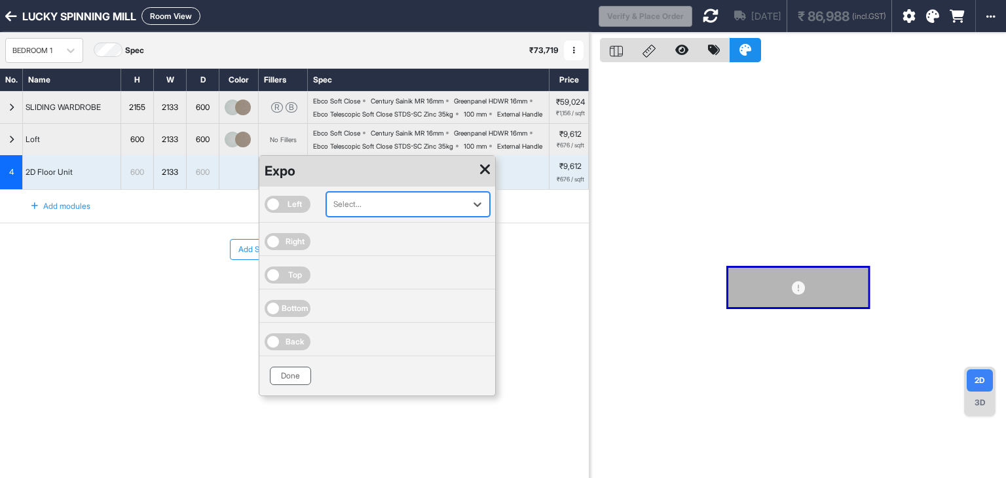
click at [287, 385] on button "Done" at bounding box center [290, 376] width 41 height 18
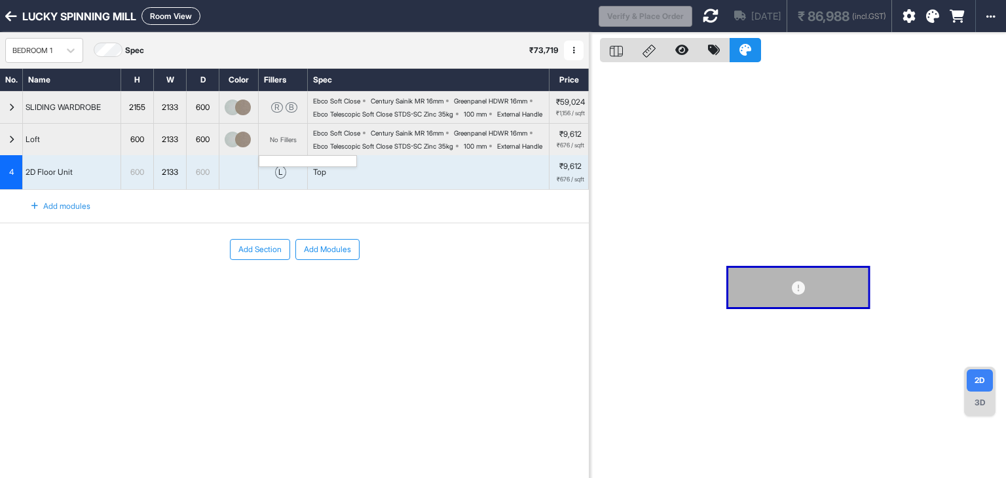
click at [282, 143] on div "No Fillers" at bounding box center [283, 140] width 27 height 8
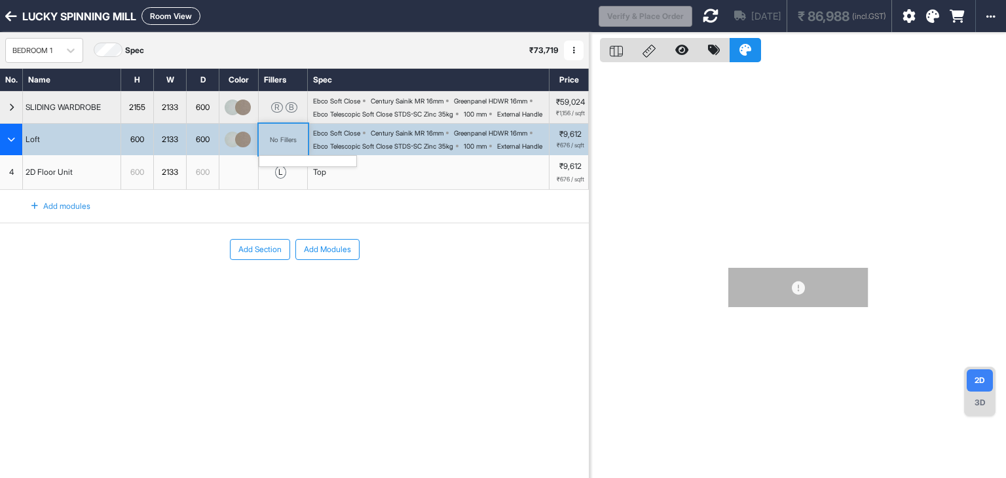
click at [282, 143] on div "No Fillers" at bounding box center [283, 140] width 27 height 8
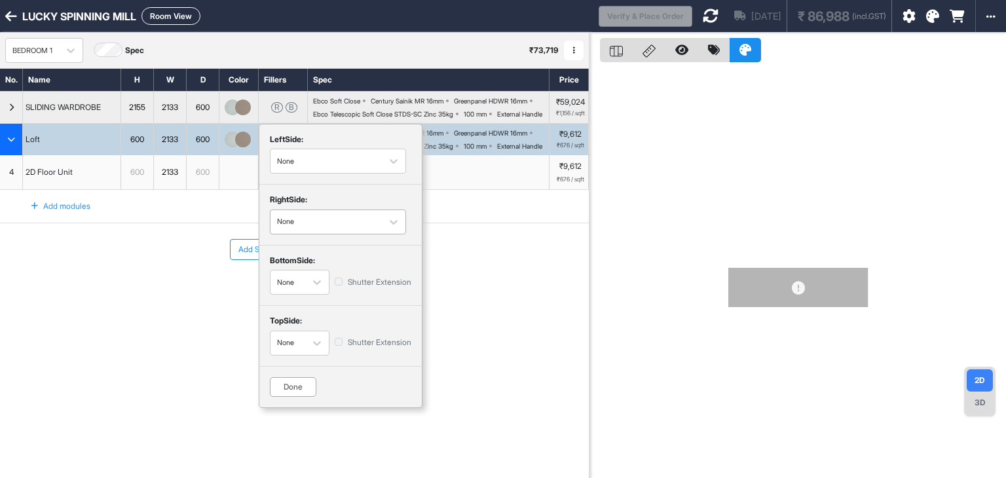
click at [299, 228] on div "button" at bounding box center [326, 222] width 98 height 12
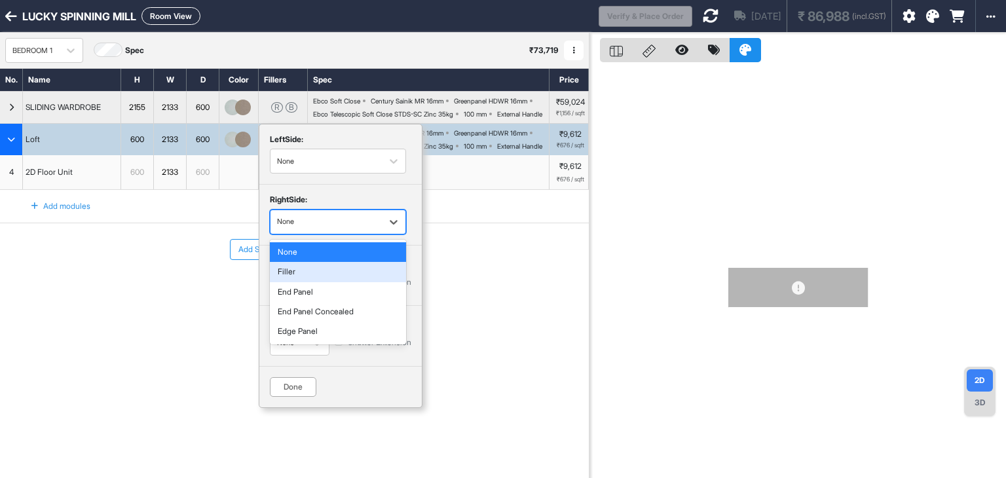
click at [299, 282] on div "Filler" at bounding box center [338, 272] width 136 height 20
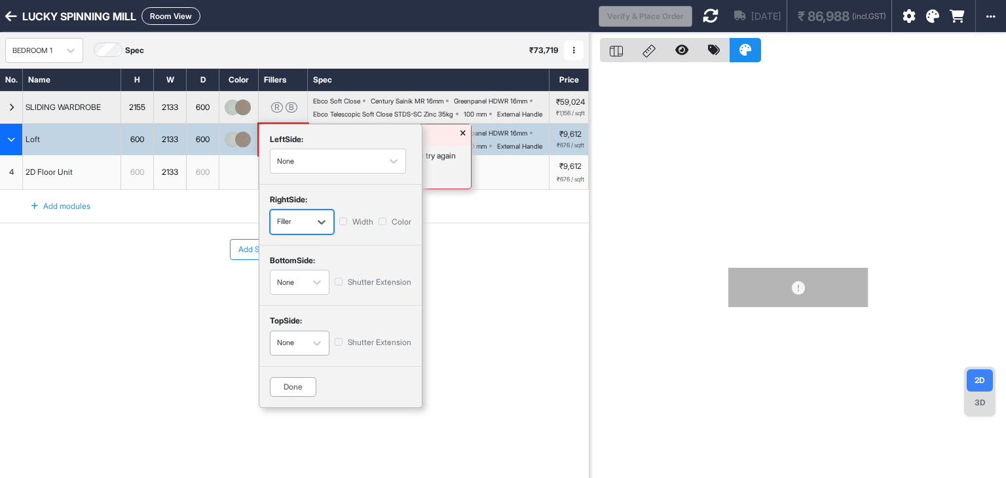
click at [297, 352] on div "None" at bounding box center [287, 342] width 35 height 19
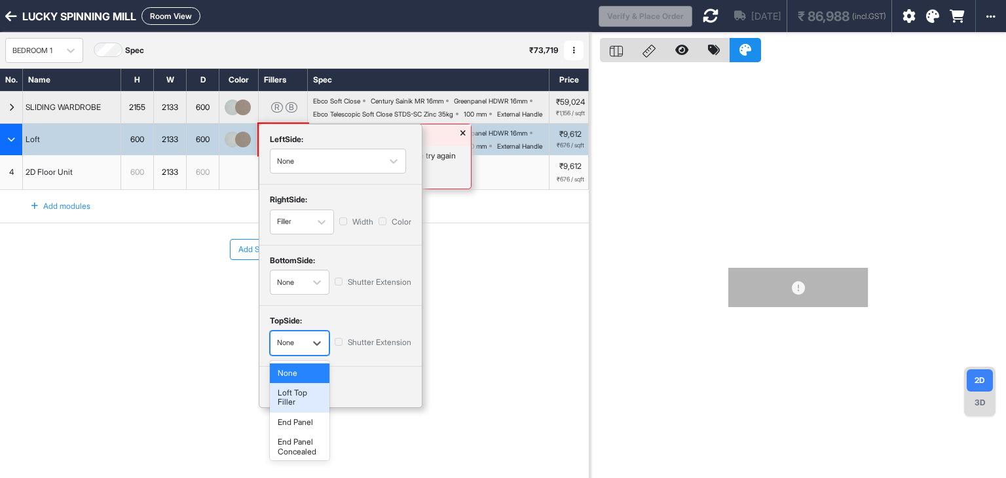
click at [296, 407] on div "Loft Top Filler" at bounding box center [300, 397] width 60 height 29
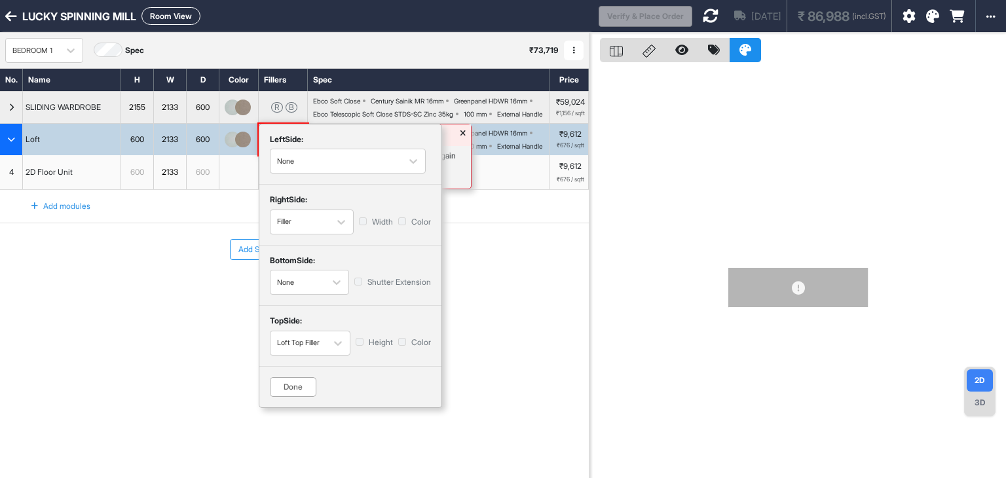
click at [296, 397] on div "Done" at bounding box center [293, 387] width 46 height 20
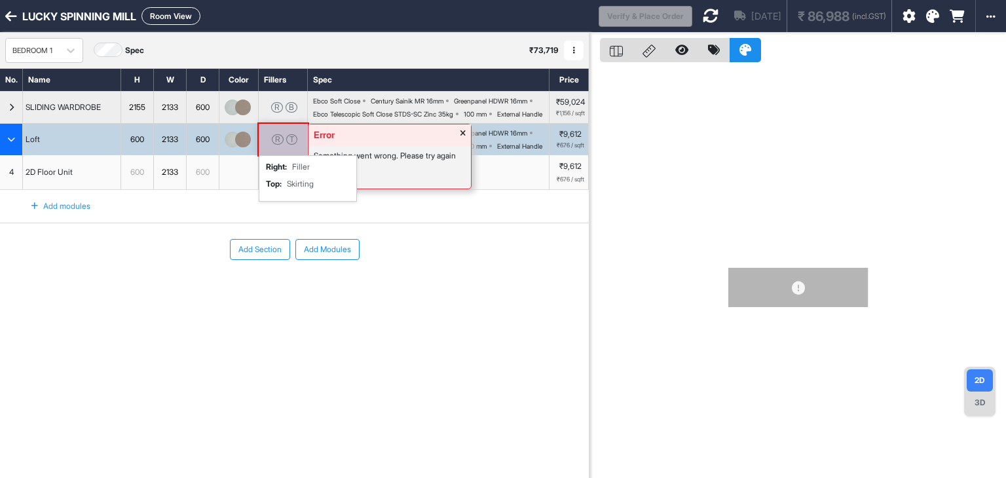
click at [462, 141] on span "button" at bounding box center [462, 135] width 5 height 11
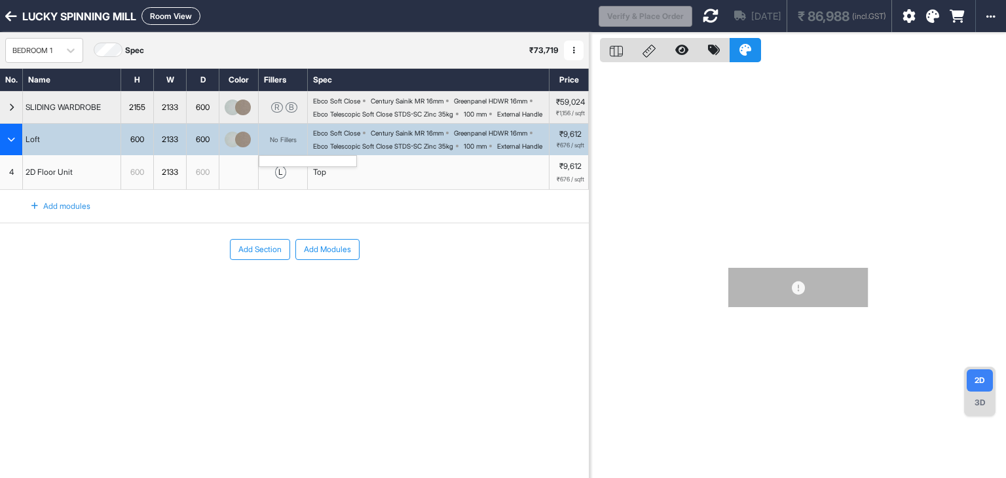
click at [407, 337] on div "Add Section Add Modules" at bounding box center [294, 288] width 589 height 131
click at [702, 14] on icon at bounding box center [710, 16] width 16 height 16
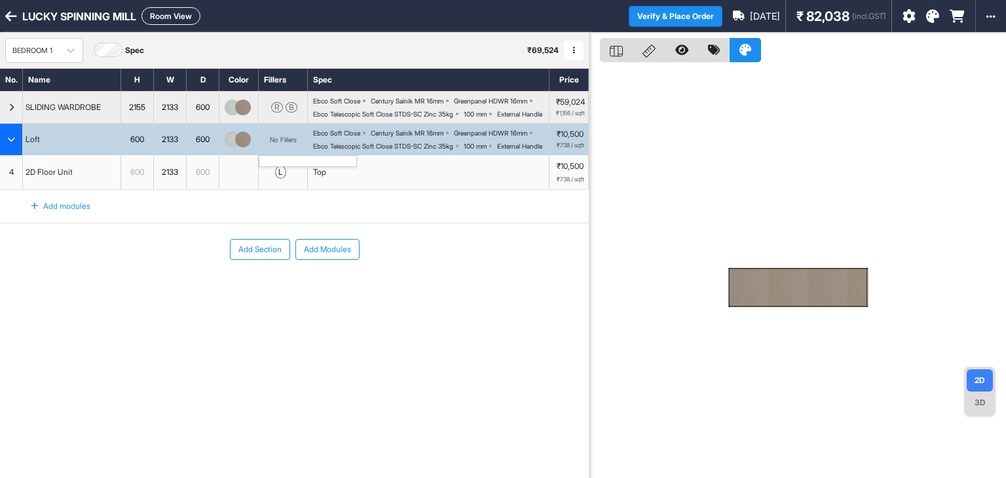
click at [319, 344] on div "Add Section Add Modules" at bounding box center [294, 288] width 589 height 131
click at [293, 143] on div "No Fillers" at bounding box center [283, 140] width 27 height 8
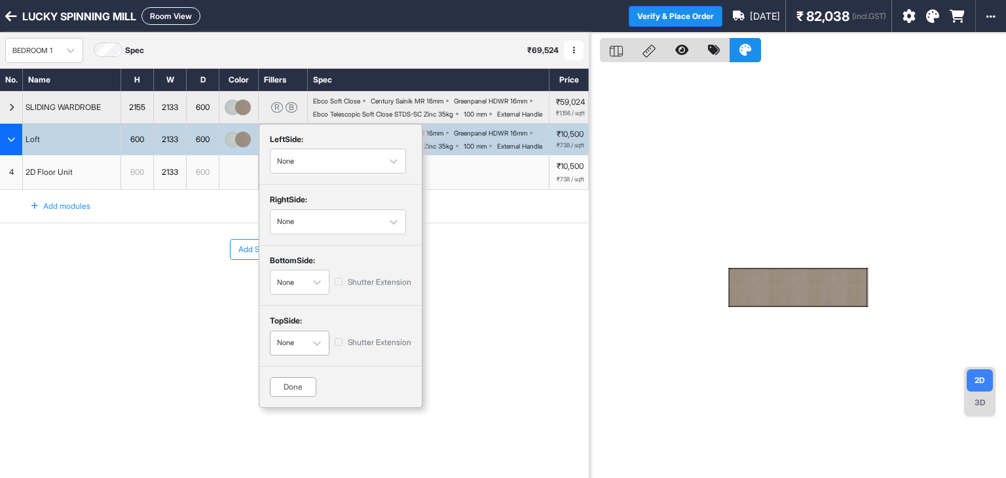
click at [297, 352] on div "None" at bounding box center [287, 342] width 35 height 19
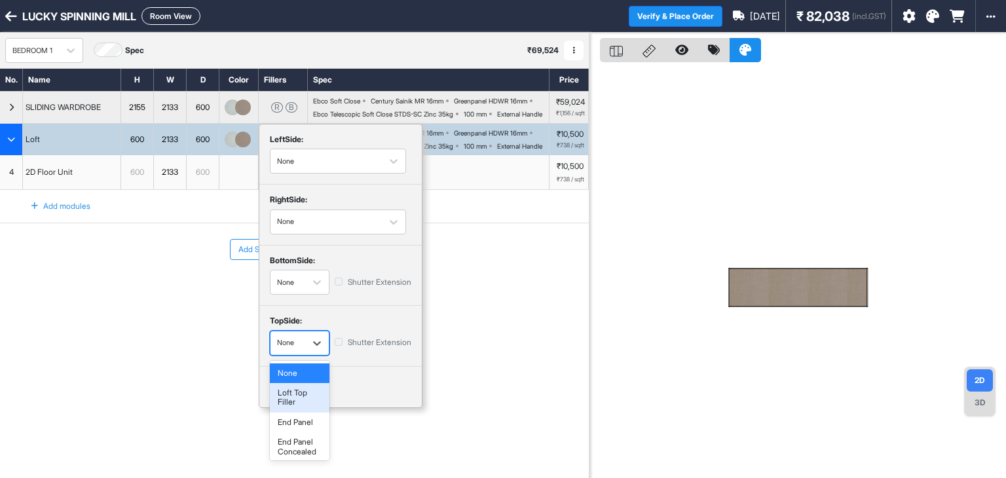
click at [297, 407] on div "Loft Top Filler" at bounding box center [300, 397] width 60 height 29
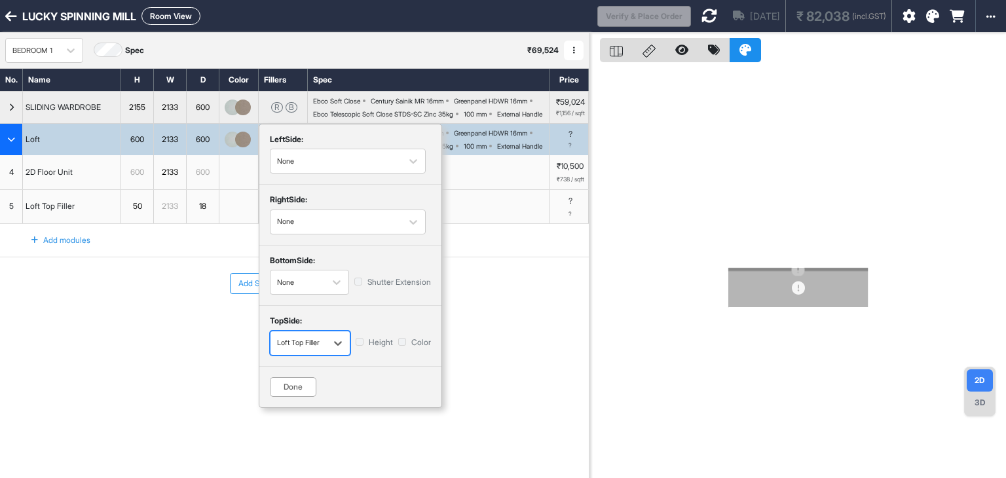
click at [291, 397] on div "Done" at bounding box center [293, 387] width 46 height 20
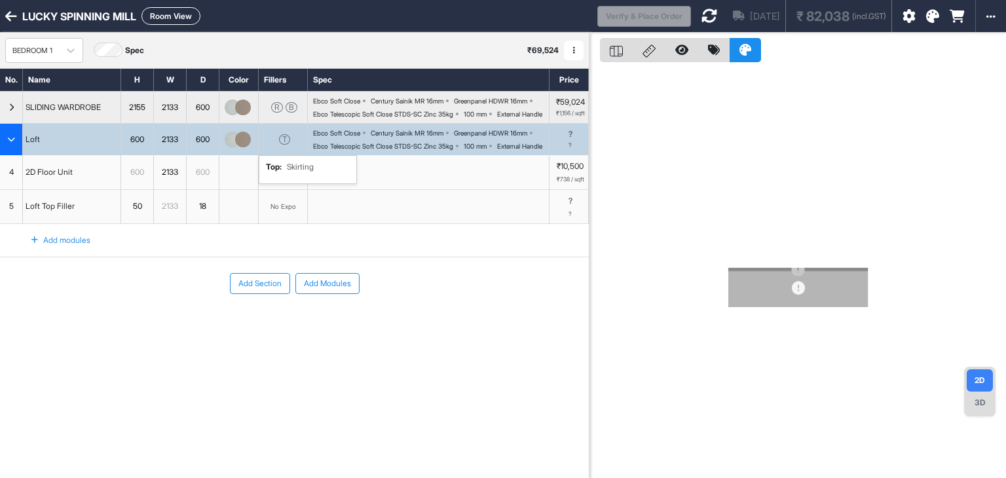
click at [289, 145] on div "T" at bounding box center [284, 139] width 11 height 10
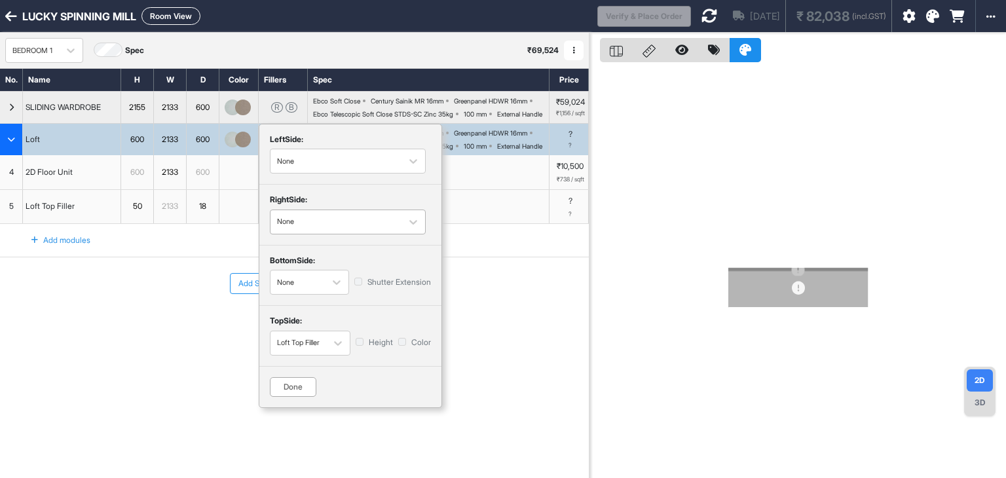
click at [305, 228] on div "button" at bounding box center [336, 222] width 118 height 12
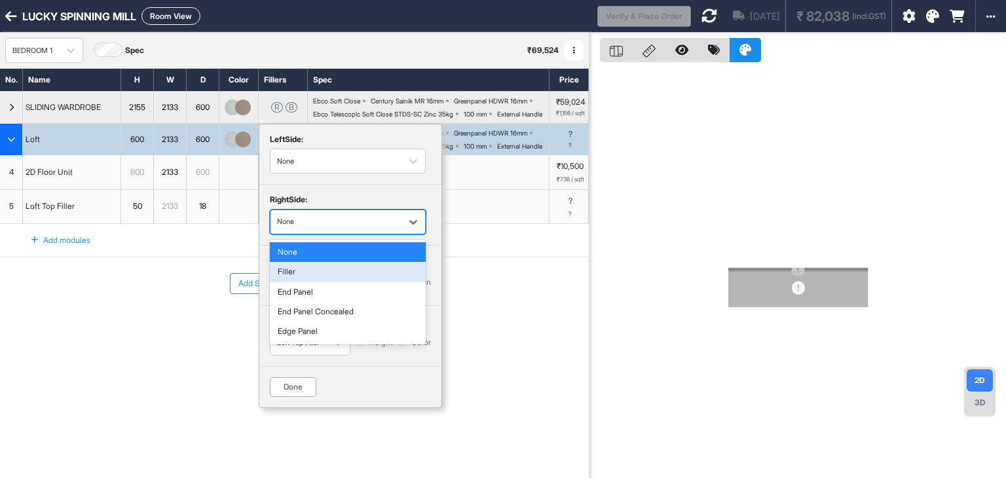
click at [299, 282] on div "Filler" at bounding box center [348, 272] width 156 height 20
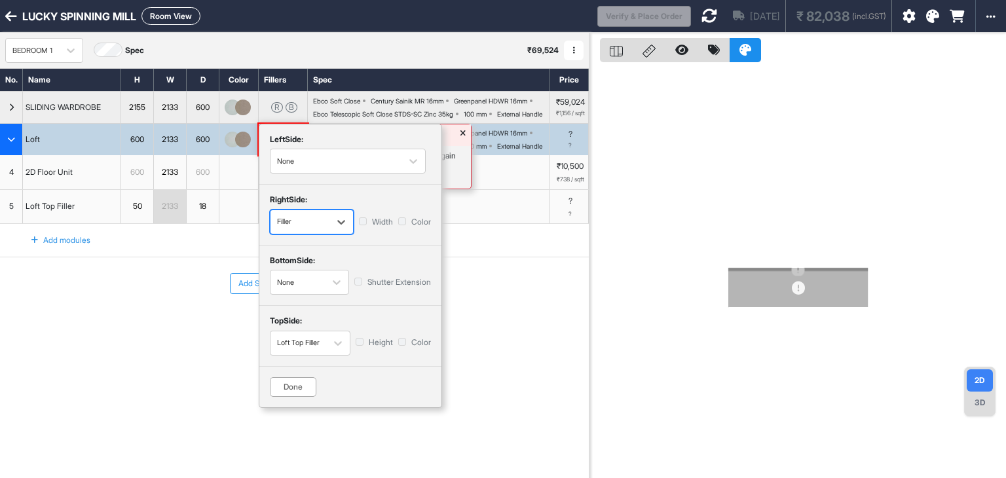
click at [294, 397] on div "Done" at bounding box center [293, 387] width 46 height 20
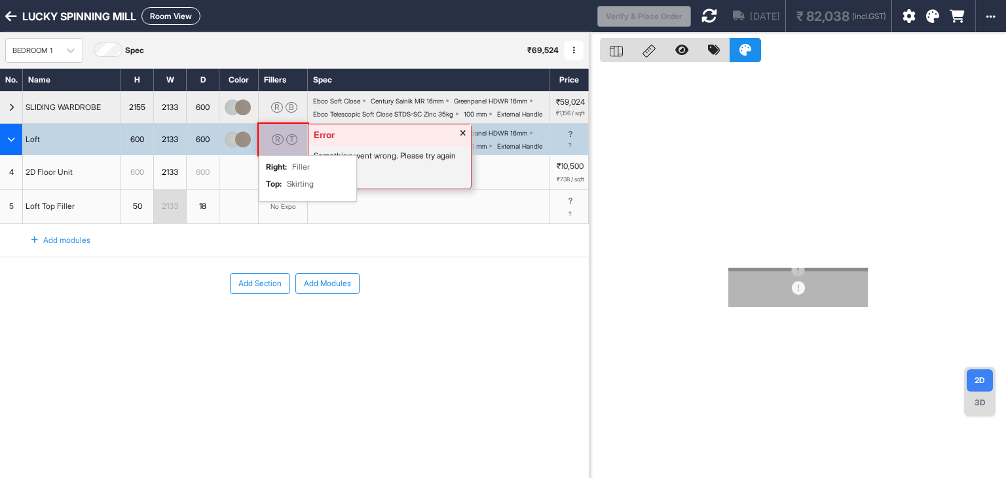
click at [701, 16] on icon at bounding box center [709, 16] width 16 height 16
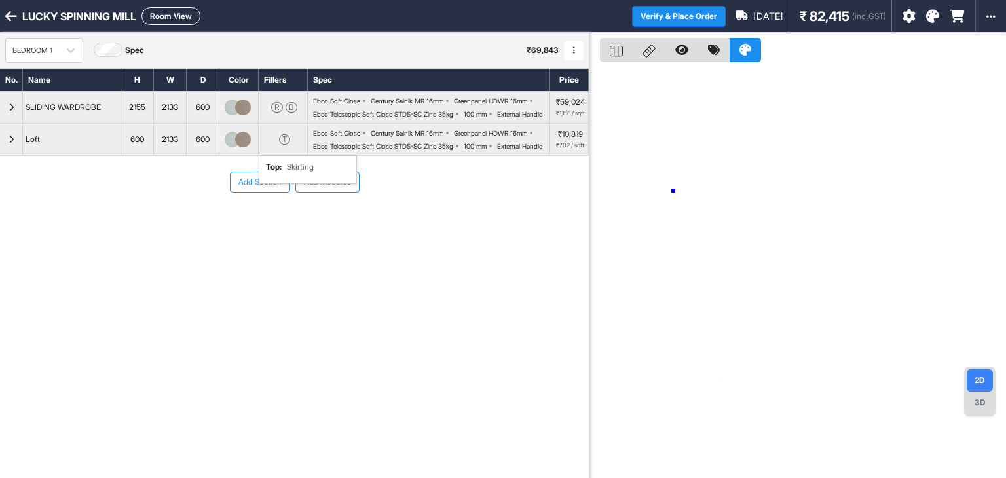
click at [673, 191] on div at bounding box center [797, 272] width 416 height 478
click at [163, 287] on div "Add Section Add Modules" at bounding box center [294, 221] width 589 height 131
click at [10, 155] on div "button" at bounding box center [11, 139] width 23 height 31
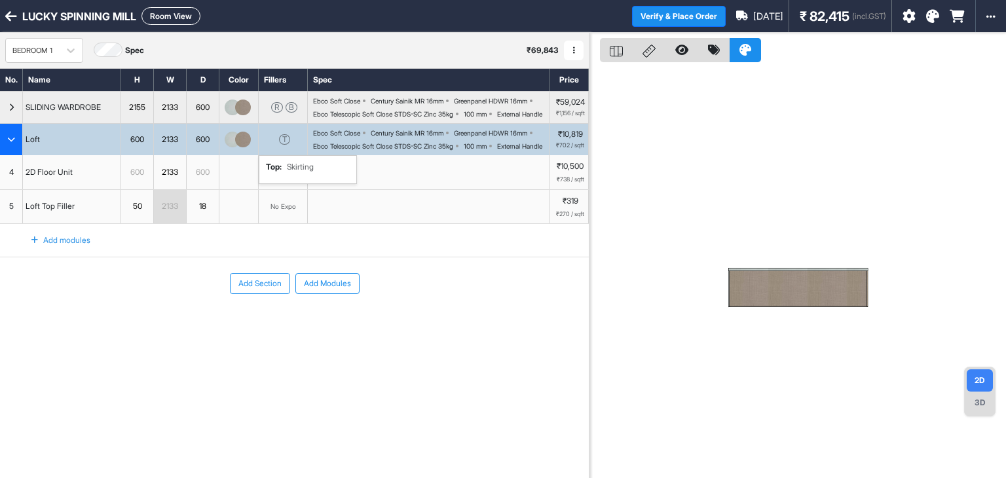
click at [10, 155] on div "button" at bounding box center [11, 139] width 23 height 31
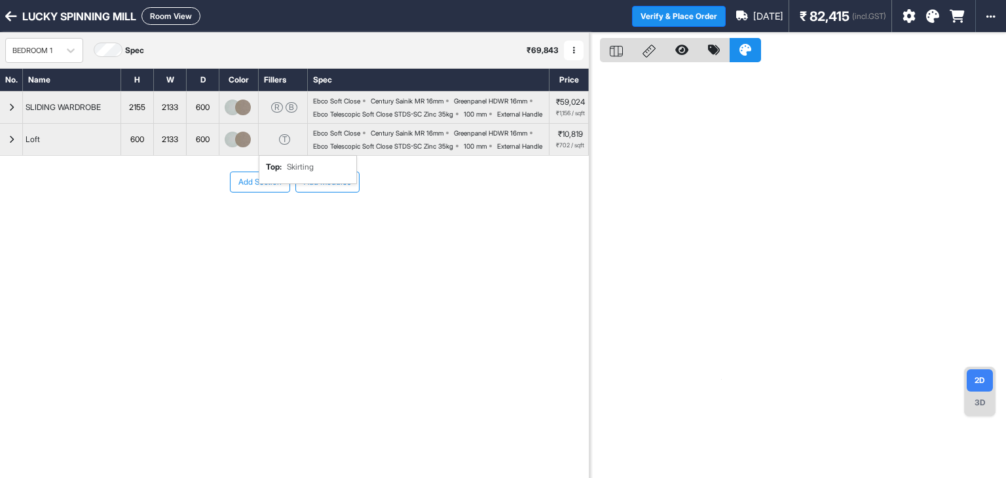
click at [163, 19] on button "Room View" at bounding box center [170, 16] width 59 height 18
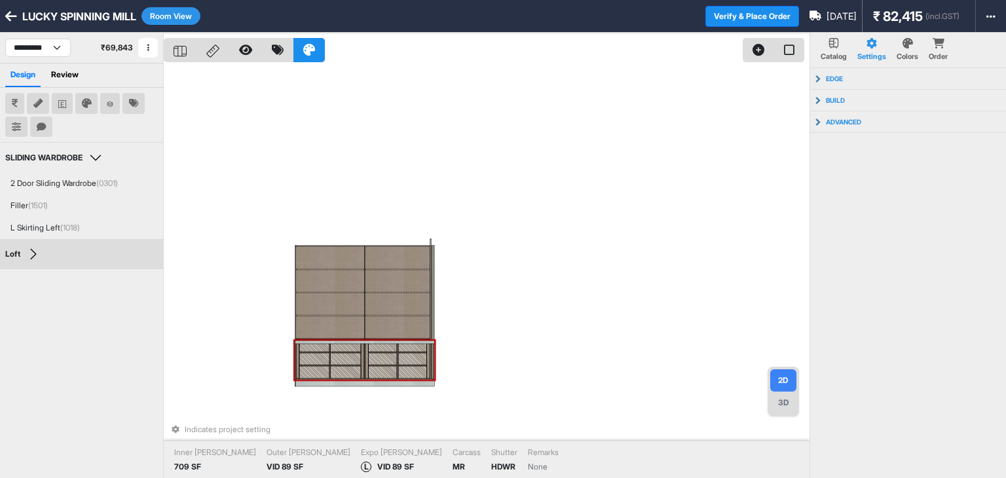
click at [384, 352] on div at bounding box center [364, 360] width 137 height 37
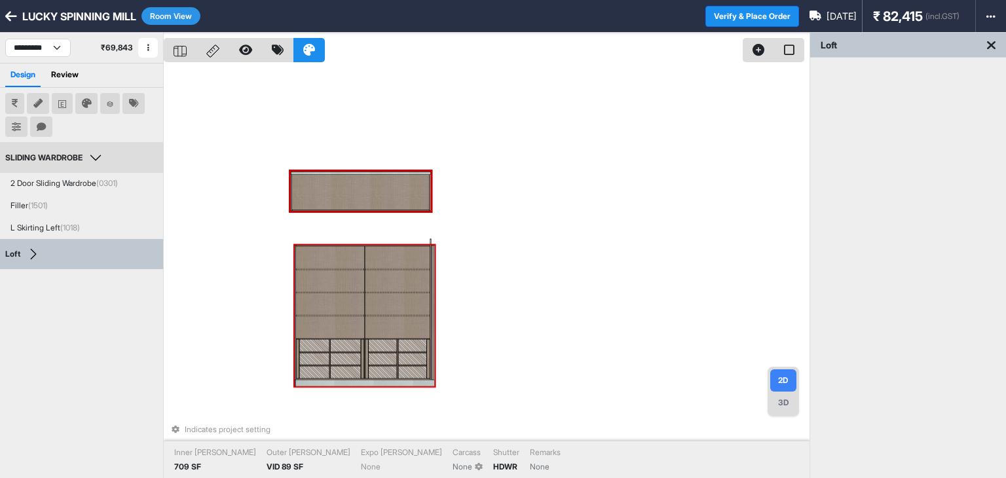
click at [780, 401] on div "3D" at bounding box center [783, 403] width 26 height 22
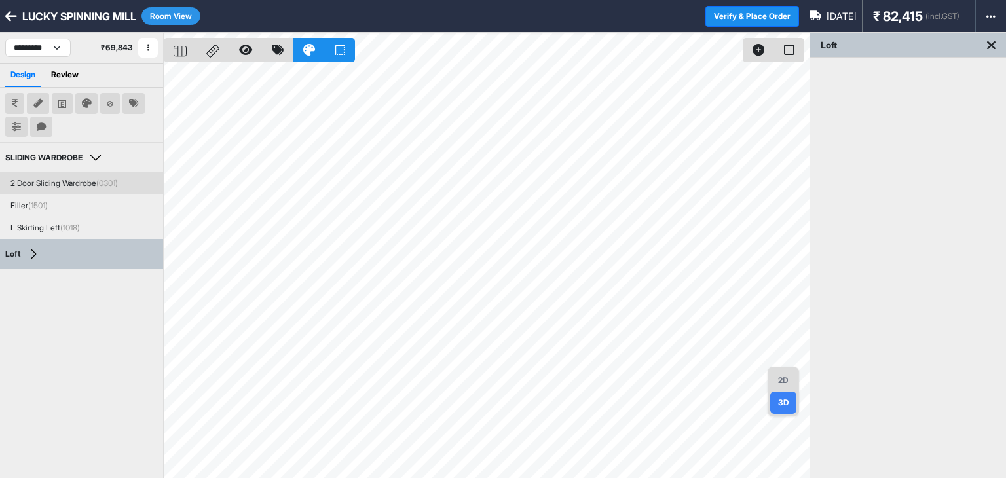
click at [110, 187] on span "(0301)" at bounding box center [107, 183] width 22 height 10
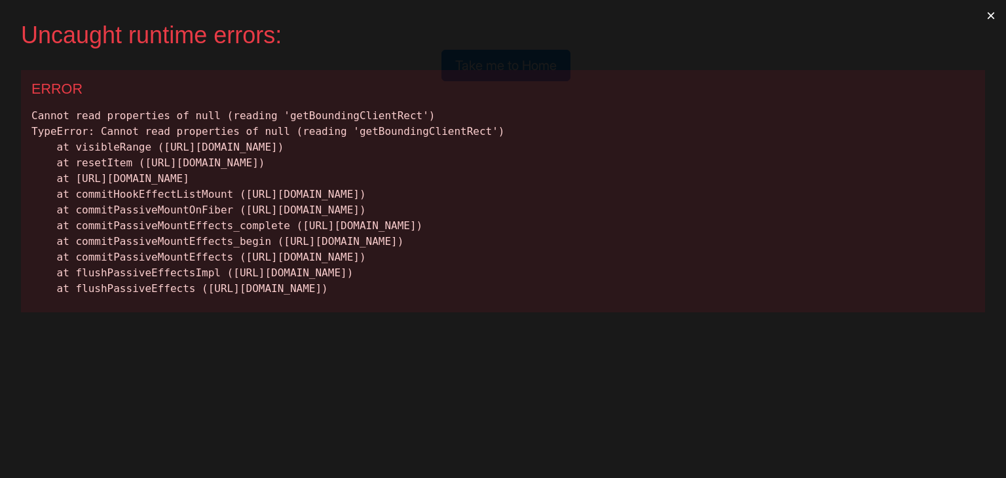
click at [987, 18] on button "×" at bounding box center [991, 15] width 30 height 31
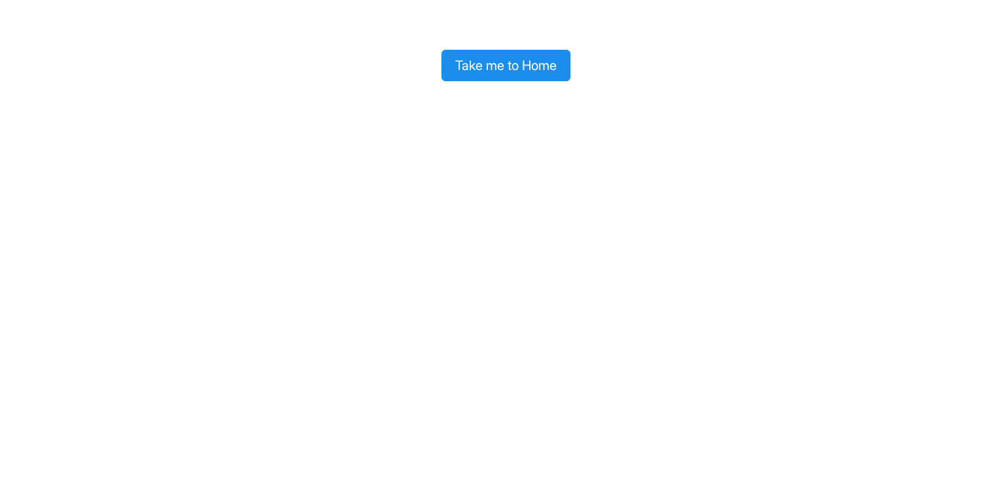
click at [494, 56] on button "Take me to Home" at bounding box center [505, 65] width 129 height 31
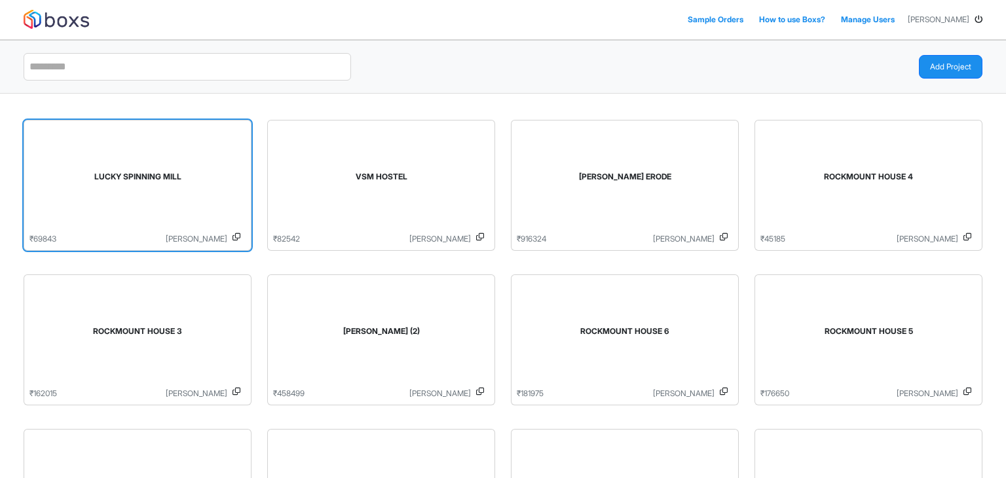
click at [104, 169] on div "LUCKY SPINNING MILL" at bounding box center [137, 179] width 216 height 107
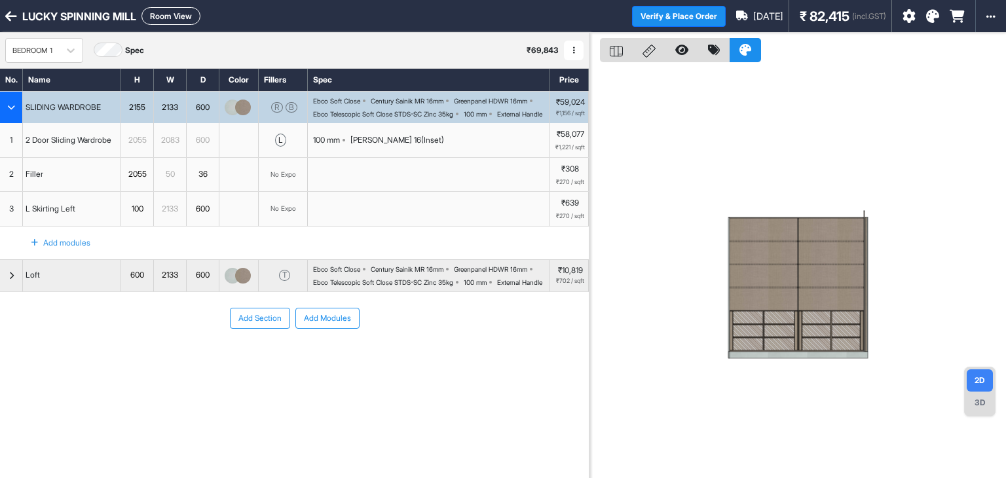
click at [166, 10] on button "Room View" at bounding box center [170, 16] width 59 height 18
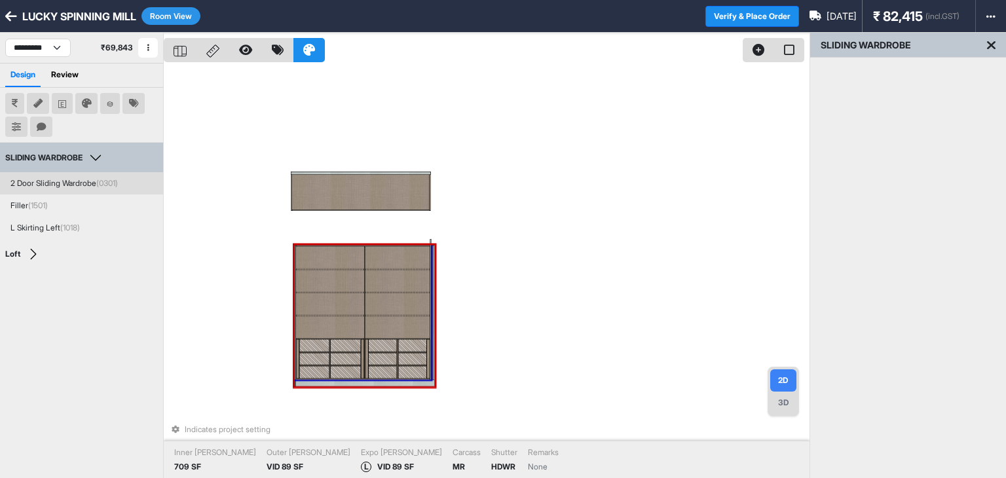
click at [140, 189] on div "2 Door Sliding Wardrobe (0301)" at bounding box center [81, 183] width 163 height 22
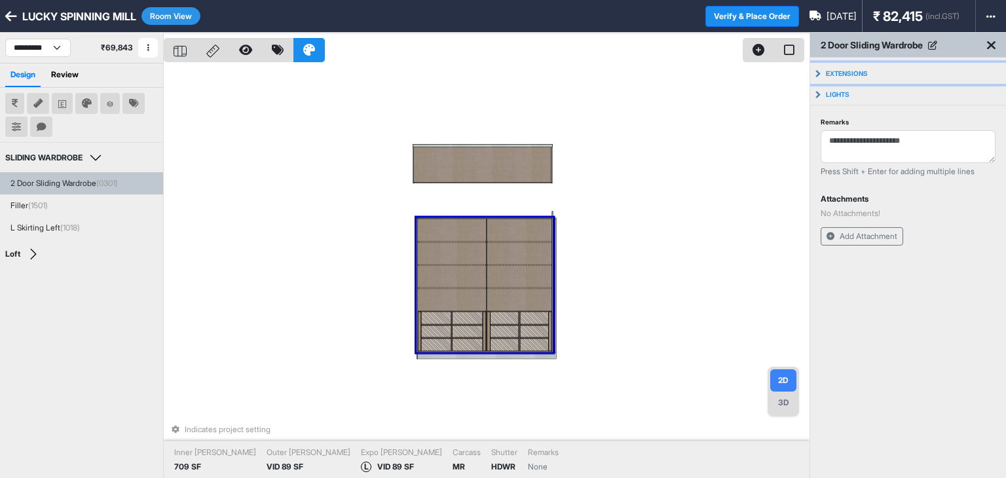
click at [831, 69] on p "Extensions" at bounding box center [847, 73] width 42 height 8
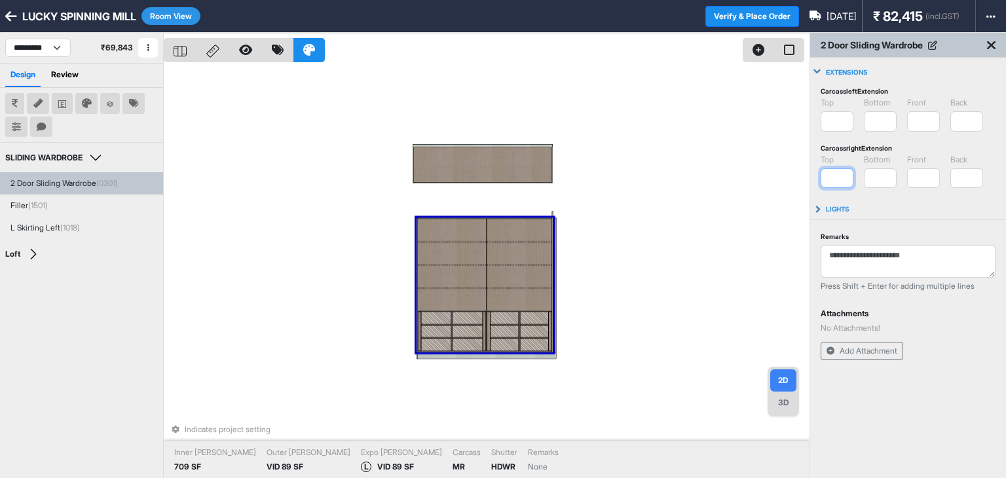
drag, startPoint x: 844, startPoint y: 173, endPoint x: 752, endPoint y: 171, distance: 92.3
click at [769, 173] on div "2D 3D Indicates project setting Inner [PERSON_NAME] 709 SF Outer [PERSON_NAME] …" at bounding box center [585, 272] width 842 height 478
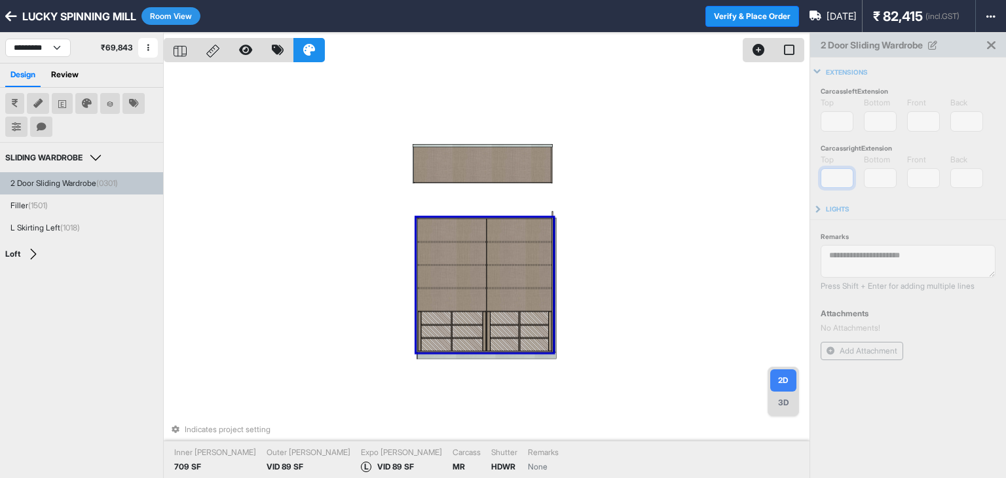
drag, startPoint x: 843, startPoint y: 179, endPoint x: 767, endPoint y: 184, distance: 76.8
click at [780, 182] on div "2D 3D Indicates project setting Inner [PERSON_NAME] 709 SF Outer [PERSON_NAME] …" at bounding box center [585, 272] width 842 height 478
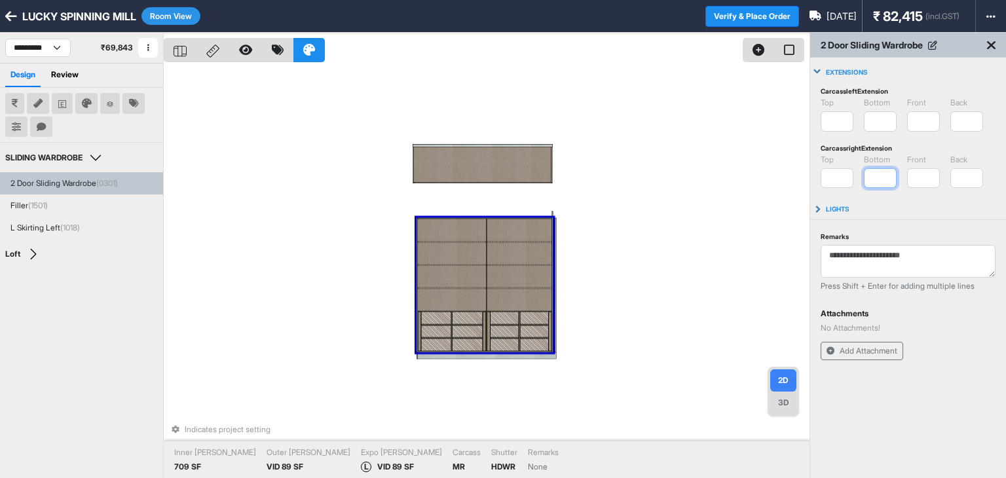
type input "***"
click at [627, 175] on div "Indicates project setting Inner [PERSON_NAME] 709 SF Outer [PERSON_NAME] VID 89…" at bounding box center [487, 272] width 646 height 478
